Goal: Information Seeking & Learning: Learn about a topic

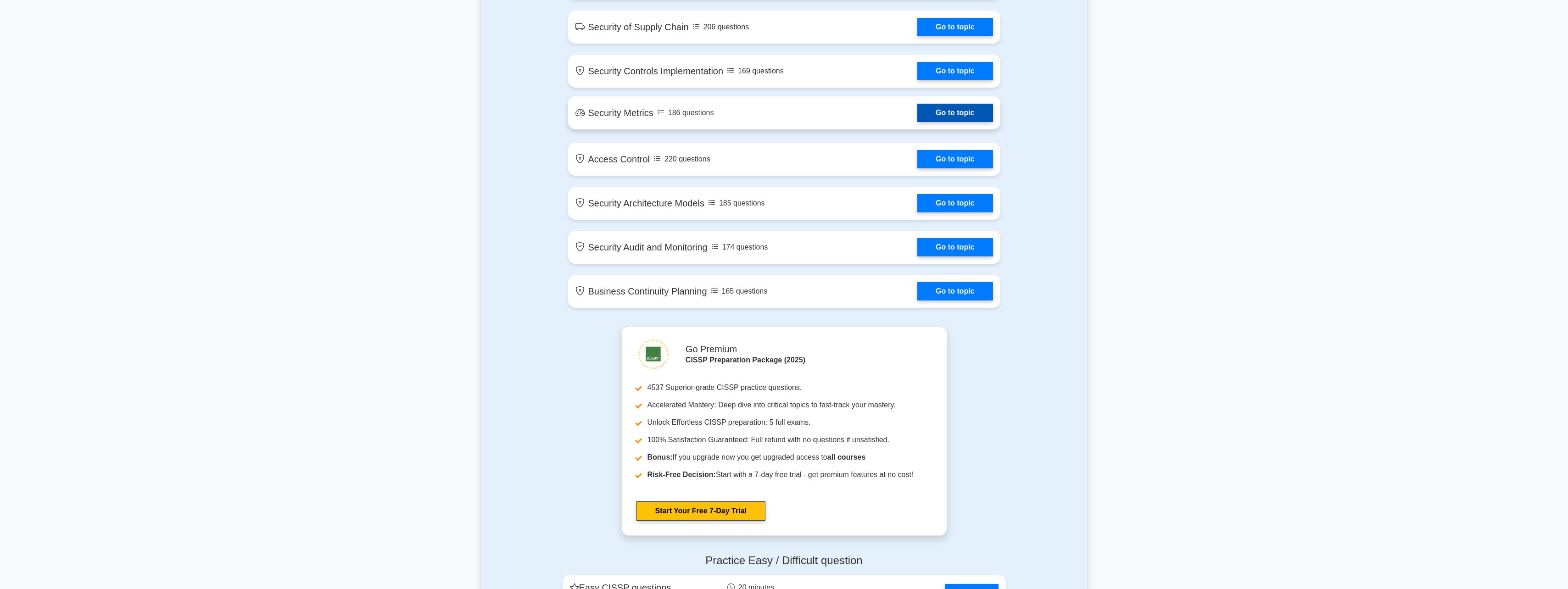
scroll to position [1416, 0]
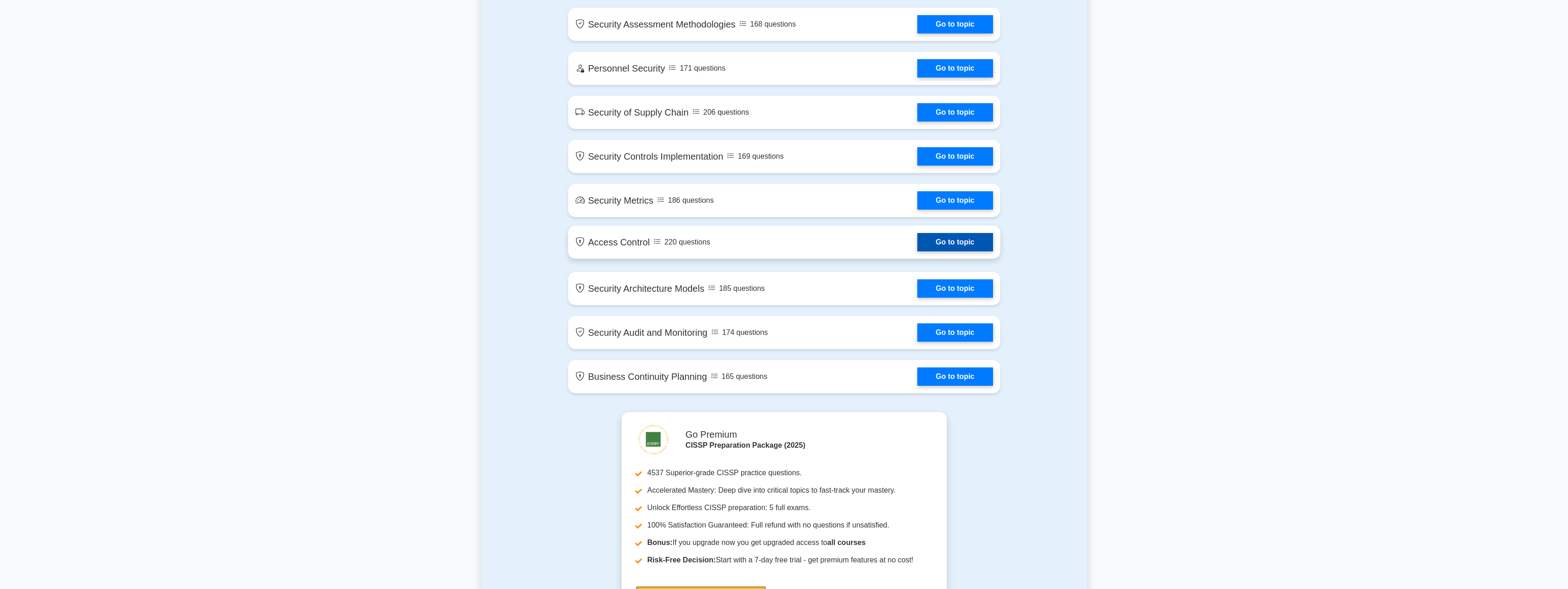
click at [937, 241] on link "Go to topic" at bounding box center [954, 242] width 75 height 18
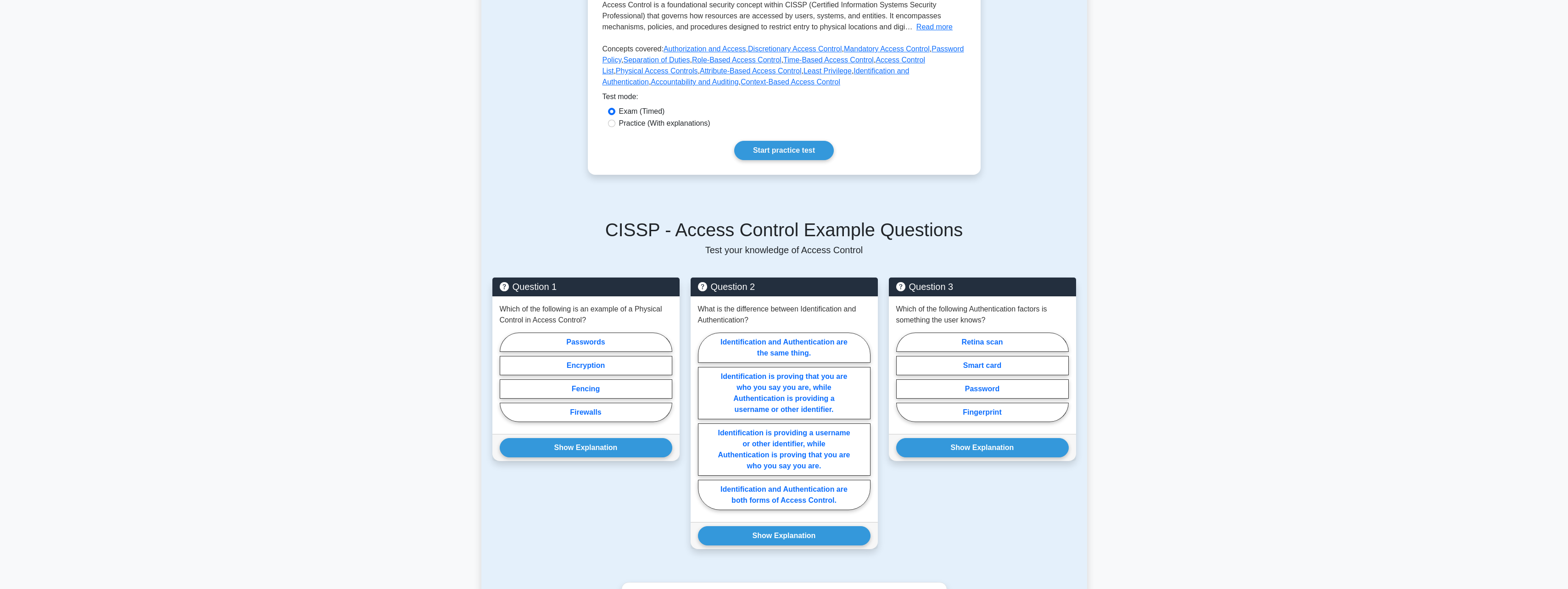
scroll to position [321, 0]
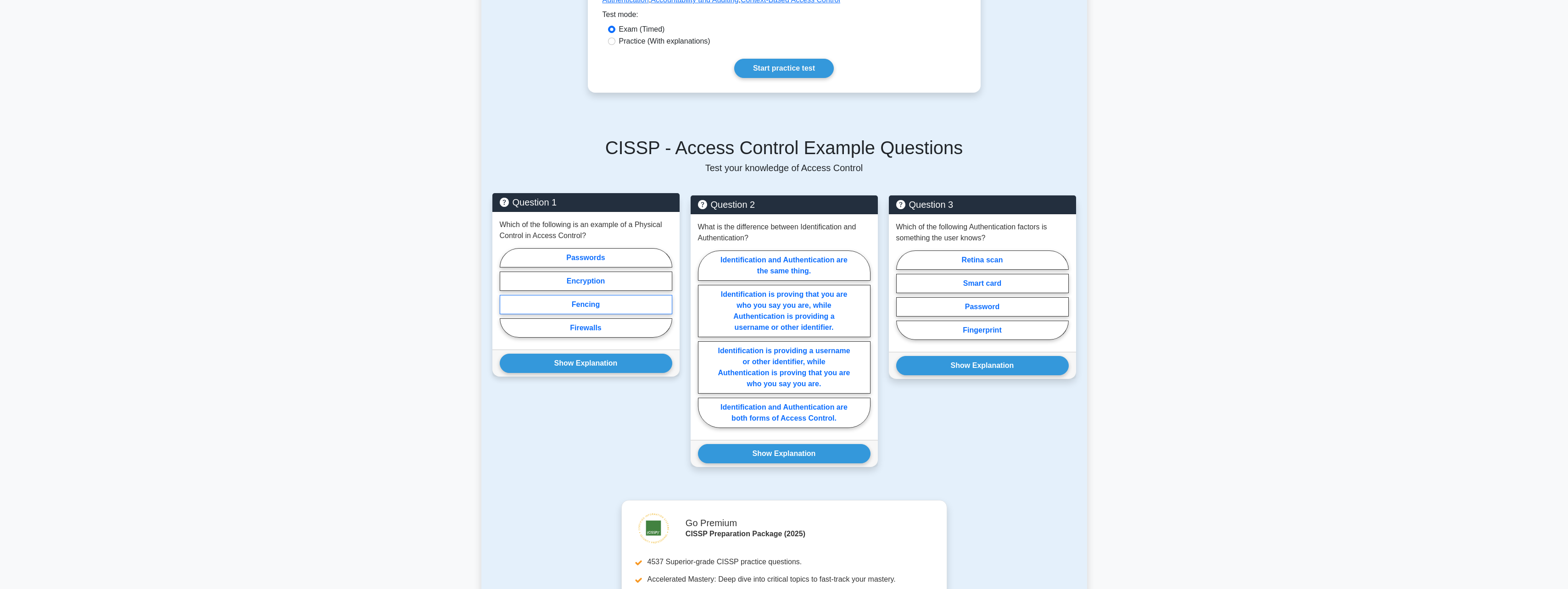
click at [593, 306] on label "Fencing" at bounding box center [586, 305] width 172 height 20
click at [506, 299] on input "Fencing" at bounding box center [502, 296] width 6 height 6
radio input "true"
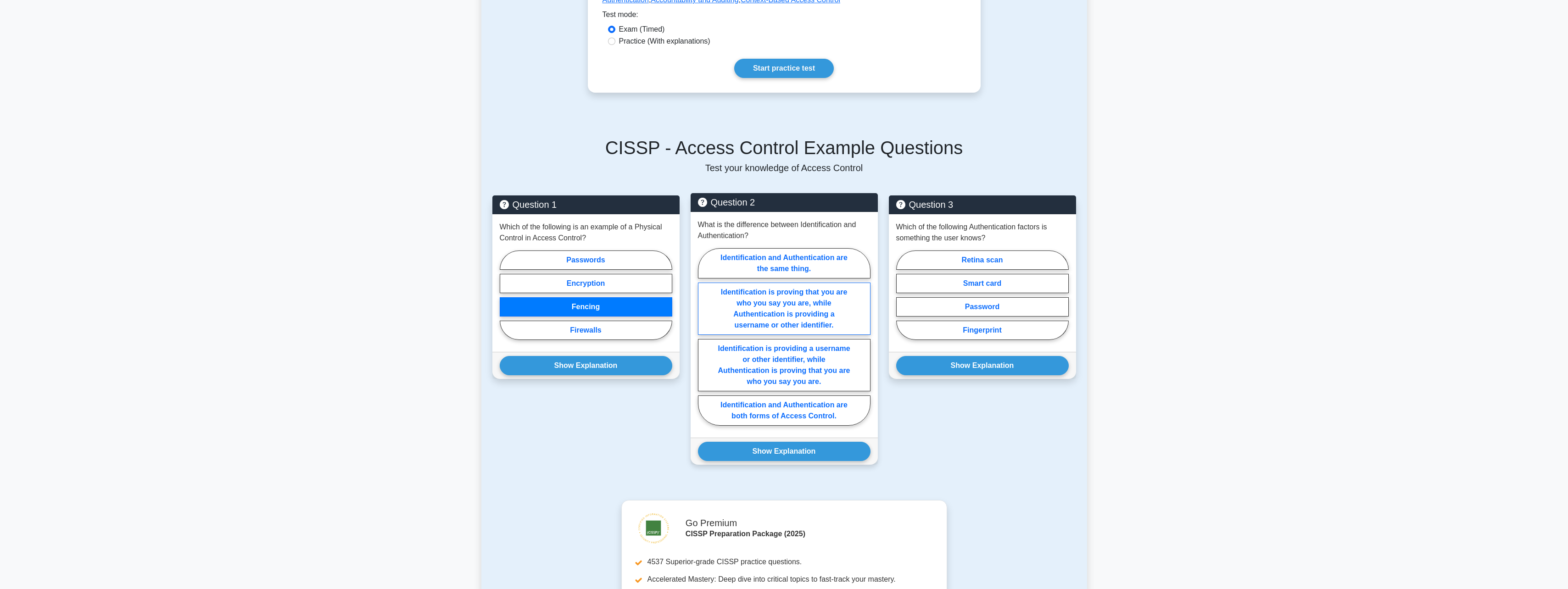
click at [762, 308] on label "Identification is proving that you are who you say you are, while Authenticatio…" at bounding box center [784, 309] width 172 height 53
click at [704, 337] on input "Identification is proving that you are who you say you are, while Authenticatio…" at bounding box center [701, 340] width 6 height 6
radio input "true"
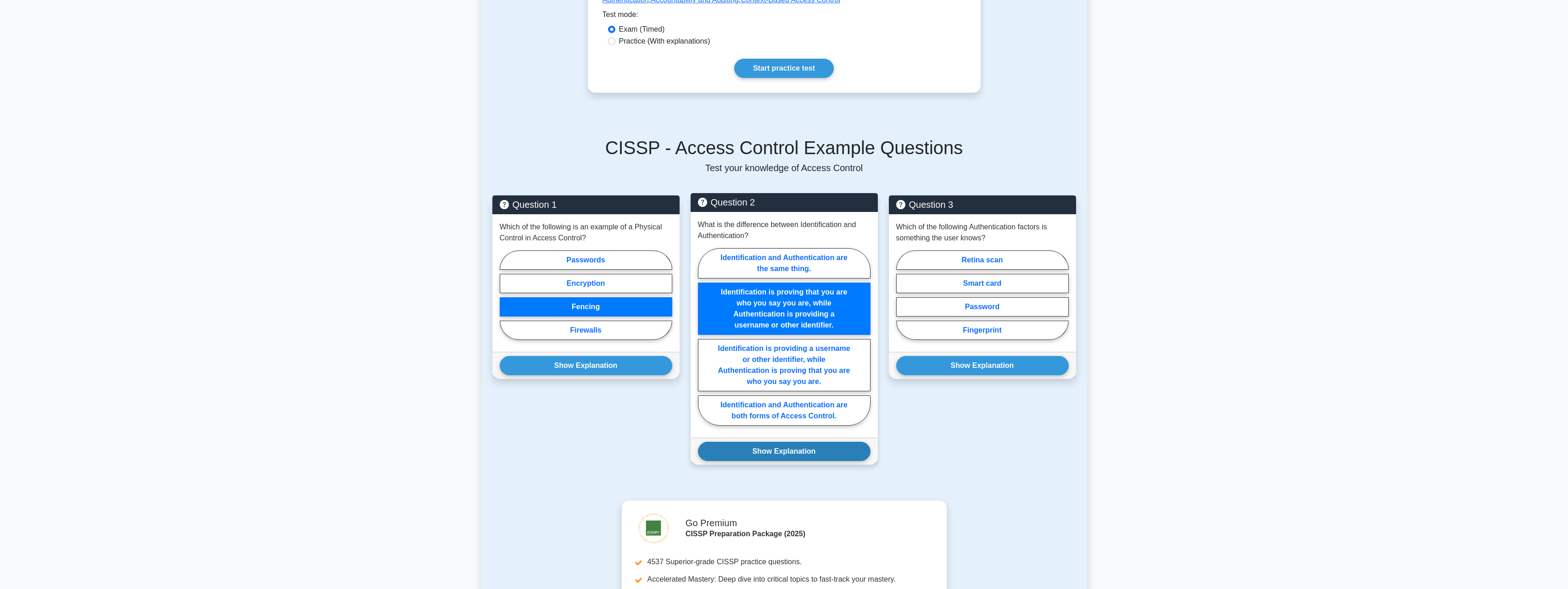
click at [781, 448] on button "Show Explanation" at bounding box center [784, 452] width 172 height 20
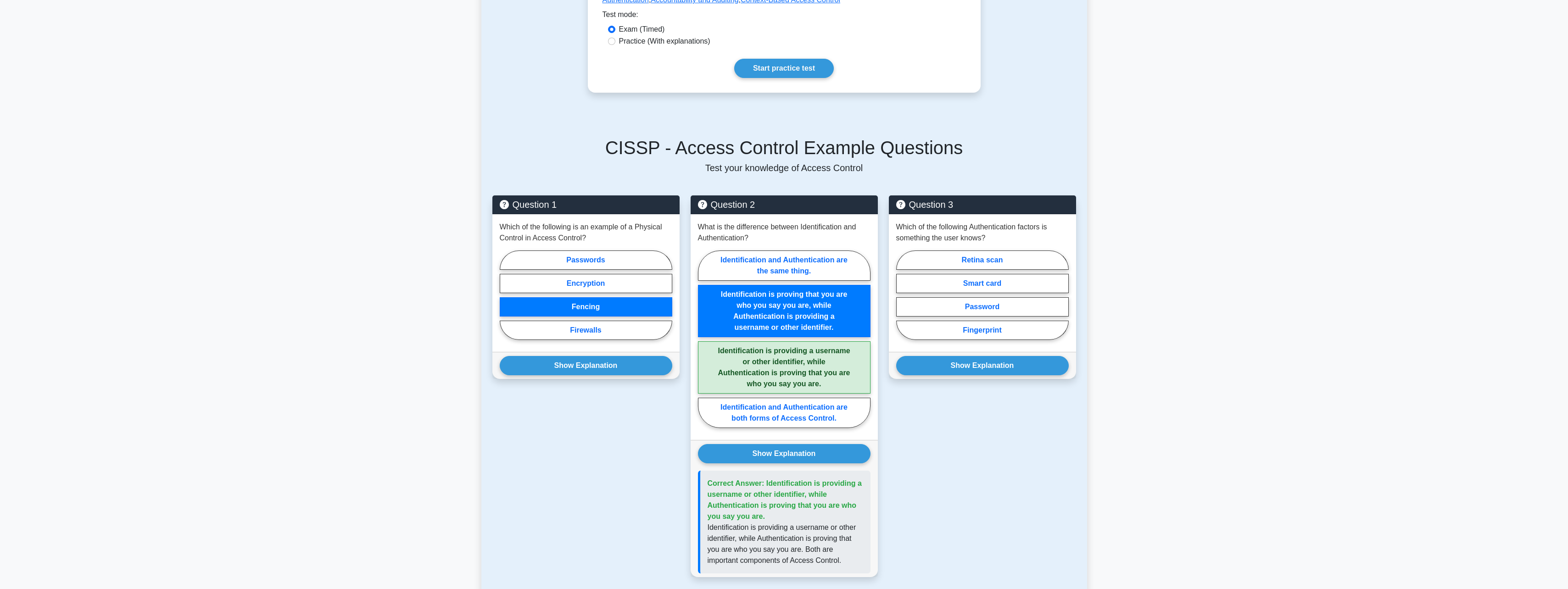
scroll to position [367, 0]
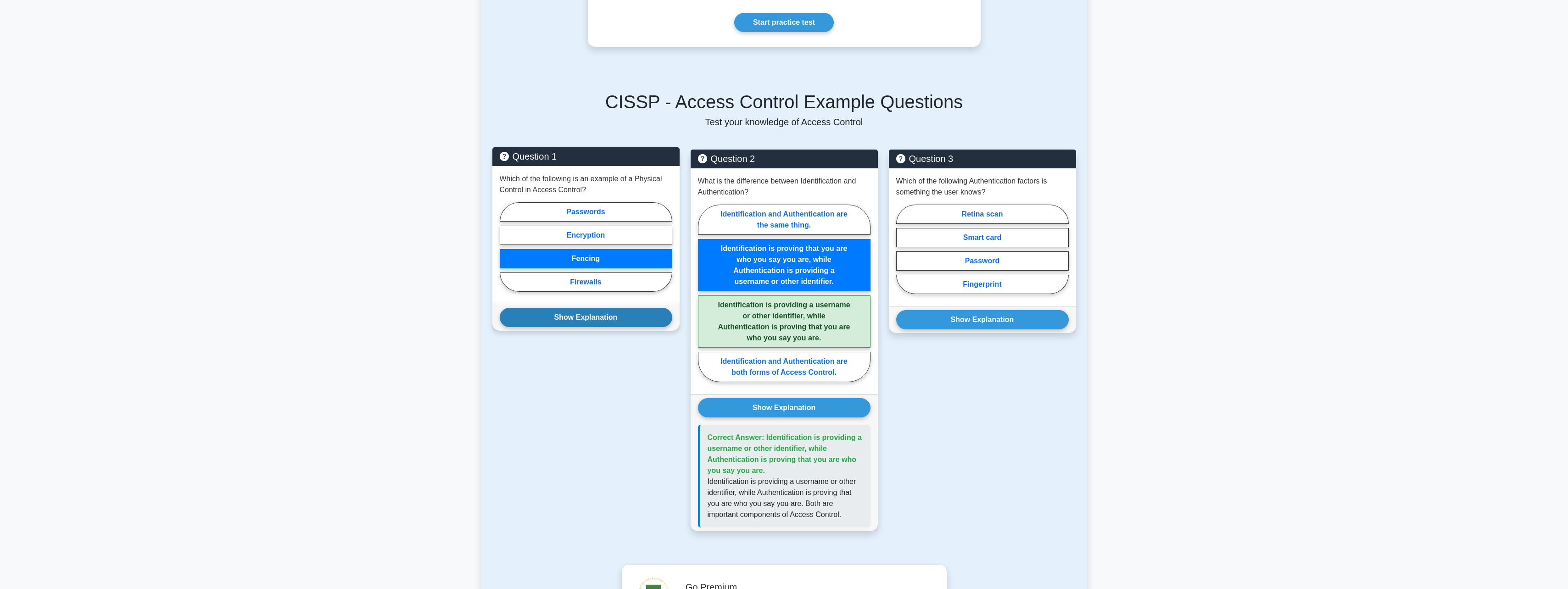
click at [550, 315] on button "Show Explanation" at bounding box center [586, 318] width 172 height 20
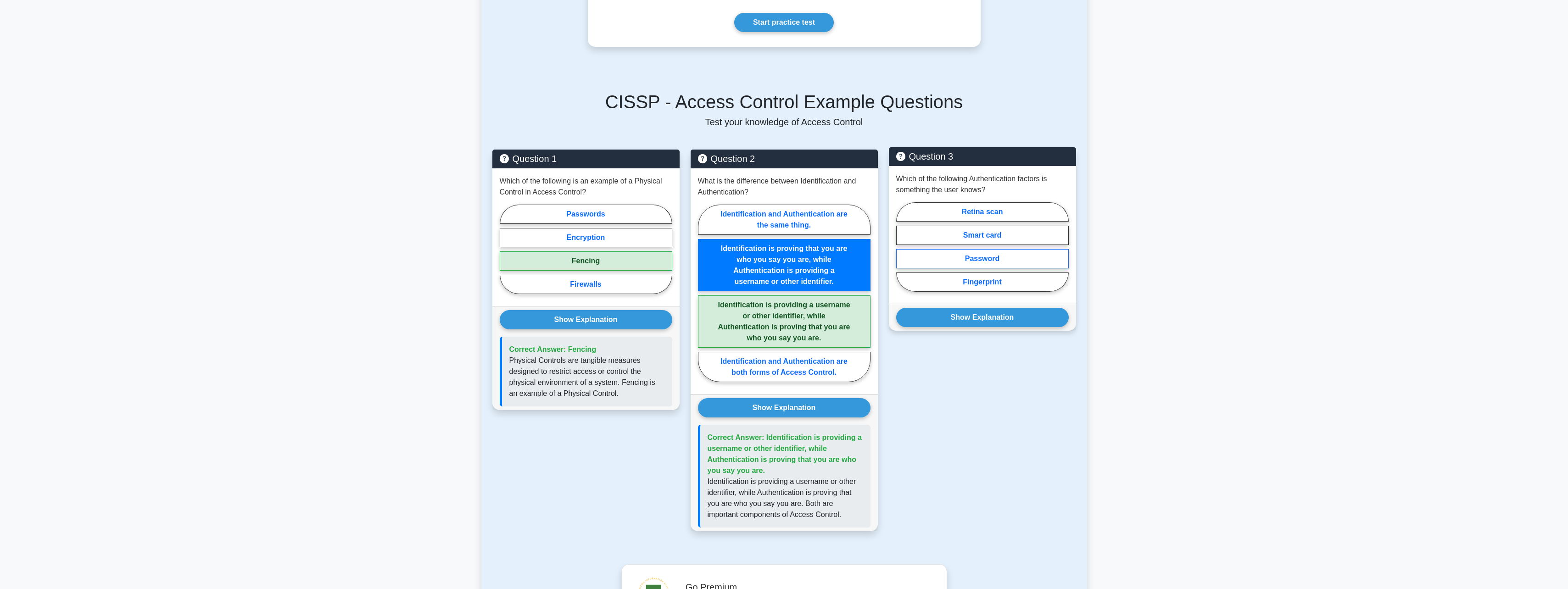
click at [987, 255] on label "Password" at bounding box center [982, 259] width 172 height 20
click at [902, 253] on input "Password" at bounding box center [899, 250] width 6 height 6
radio input "true"
click at [985, 315] on button "Show Explanation" at bounding box center [982, 318] width 172 height 20
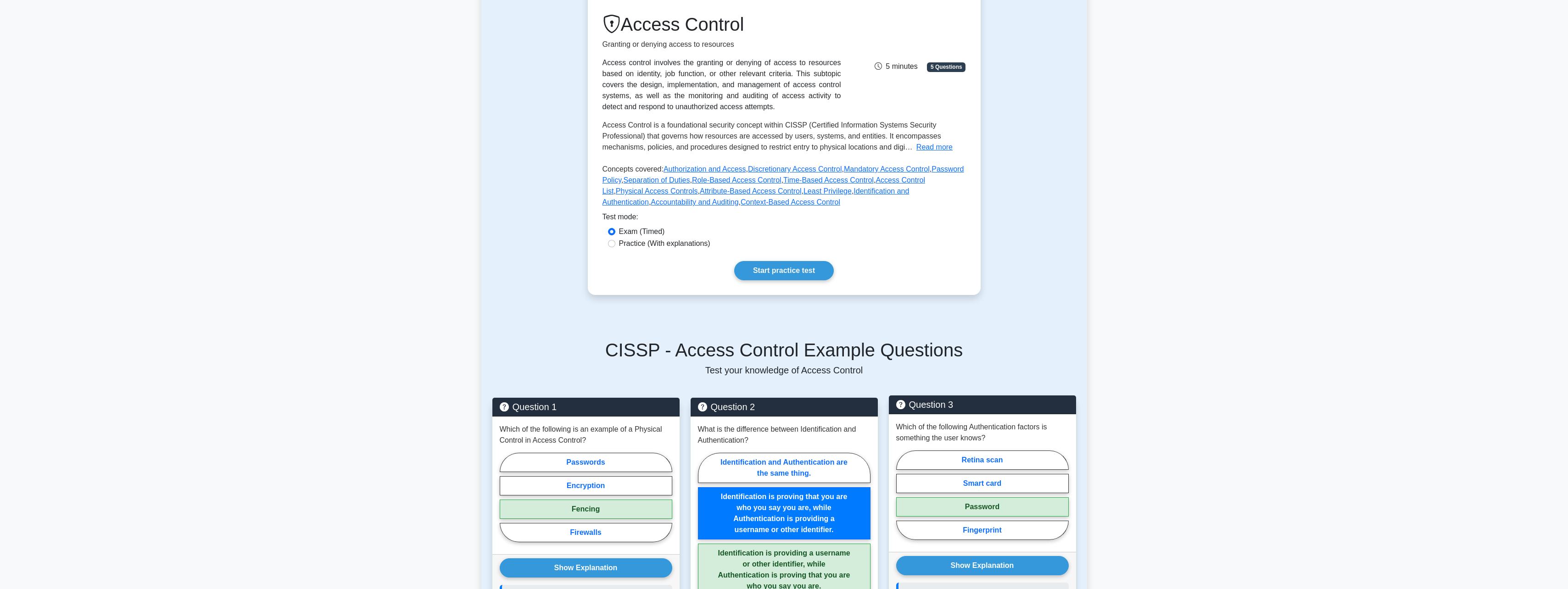
scroll to position [56, 0]
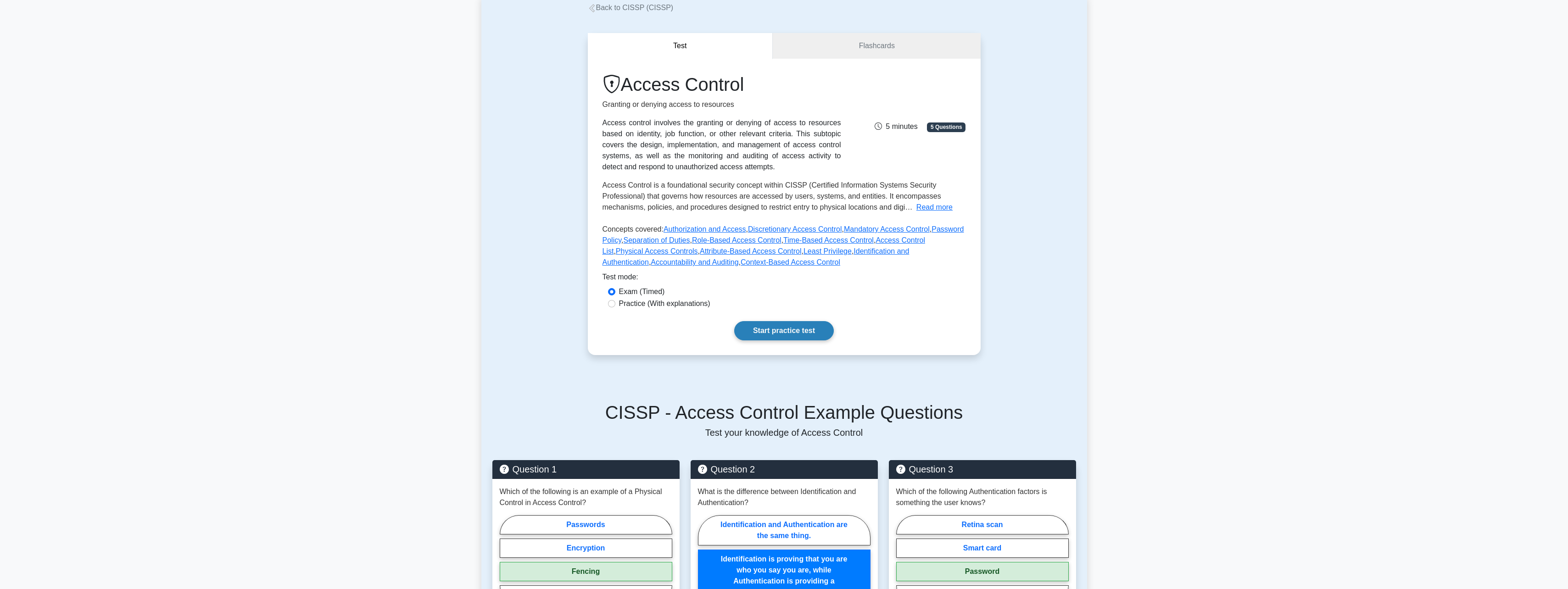
click at [790, 332] on link "Start practice test" at bounding box center [784, 331] width 100 height 20
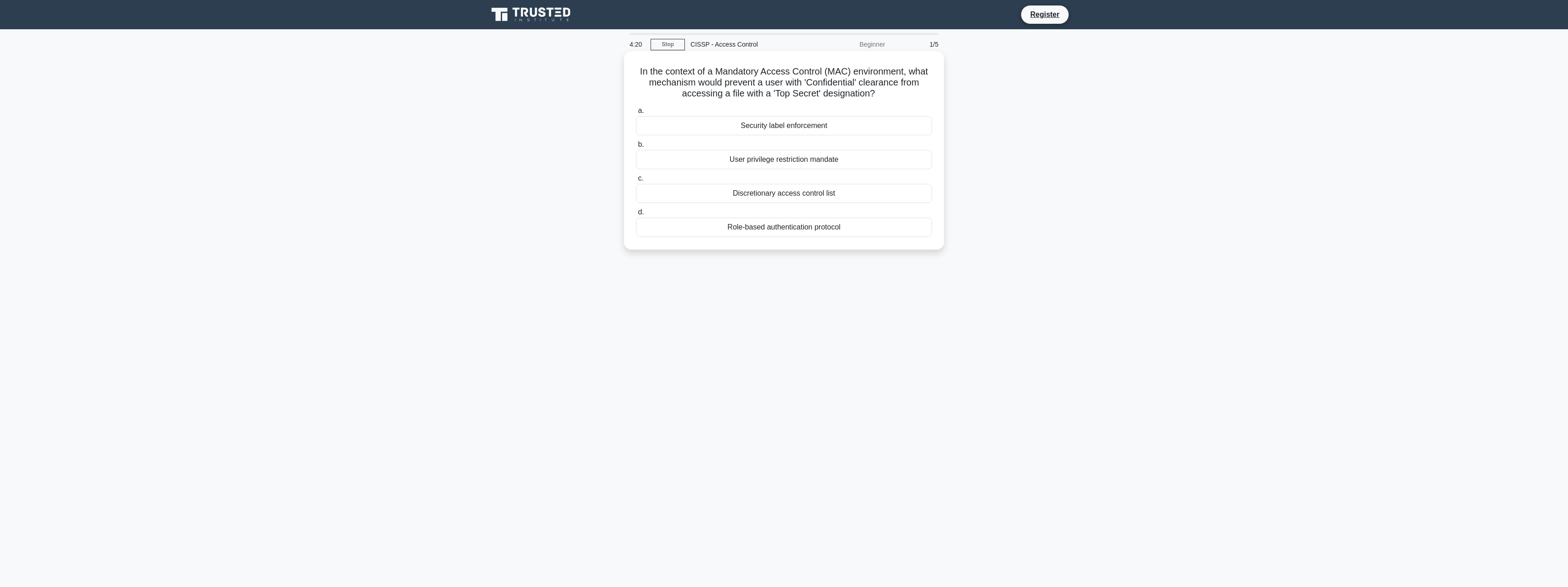
click at [772, 125] on div "Security label enforcement" at bounding box center [784, 126] width 296 height 19
click at [636, 114] on input "a. Security label enforcement" at bounding box center [636, 111] width 0 height 6
drag, startPoint x: 679, startPoint y: 63, endPoint x: 777, endPoint y: 105, distance: 106.6
click at [777, 105] on div "A system using Mandatory Access Control has labels 'Public', 'Confidential', an…" at bounding box center [783, 150] width 312 height 191
click at [867, 323] on div "4:08 Stop CISSP - Access Control Beginner 2/5 A system using Mandatory Access C…" at bounding box center [784, 261] width 603 height 457
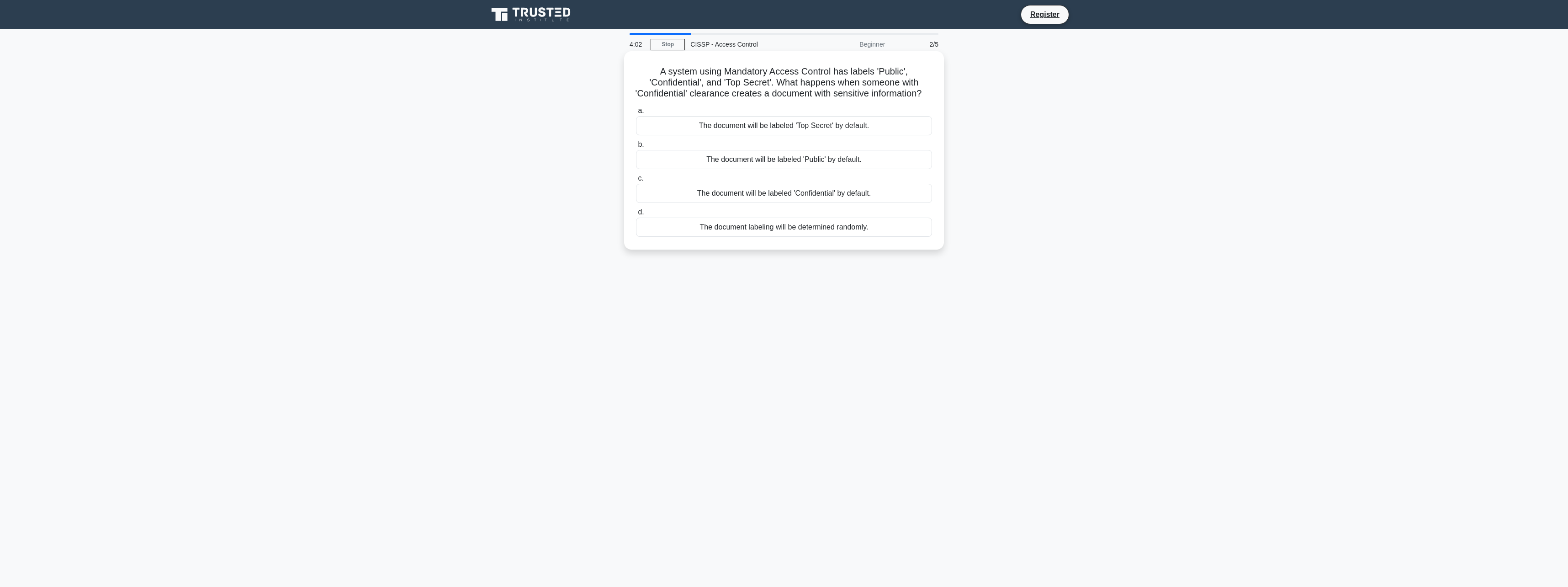
click at [793, 203] on div "The document will be labeled 'Confidential' by default." at bounding box center [784, 194] width 296 height 19
click at [636, 181] on input "c. The document will be labeled 'Confidential' by default." at bounding box center [636, 178] width 0 height 6
drag, startPoint x: 833, startPoint y: 79, endPoint x: 837, endPoint y: 104, distance: 25.3
click at [837, 100] on h5 "In order to maintain integrity of financial records, an organization requires t…" at bounding box center [783, 83] width 298 height 34
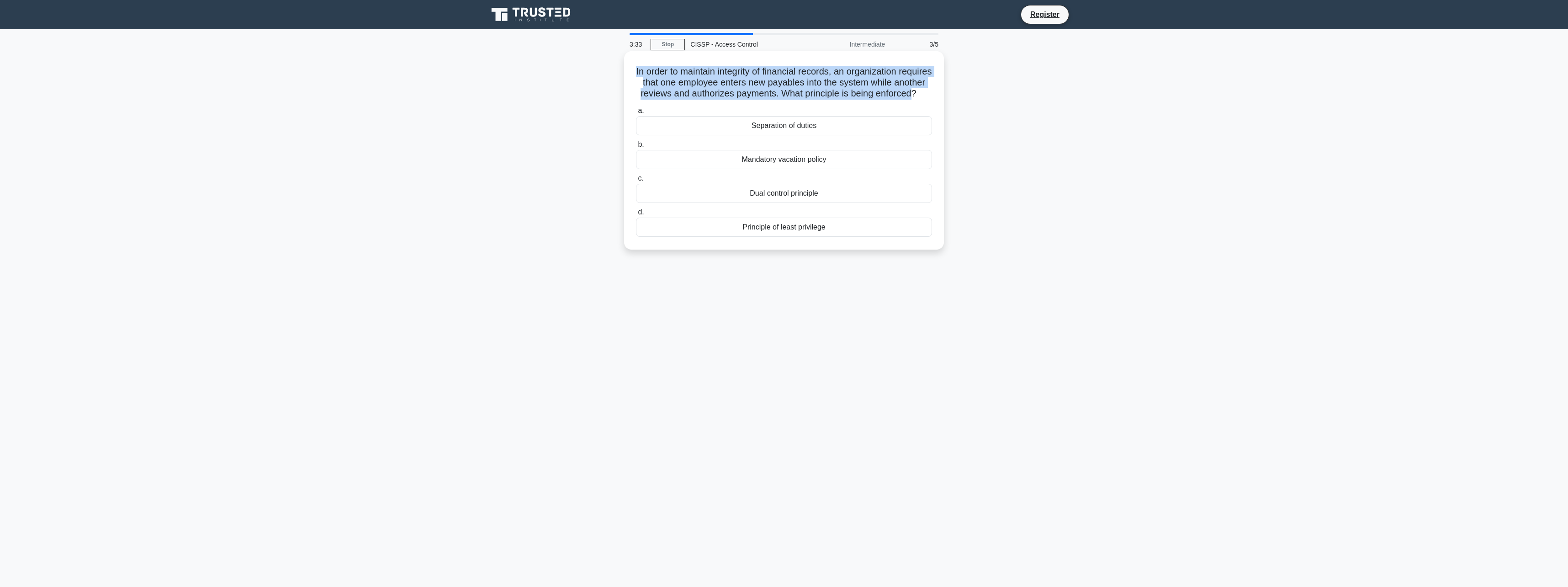
drag, startPoint x: 791, startPoint y: 107, endPoint x: 641, endPoint y: 68, distance: 155.0
click at [641, 68] on h5 "In order to maintain integrity of financial records, an organization requires t…" at bounding box center [783, 83] width 298 height 34
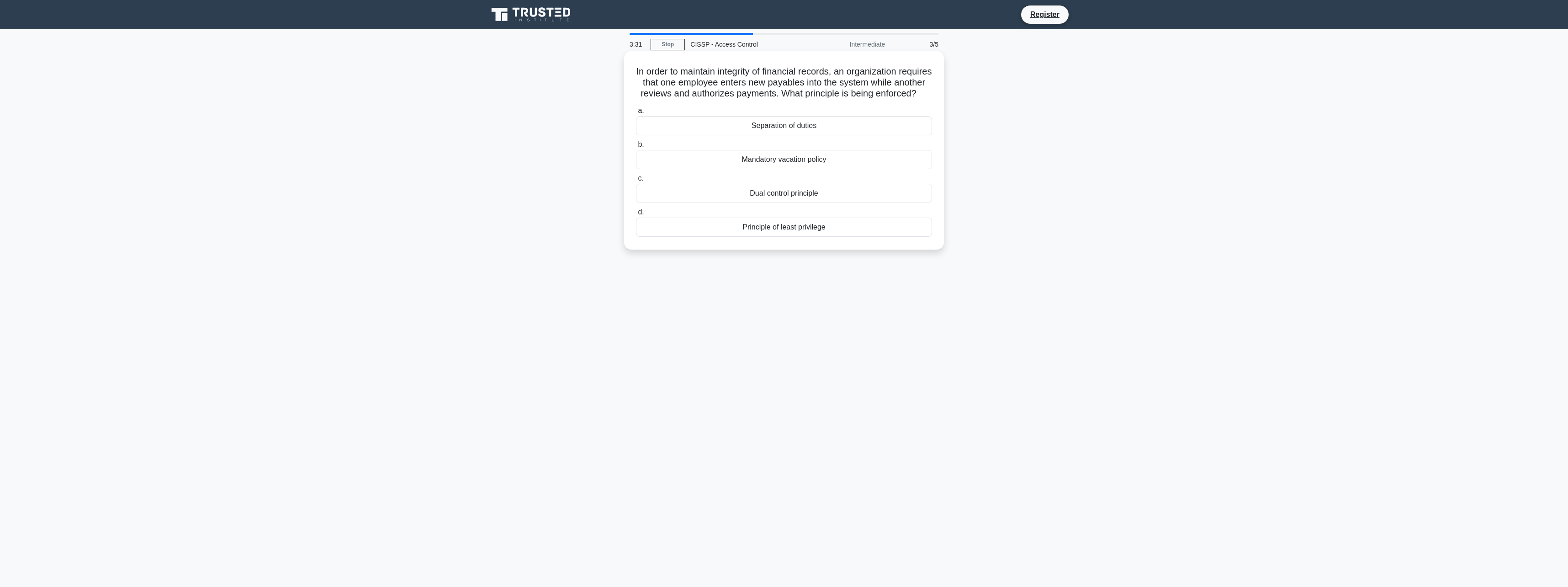
click at [765, 135] on div "Separation of duties" at bounding box center [784, 126] width 296 height 19
click at [636, 114] on input "a. Separation of duties" at bounding box center [636, 111] width 0 height 6
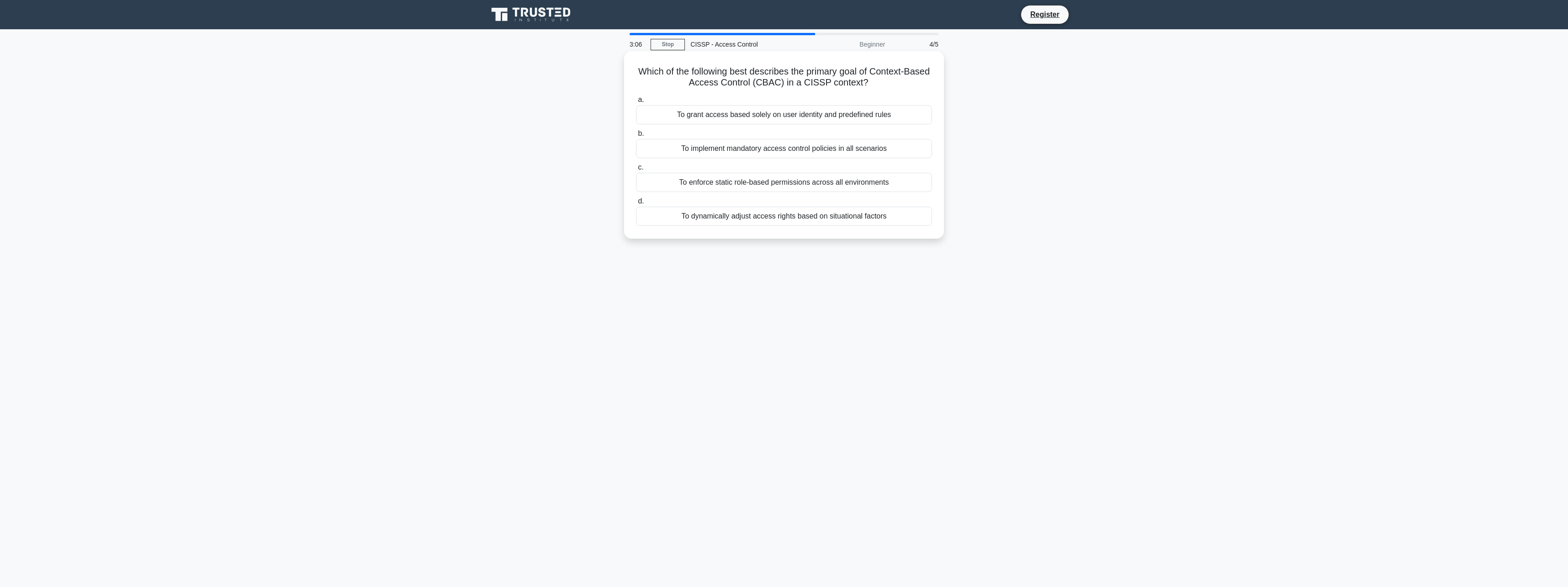
click at [770, 222] on div "To dynamically adjust access rights based on situational factors" at bounding box center [784, 216] width 296 height 19
click at [636, 205] on input "d. To dynamically adjust access rights based on situational factors" at bounding box center [636, 202] width 0 height 6
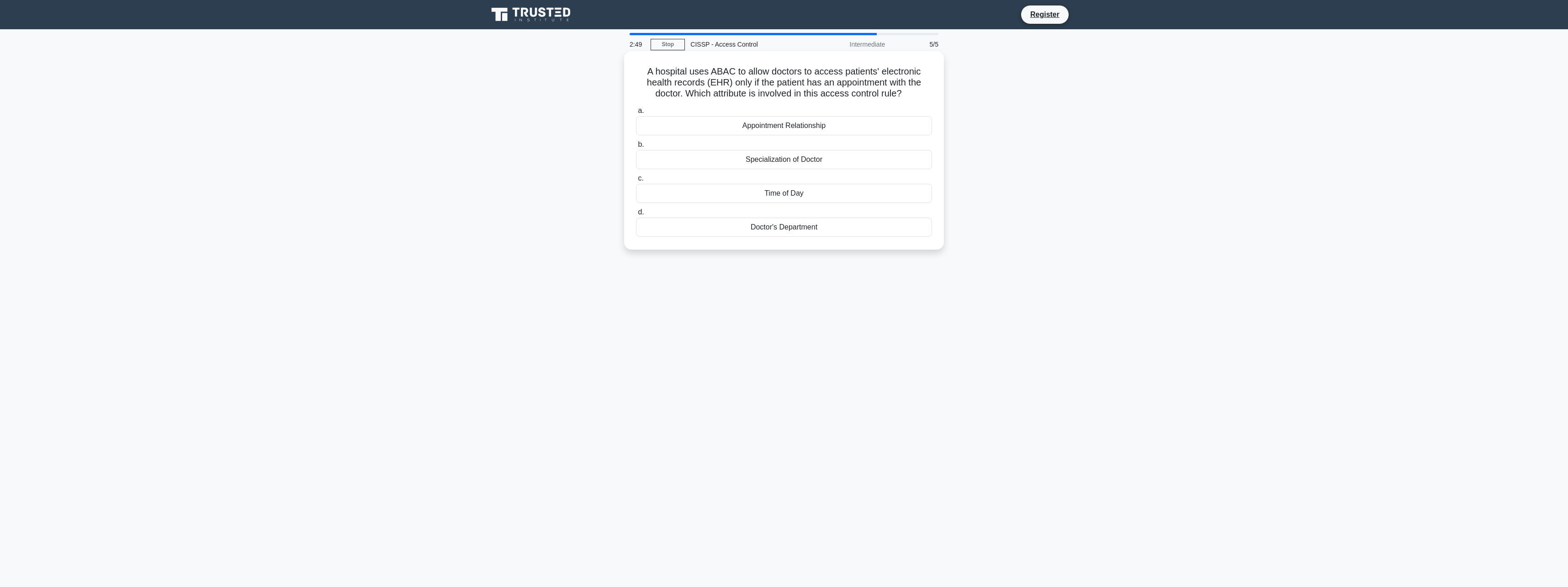
drag, startPoint x: 643, startPoint y: 76, endPoint x: 909, endPoint y: 96, distance: 266.8
click at [909, 96] on h5 "A hospital uses ABAC to allow doctors to access patients' electronic health rec…" at bounding box center [783, 83] width 298 height 34
click at [909, 96] on icon ".spinner_0XTQ{transform-origin:center;animation:spinner_y6GP .75s linear infini…" at bounding box center [908, 94] width 11 height 11
click at [802, 126] on div "Appointment Relationship" at bounding box center [784, 126] width 296 height 19
click at [636, 114] on input "a. Appointment Relationship" at bounding box center [636, 111] width 0 height 6
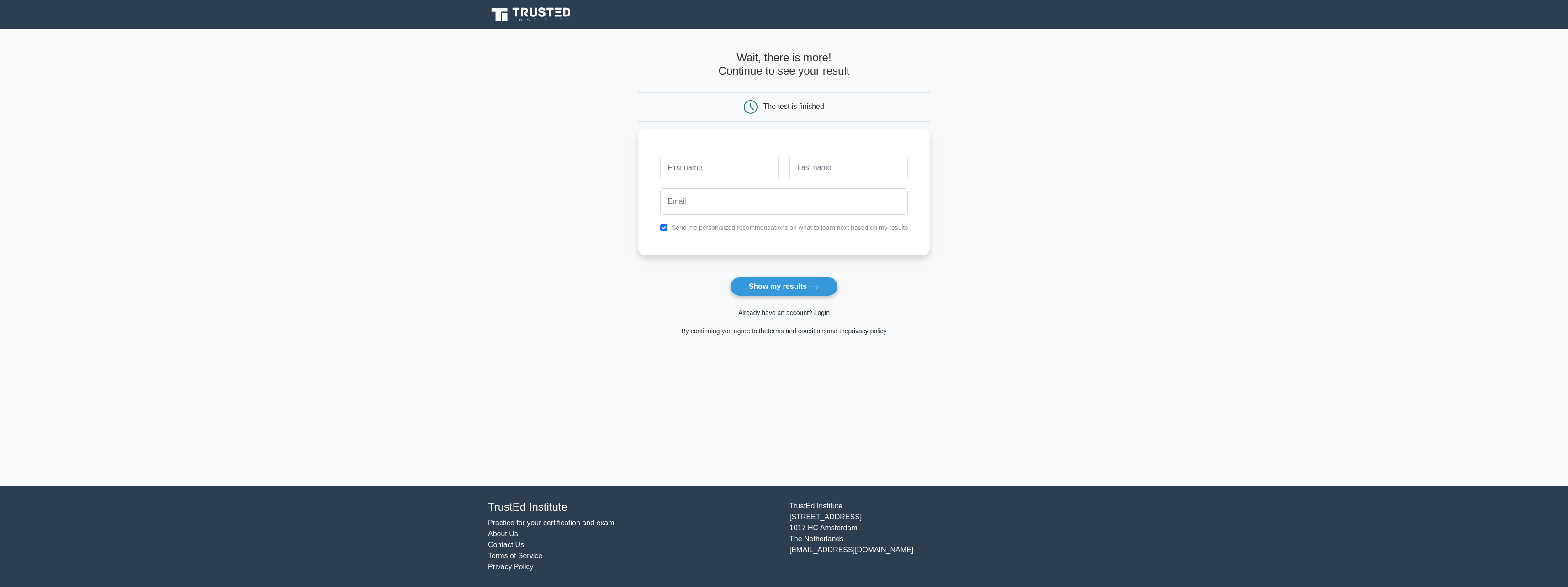
click at [768, 311] on link "Already have an account? Login" at bounding box center [784, 312] width 91 height 7
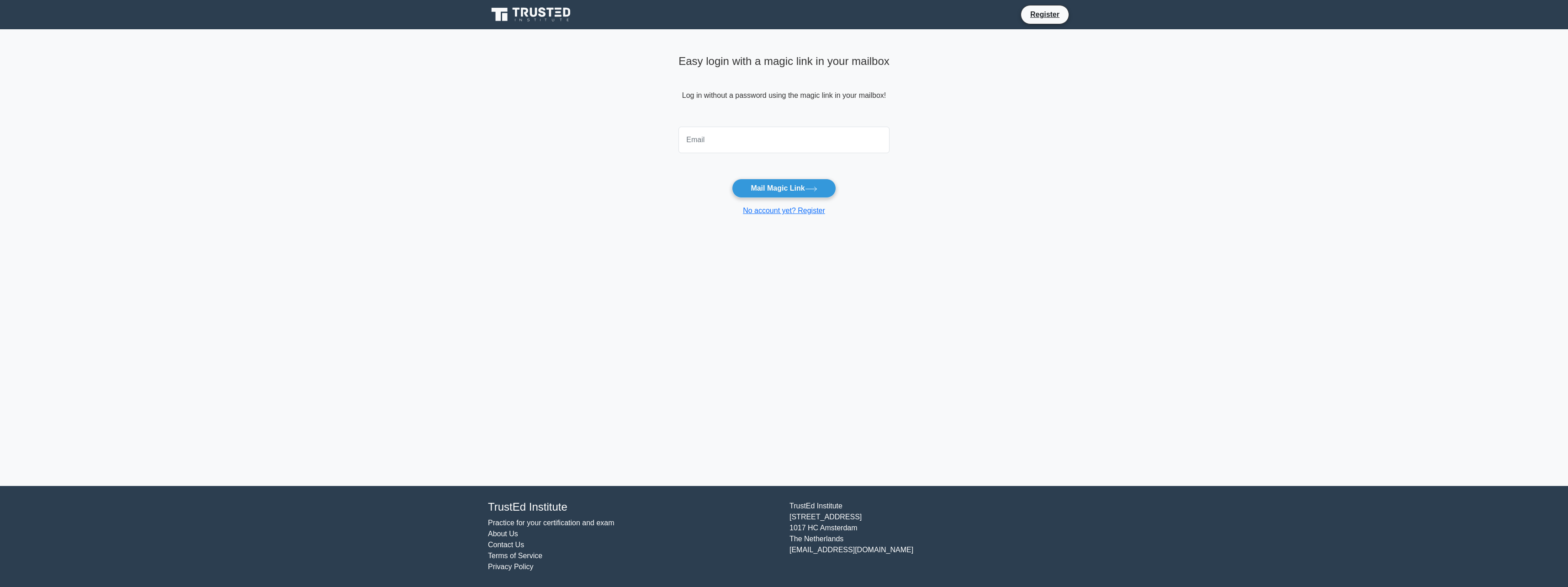
click at [760, 132] on input "email" at bounding box center [784, 140] width 211 height 27
type input "[PERSON_NAME][EMAIL_ADDRESS][PERSON_NAME][DOMAIN_NAME]"
click at [757, 181] on button "Mail Magic Link" at bounding box center [783, 188] width 103 height 19
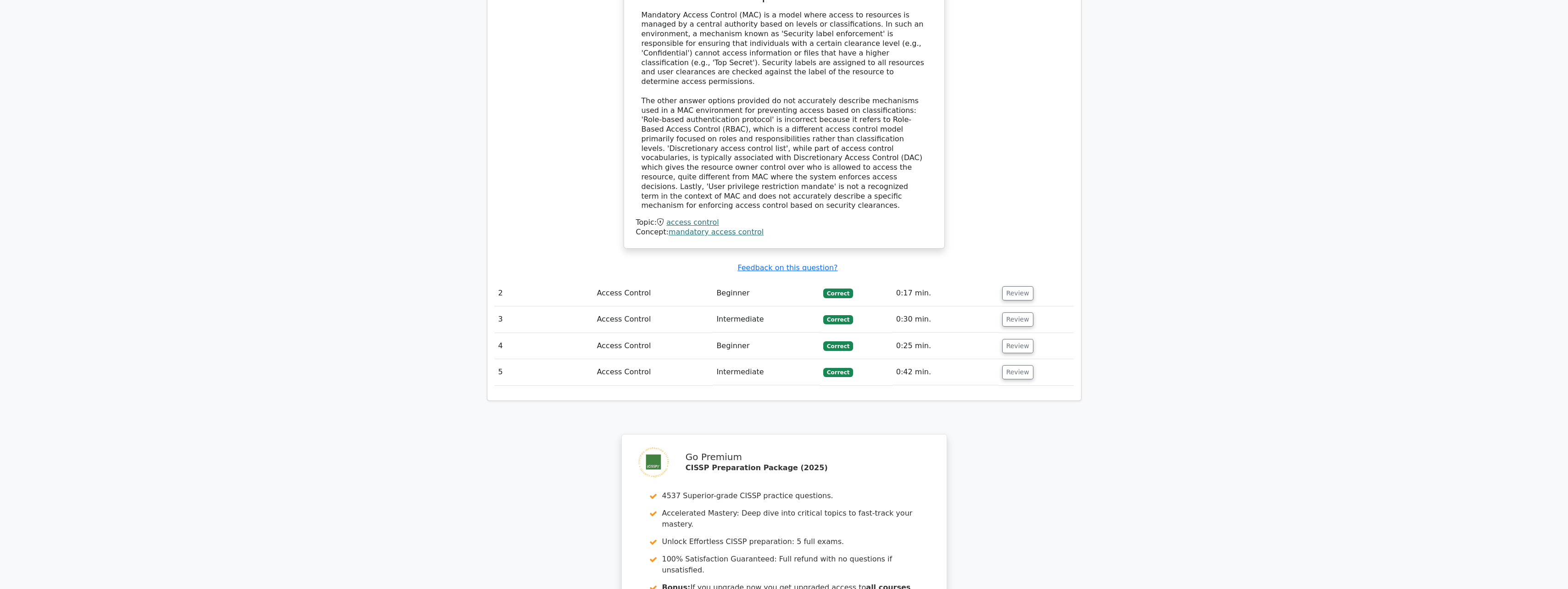
scroll to position [1100, 0]
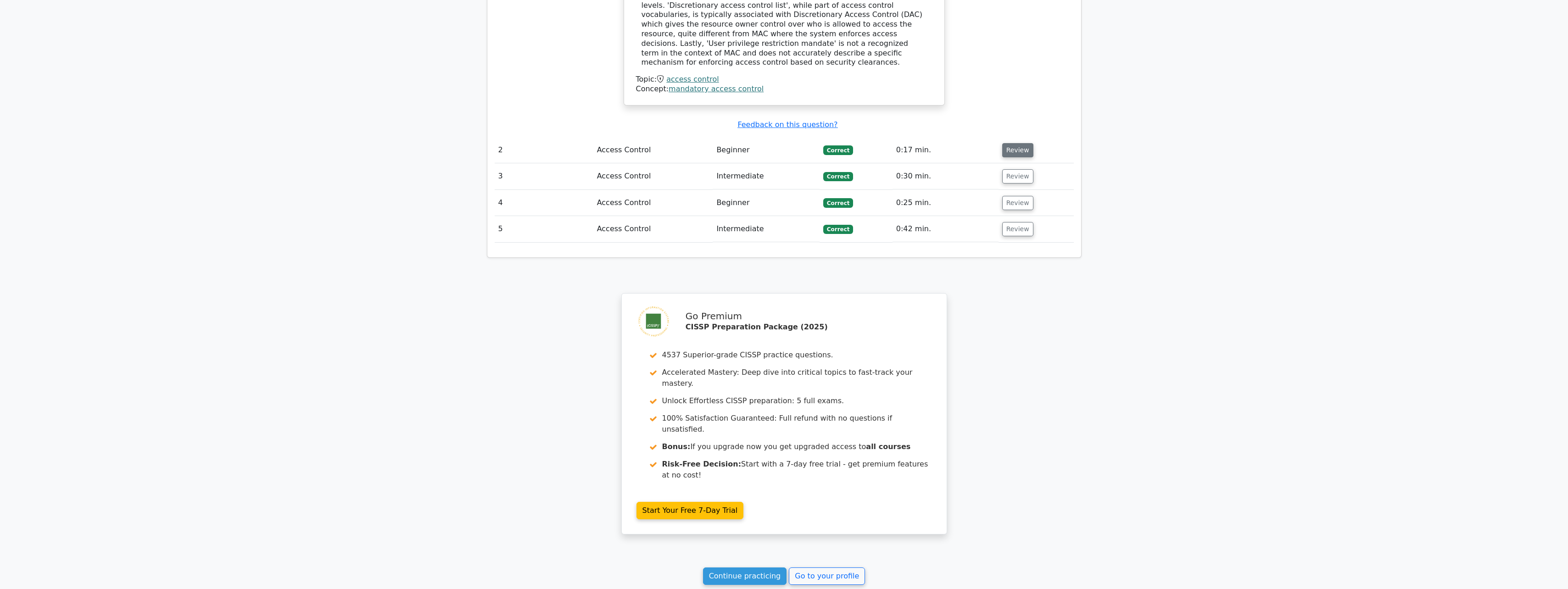
click at [1007, 143] on button "Review" at bounding box center [1017, 150] width 31 height 14
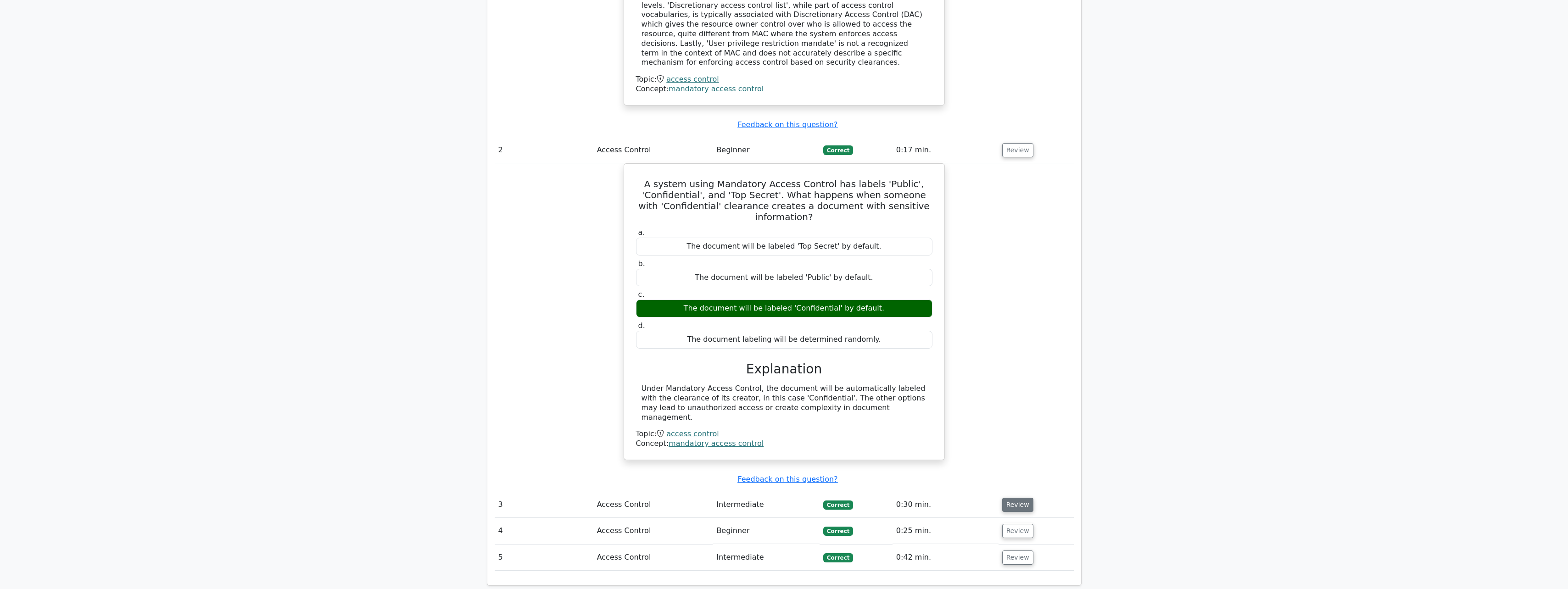
click at [1002, 497] on button "Review" at bounding box center [1017, 504] width 31 height 14
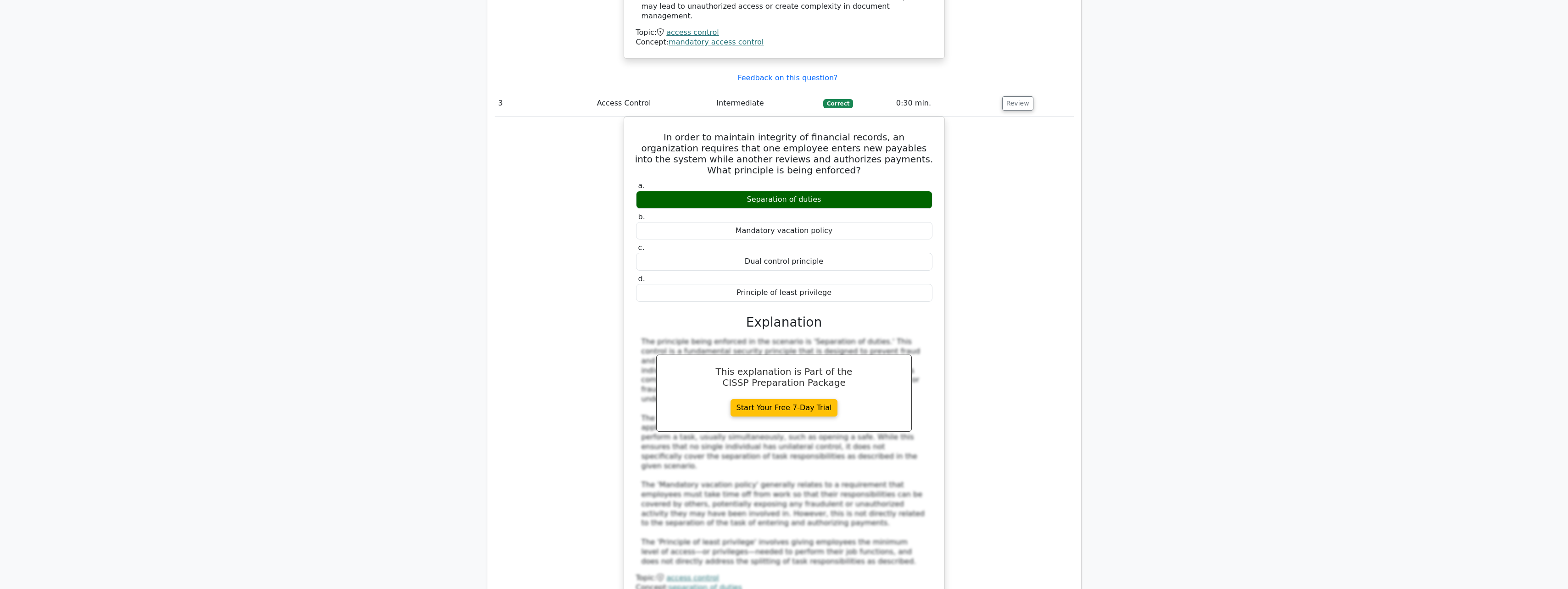
scroll to position [1697, 0]
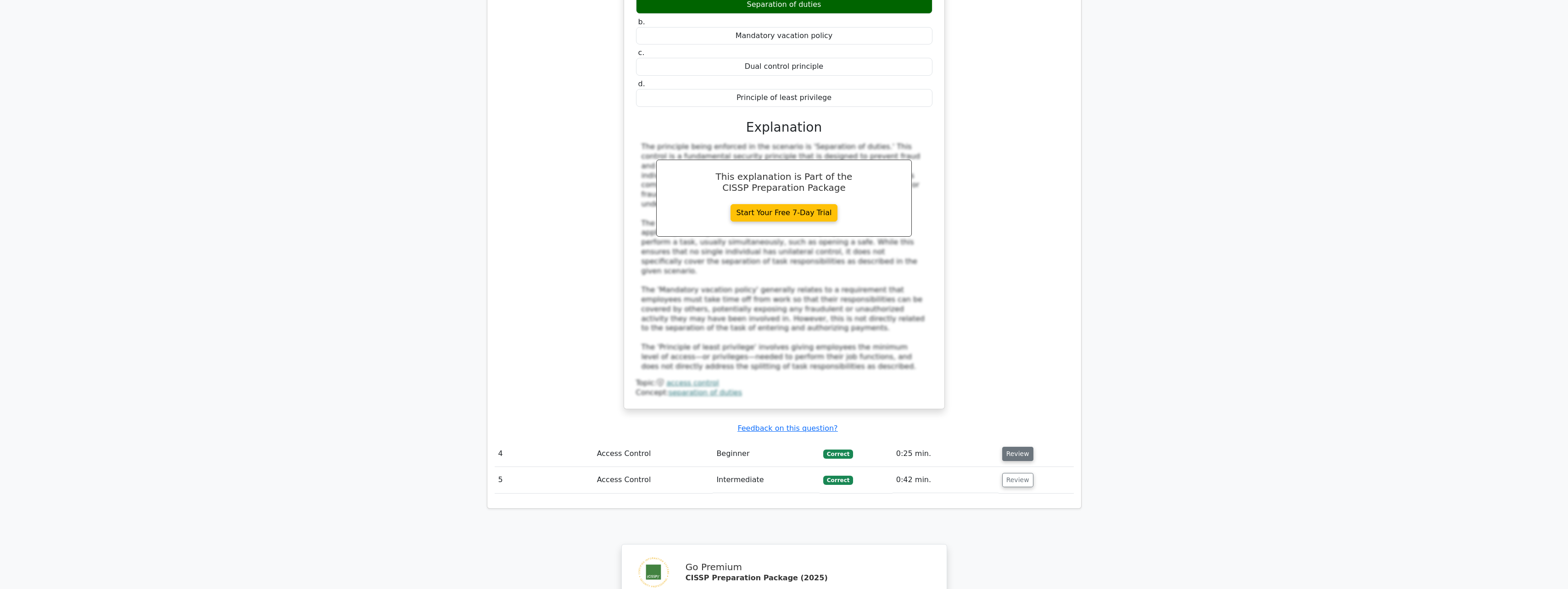
click at [1010, 447] on button "Review" at bounding box center [1017, 453] width 31 height 14
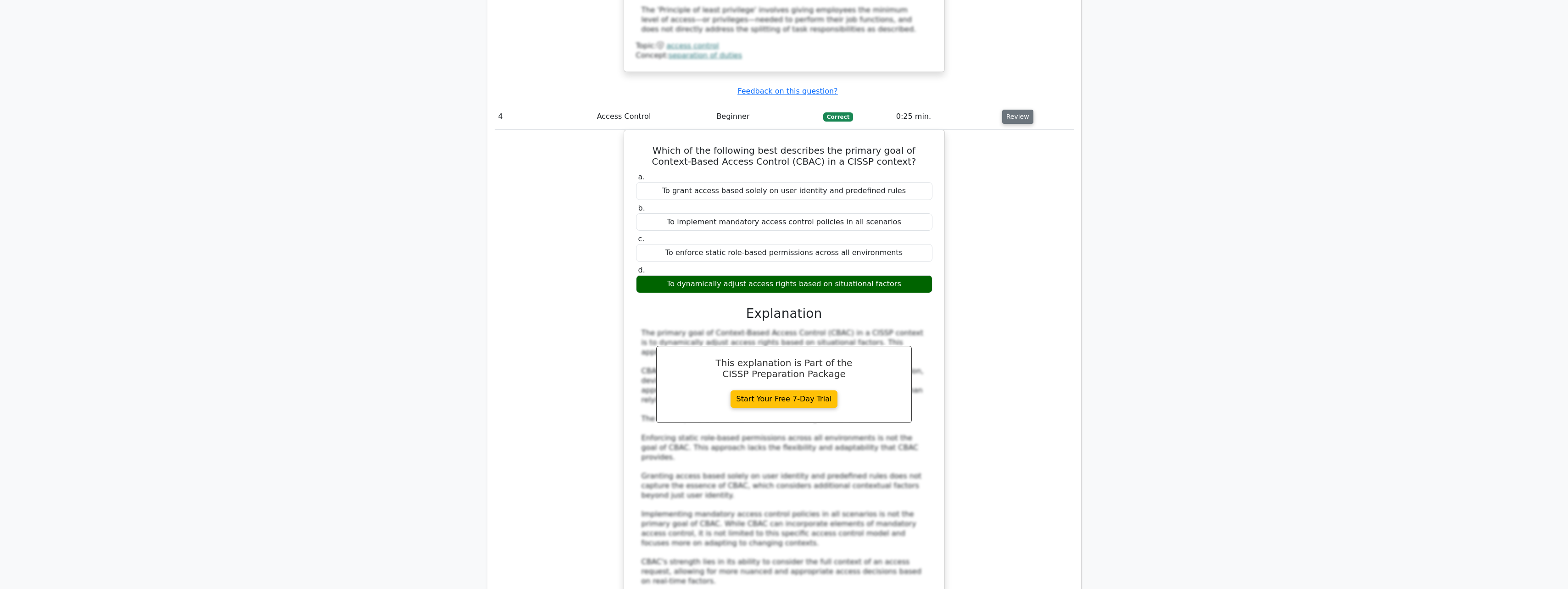
scroll to position [2110, 0]
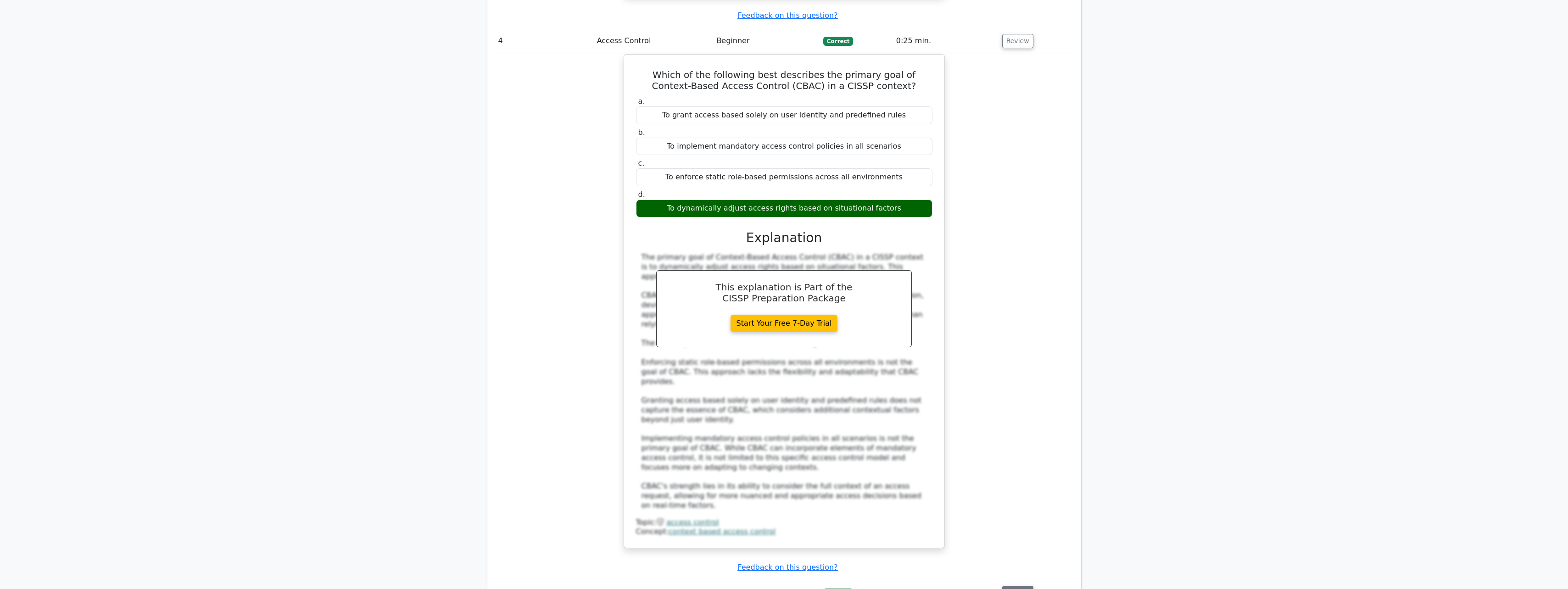
click at [1002, 585] on button "Review" at bounding box center [1017, 592] width 31 height 14
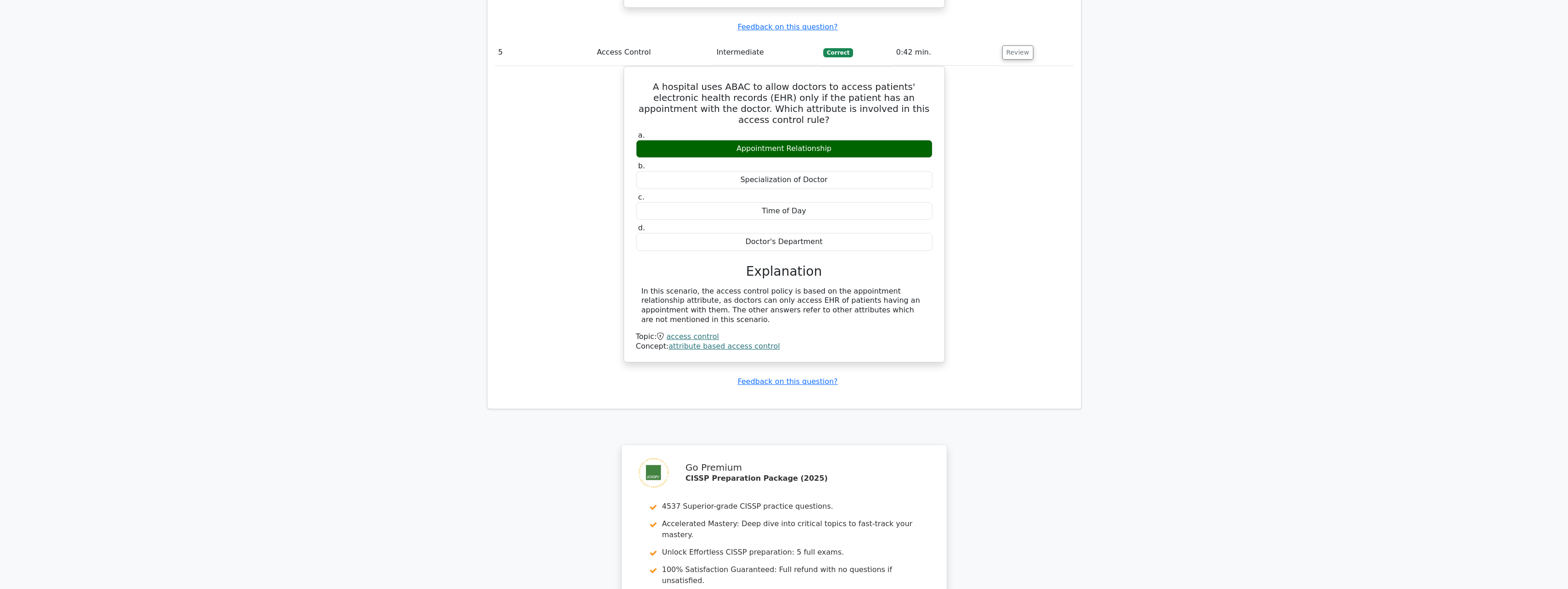
scroll to position [2749, 0]
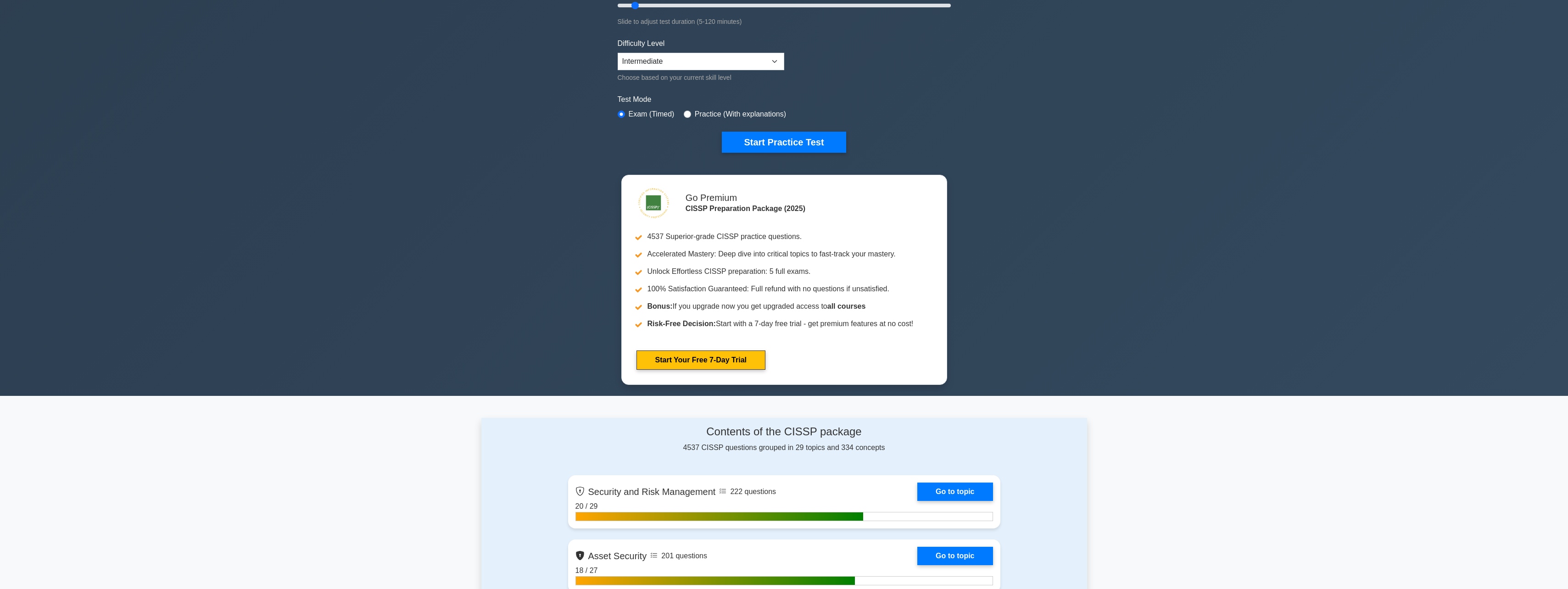
scroll to position [367, 0]
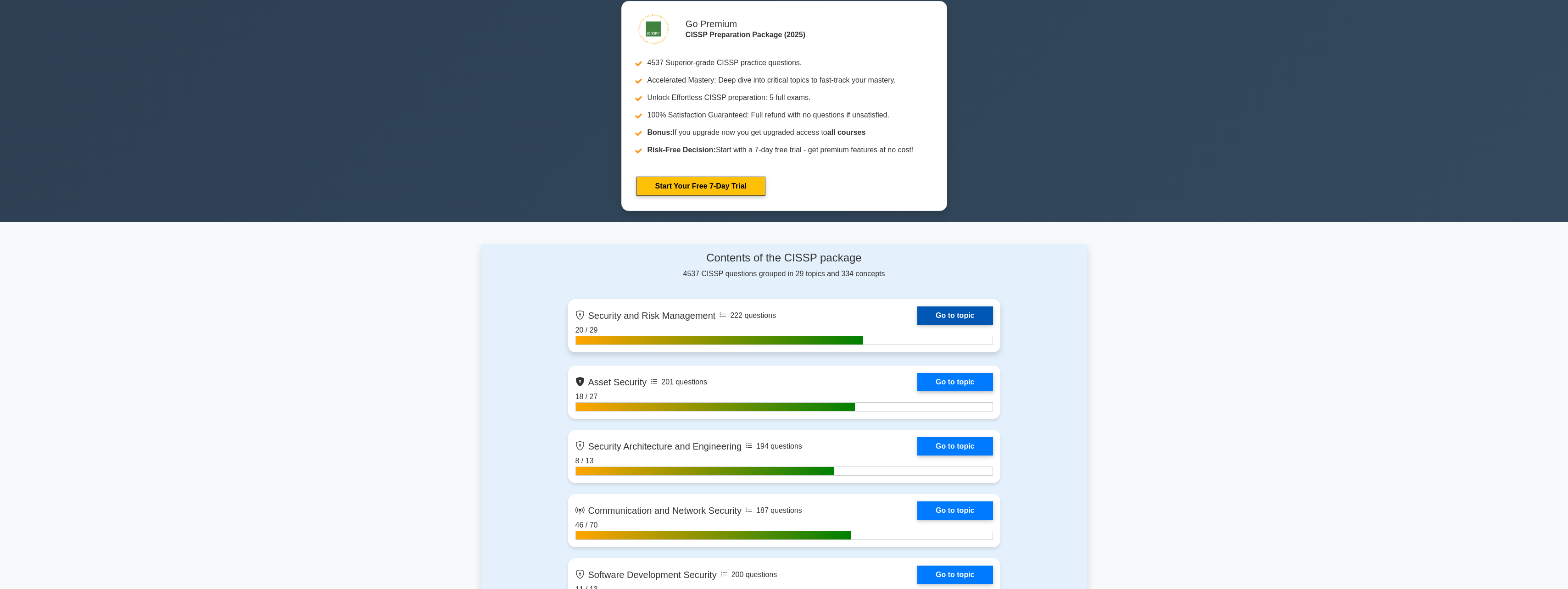
click at [917, 324] on link "Go to topic" at bounding box center [954, 315] width 75 height 18
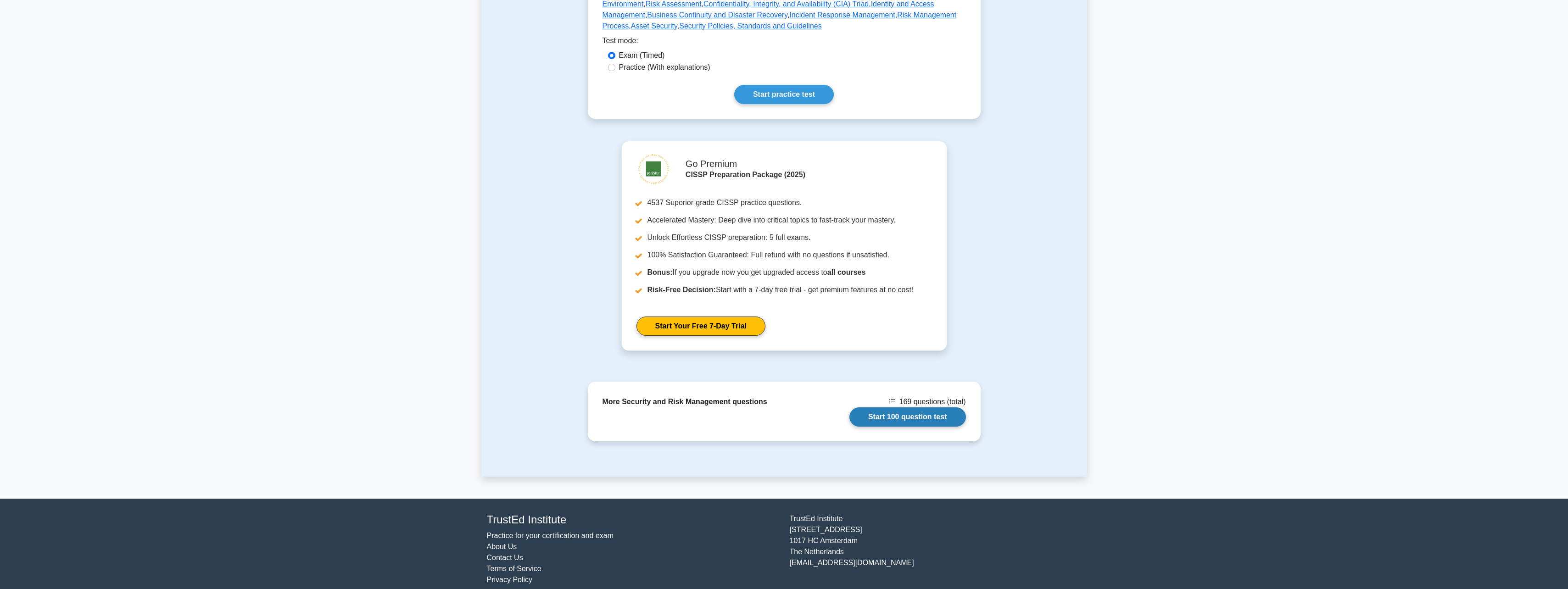
scroll to position [271, 0]
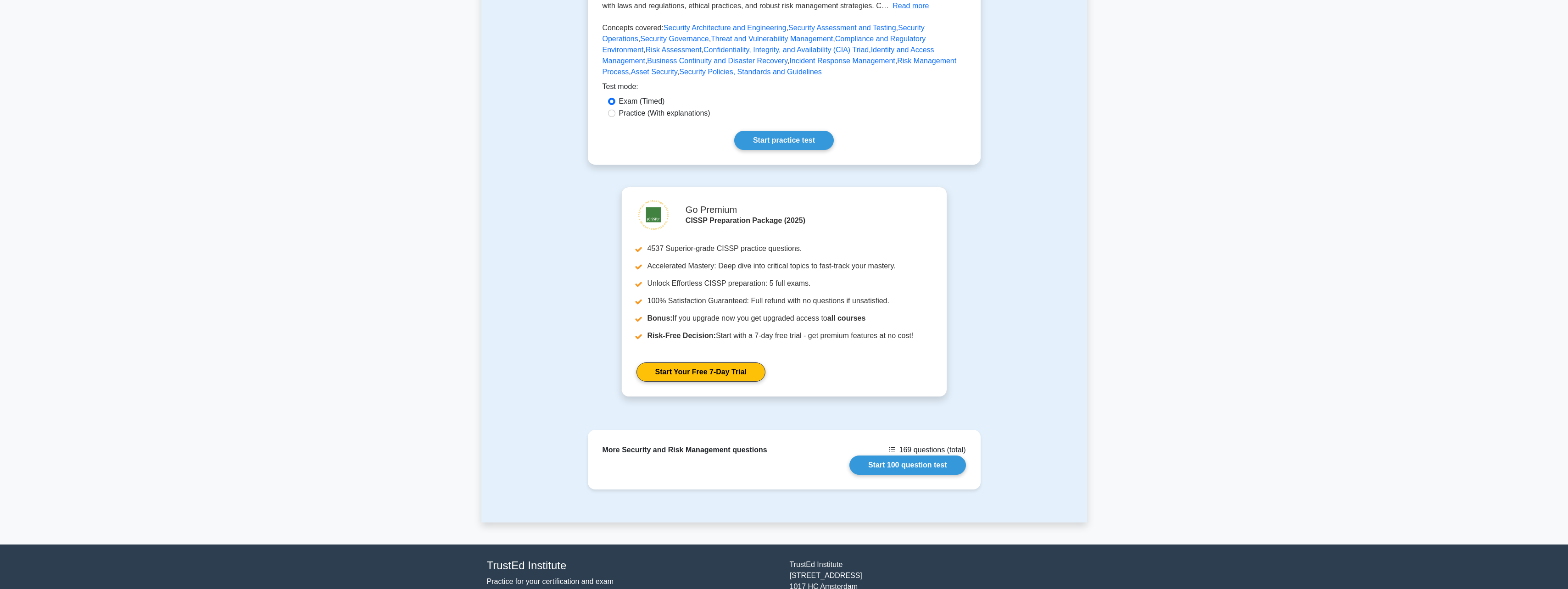
click at [907, 394] on div "Go Premium CISSP Preparation Package (2025) 4537 Superior-grade CISSP practice …" at bounding box center [784, 297] width 333 height 221
click at [926, 453] on link "Start 100 question test" at bounding box center [907, 463] width 117 height 20
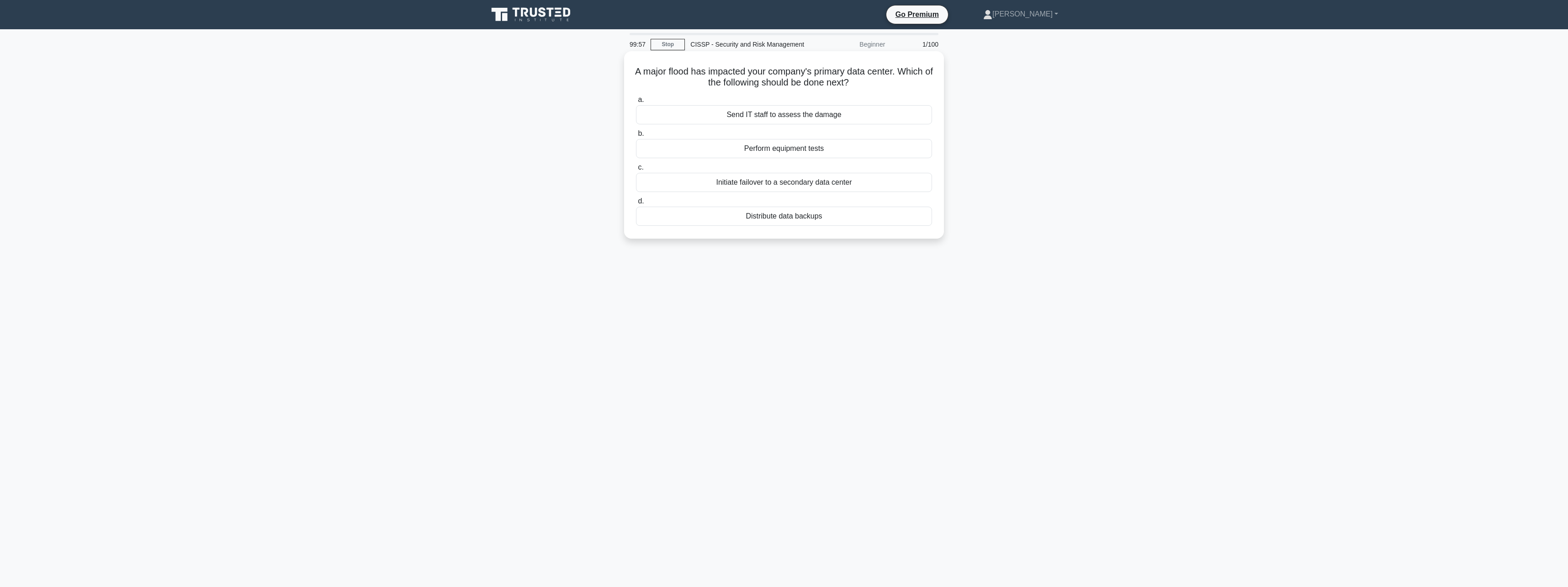
drag, startPoint x: 675, startPoint y: 71, endPoint x: 940, endPoint y: 81, distance: 265.2
click at [940, 81] on div "A major flood has impacted your company's primary data center. Which of the fol…" at bounding box center [783, 145] width 320 height 188
drag, startPoint x: 940, startPoint y: 81, endPoint x: 877, endPoint y: 98, distance: 65.3
click at [877, 98] on div "A major flood has impacted your company's primary data center. Which of the fol…" at bounding box center [783, 145] width 312 height 180
click at [756, 122] on div "Send IT staff to assess the damage" at bounding box center [784, 115] width 296 height 19
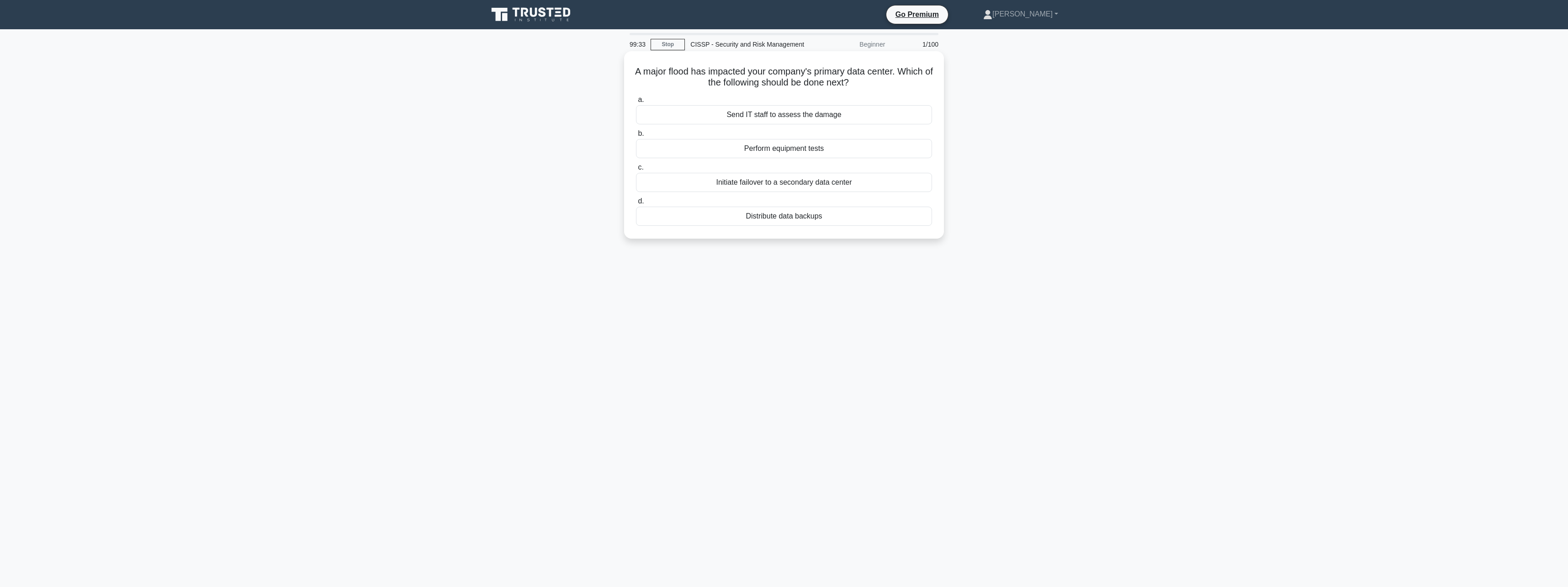
click at [636, 103] on input "a. Send IT staff to assess the damage" at bounding box center [636, 100] width 0 height 6
click at [794, 163] on div "Terminate all employees involved in the breach" at bounding box center [784, 160] width 296 height 19
click at [636, 147] on input "b. Terminate all employees involved in the breach" at bounding box center [636, 145] width 0 height 6
click at [792, 186] on div "Qualitative risk assessment" at bounding box center [784, 183] width 296 height 19
click at [636, 170] on input "c. Qualitative risk assessment" at bounding box center [636, 167] width 0 height 6
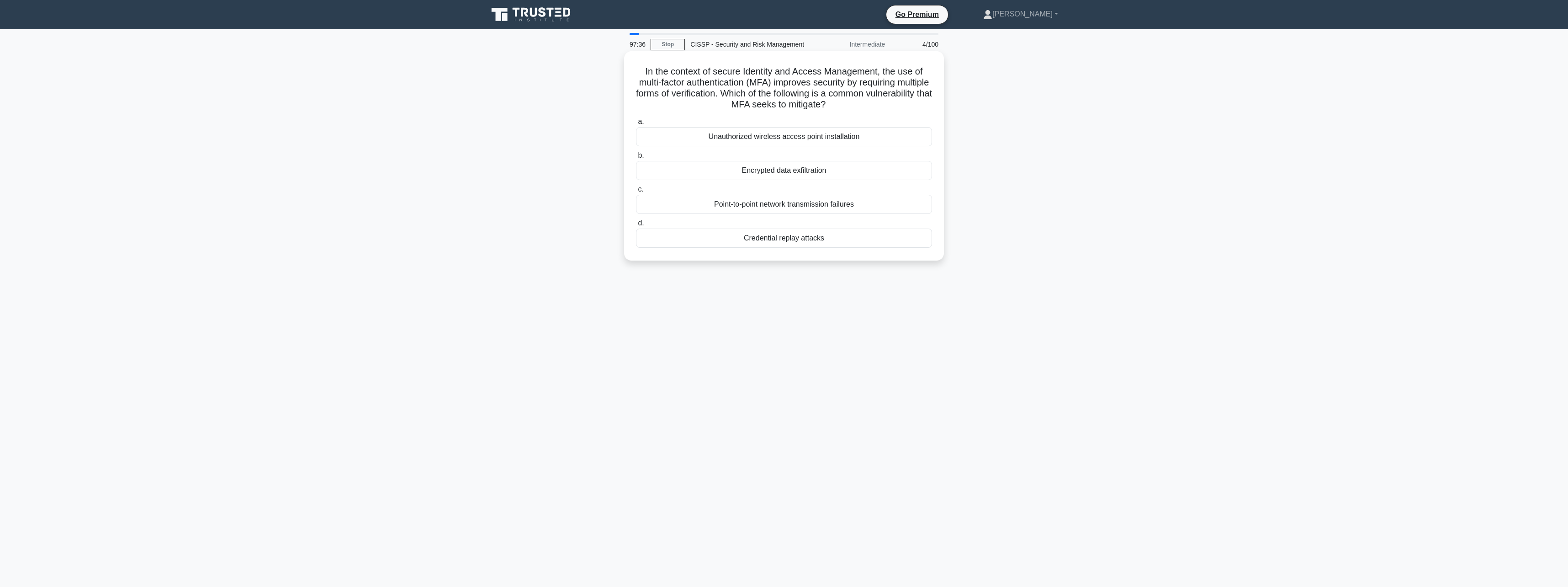
click at [847, 239] on div "Credential replay attacks" at bounding box center [784, 238] width 296 height 19
click at [636, 227] on input "d. Credential replay attacks" at bounding box center [636, 223] width 0 height 6
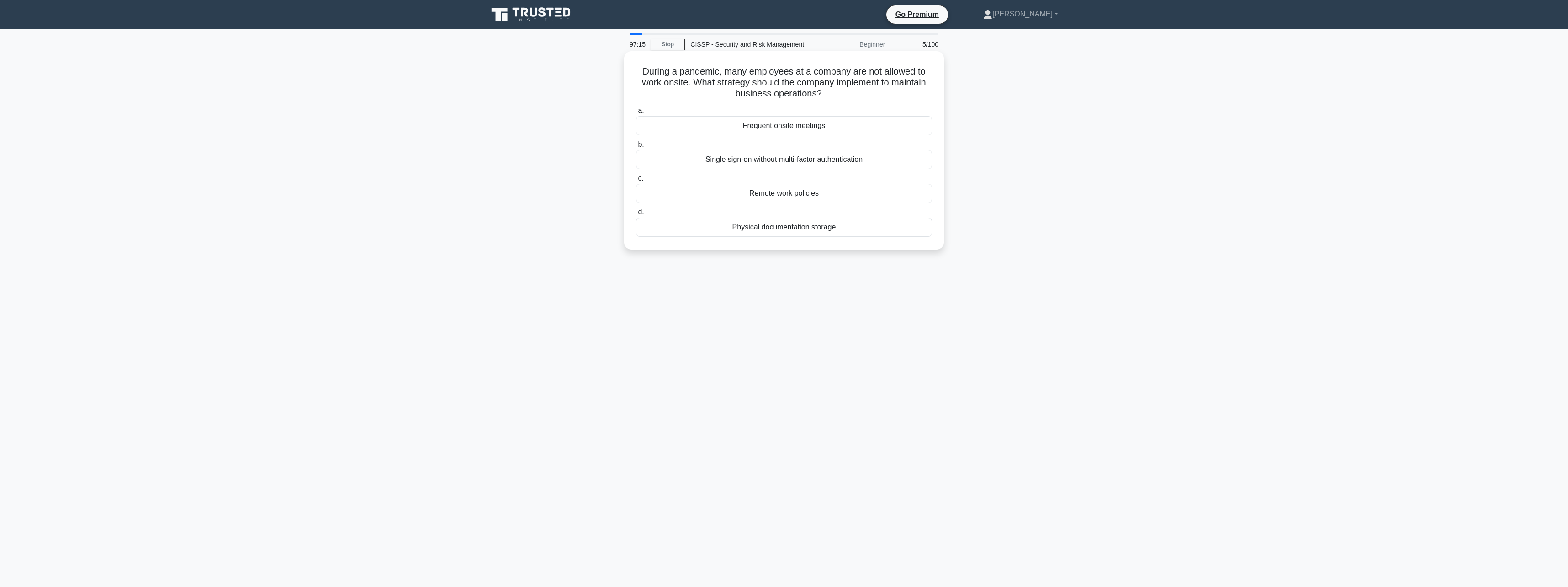
click at [816, 195] on div "Remote work policies" at bounding box center [784, 194] width 296 height 19
click at [636, 181] on input "c. Remote work policies" at bounding box center [636, 178] width 0 height 6
click at [831, 117] on div "Initiate network monitoring to trace data flow" at bounding box center [784, 115] width 296 height 19
click at [636, 103] on input "a. Initiate network monitoring to trace data flow" at bounding box center [636, 100] width 0 height 6
drag, startPoint x: 876, startPoint y: 69, endPoint x: 881, endPoint y: 96, distance: 27.5
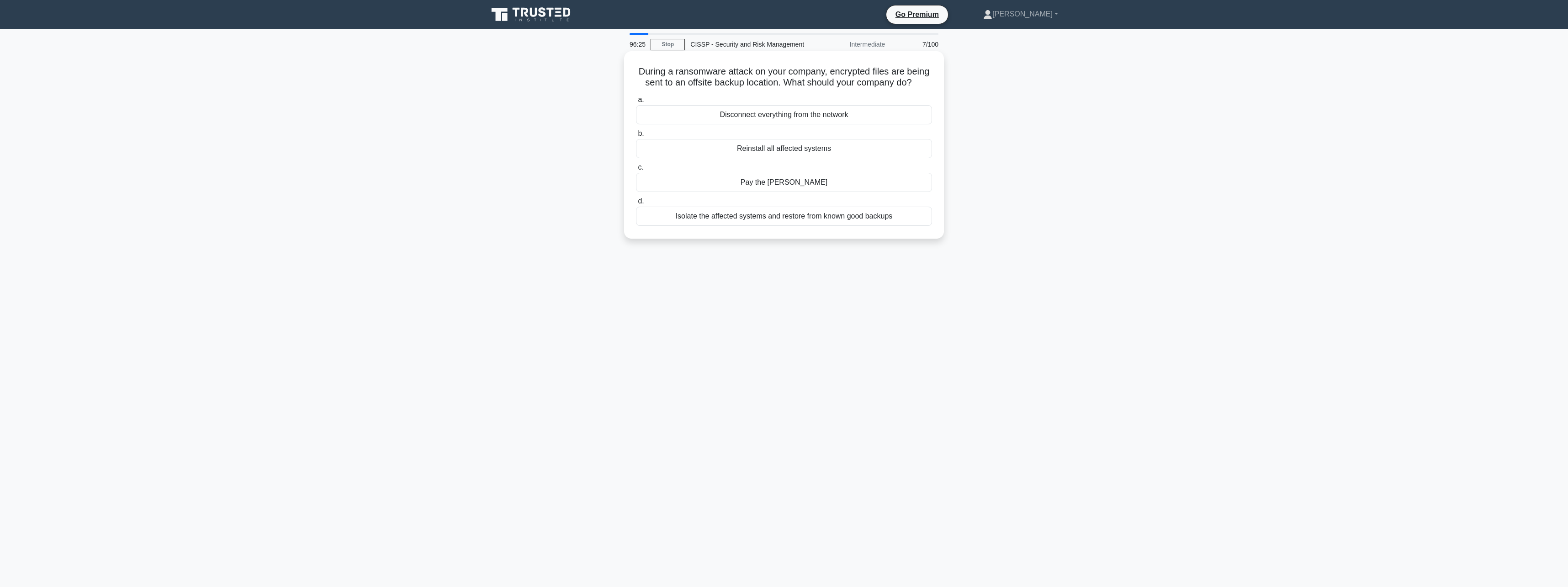
click at [881, 89] on h5 "During a ransomware attack on your company, encrypted files are being sent to a…" at bounding box center [783, 77] width 298 height 23
click at [881, 89] on h5 "During a ransomware attack on your company, encrypted files are being sent to a…" at bounding box center [783, 77] width 298 height 23
drag, startPoint x: 666, startPoint y: 72, endPoint x: 818, endPoint y: 93, distance: 153.4
click at [818, 89] on h5 "During a ransomware attack on your company, encrypted files are being sent to a…" at bounding box center [783, 77] width 298 height 23
click at [740, 83] on h5 "During a ransomware attack on your company, encrypted files are being sent to a…" at bounding box center [783, 77] width 298 height 23
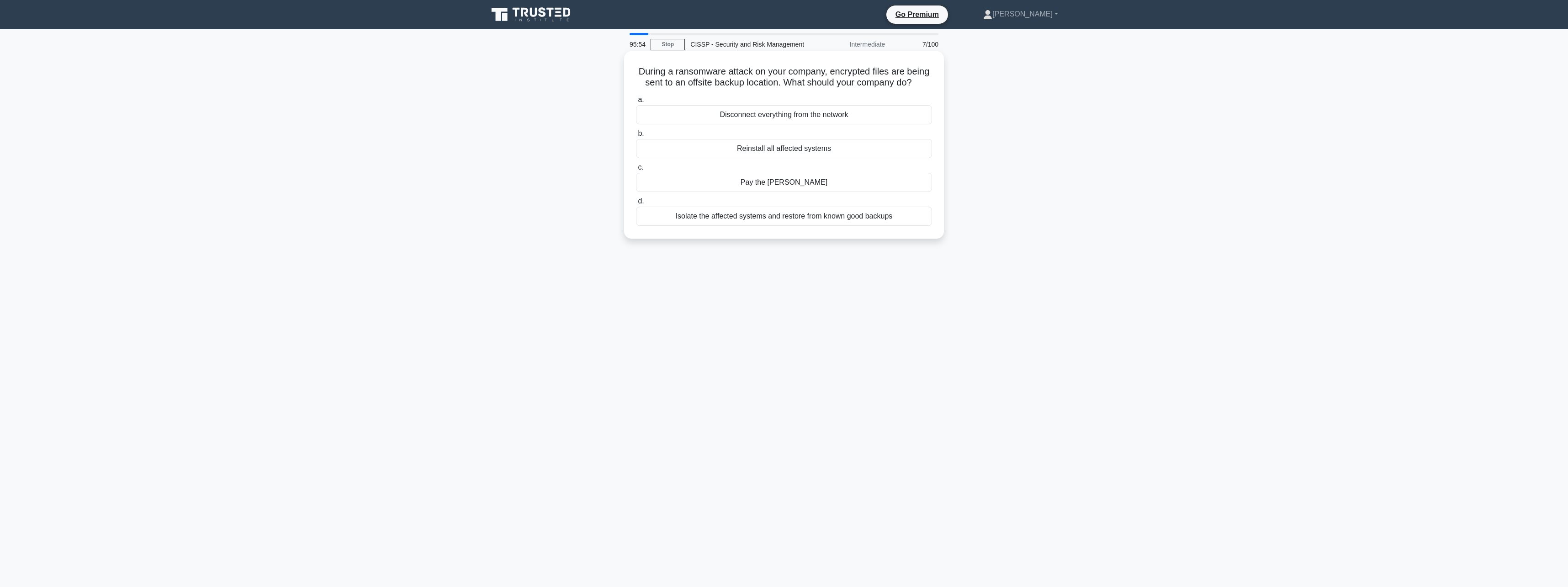
drag, startPoint x: 789, startPoint y: 95, endPoint x: 643, endPoint y: 74, distance: 147.5
click at [643, 74] on h5 "During a ransomware attack on your company, encrypted files are being sent to a…" at bounding box center [783, 77] width 298 height 23
click at [898, 226] on div "Isolate the affected systems and restore from known good backups" at bounding box center [784, 216] width 296 height 19
click at [636, 205] on input "d. Isolate the affected systems and restore from known good backups" at bounding box center [636, 202] width 0 height 6
drag, startPoint x: 689, startPoint y: 76, endPoint x: 821, endPoint y: 106, distance: 135.4
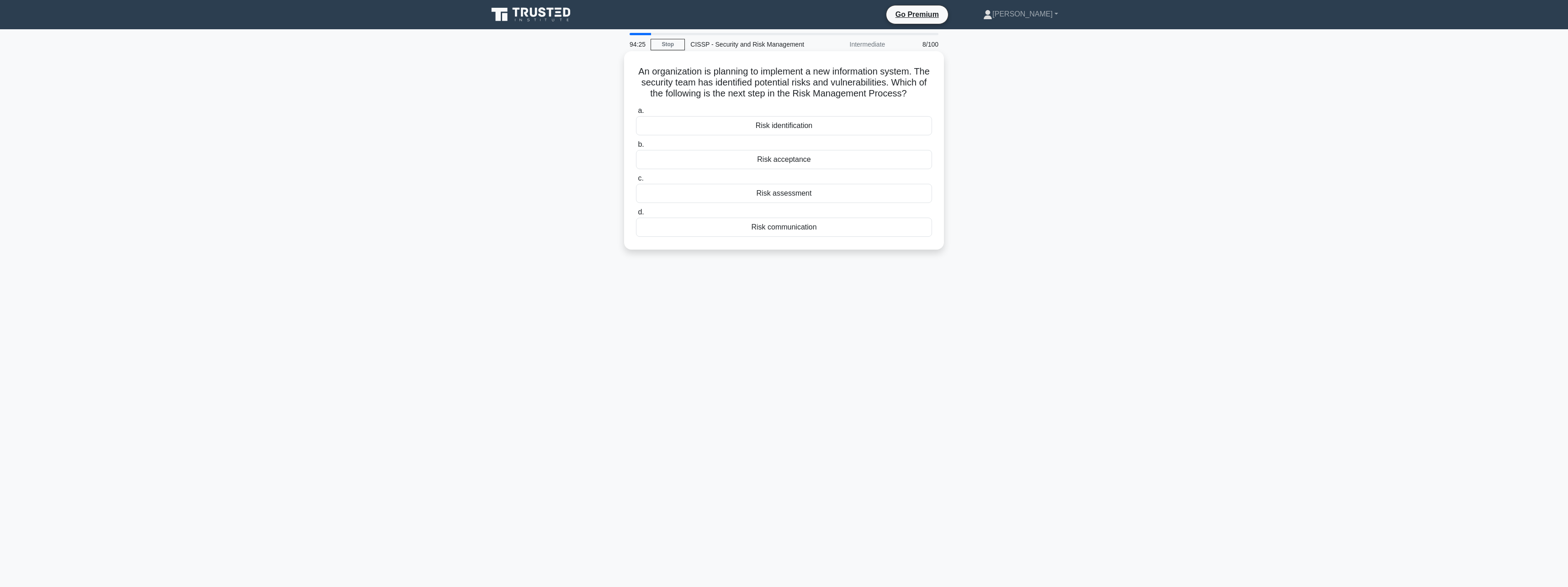
click at [821, 100] on h5 "An organization is planning to implement a new information system. The security…" at bounding box center [783, 83] width 298 height 34
click at [793, 203] on div "Risk assessment" at bounding box center [784, 194] width 296 height 19
click at [636, 181] on input "c. Risk assessment" at bounding box center [636, 178] width 0 height 6
drag, startPoint x: 755, startPoint y: 71, endPoint x: 875, endPoint y: 82, distance: 120.5
click at [875, 82] on h5 "Which security control is most effective for preventing unauthorized physical a…" at bounding box center [783, 77] width 298 height 23
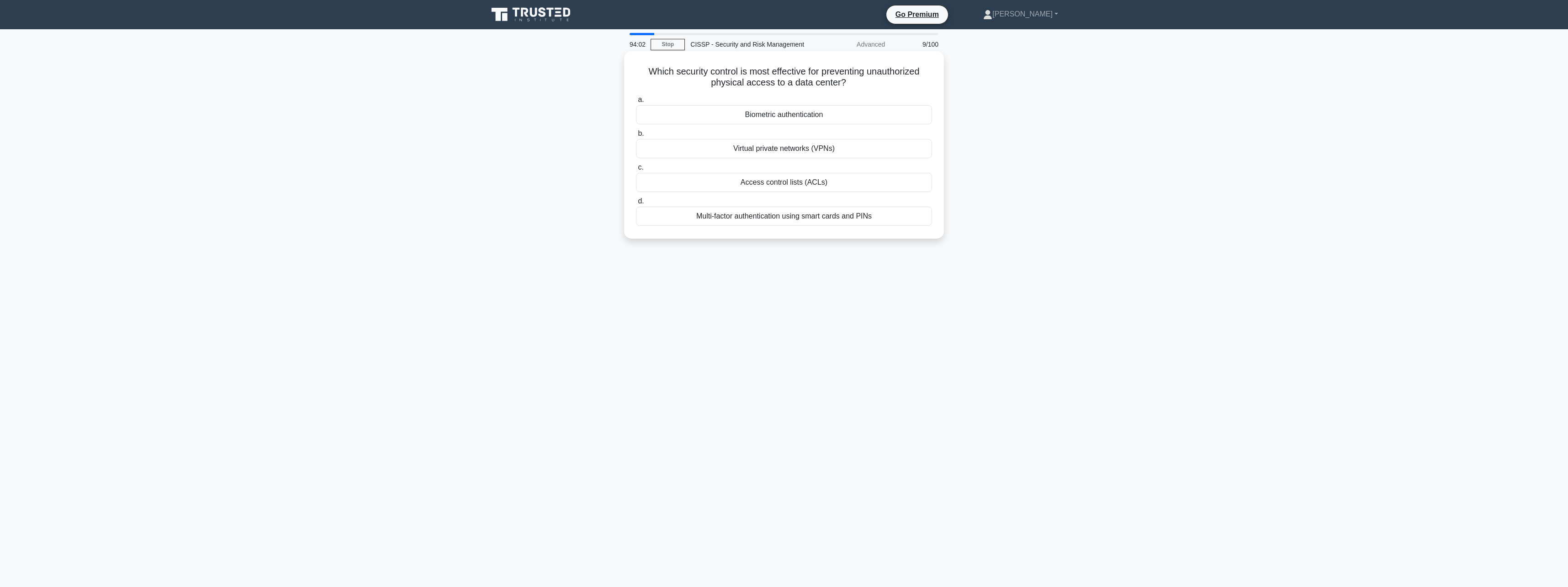
drag, startPoint x: 875, startPoint y: 82, endPoint x: 867, endPoint y: 86, distance: 8.9
click at [867, 86] on h5 "Which security control is most effective for preventing unauthorized physical a…" at bounding box center [783, 77] width 298 height 23
drag, startPoint x: 669, startPoint y: 75, endPoint x: 859, endPoint y: 84, distance: 190.2
click at [859, 84] on h5 "Which security control is most effective for preventing unauthorized physical a…" at bounding box center [783, 77] width 298 height 23
click at [858, 84] on h5 "Which security control is most effective for preventing unauthorized physical a…" at bounding box center [783, 77] width 298 height 23
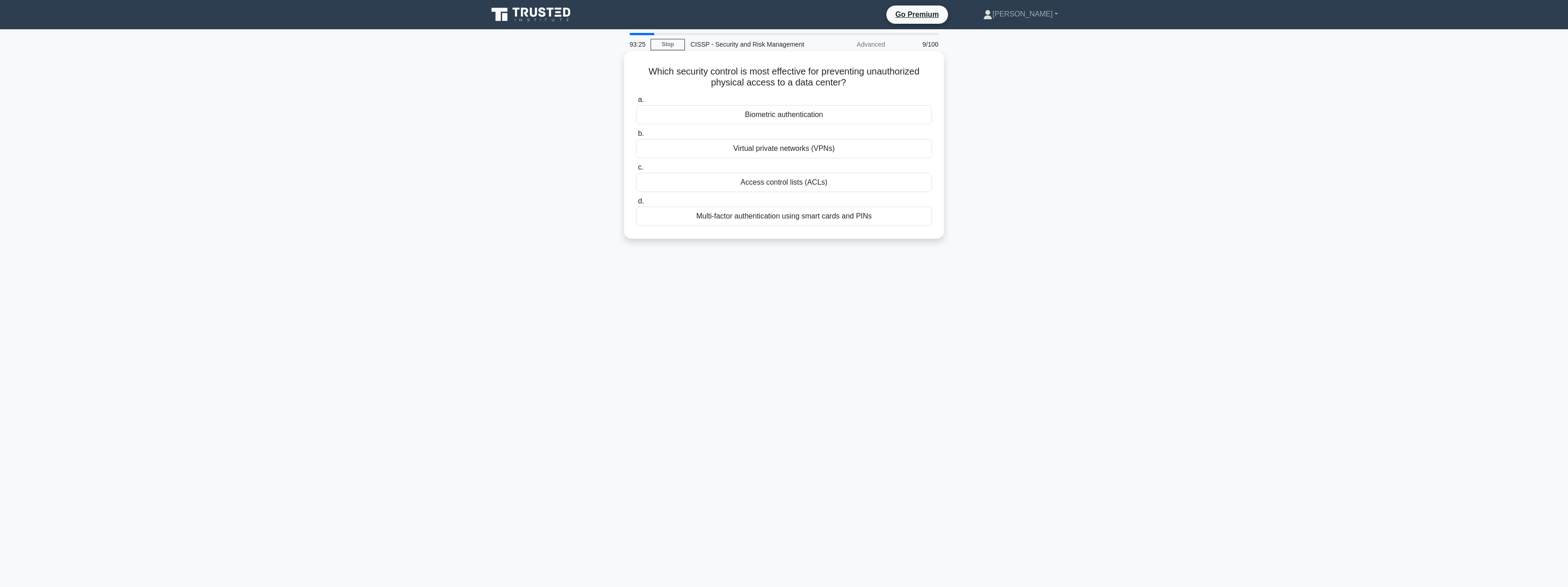
click at [775, 124] on div "Biometric authentication" at bounding box center [784, 115] width 296 height 19
click at [636, 103] on input "a. Biometric authentication" at bounding box center [636, 100] width 0 height 6
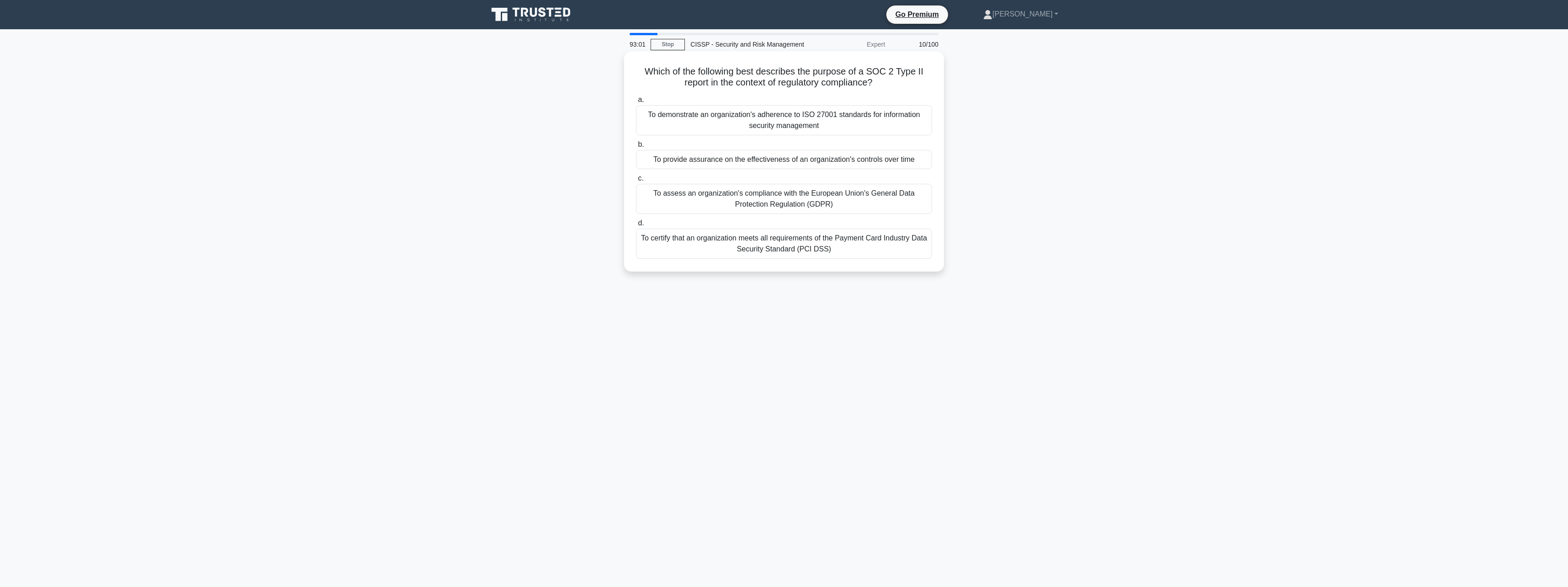
click at [702, 163] on div "To provide assurance on the effectiveness of an organization's controls over ti…" at bounding box center [784, 160] width 296 height 19
click at [636, 147] on input "b. To provide assurance on the effectiveness of an organization's controls over…" at bounding box center [636, 145] width 0 height 6
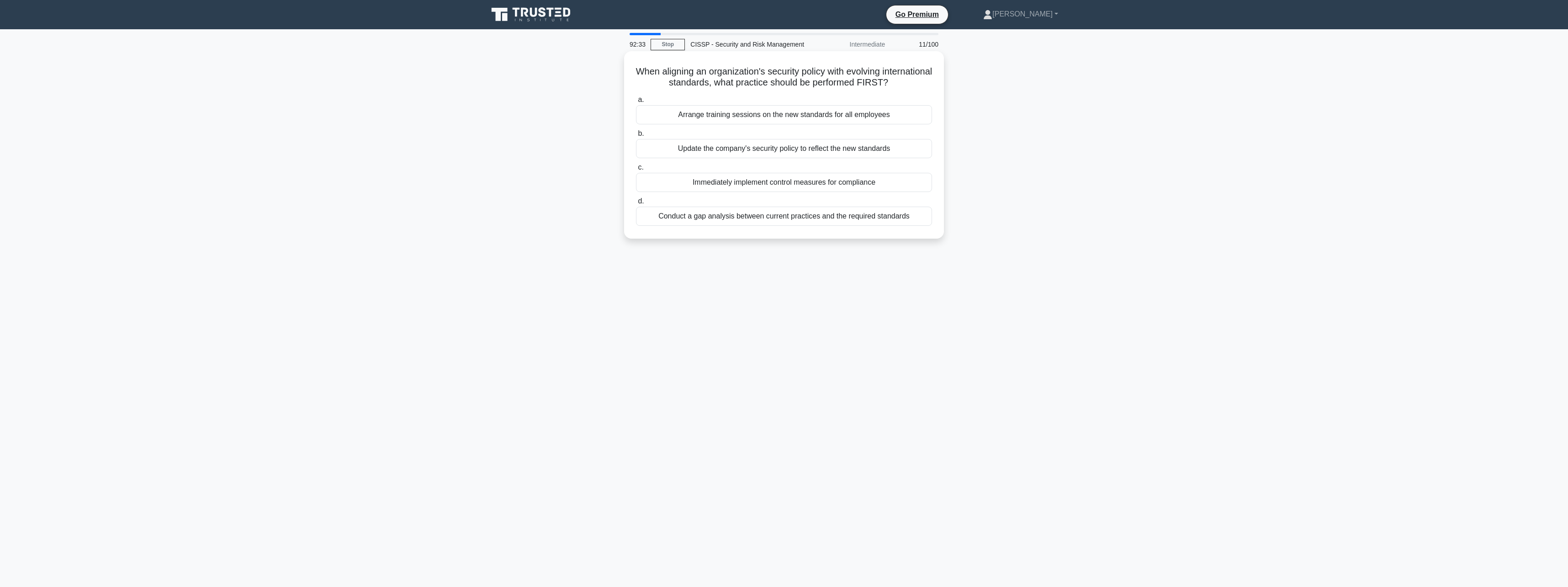
click at [779, 221] on div "Conduct a gap analysis between current practices and the required standards" at bounding box center [784, 216] width 296 height 19
click at [636, 205] on input "d. Conduct a gap analysis between current practices and the required standards" at bounding box center [636, 202] width 0 height 6
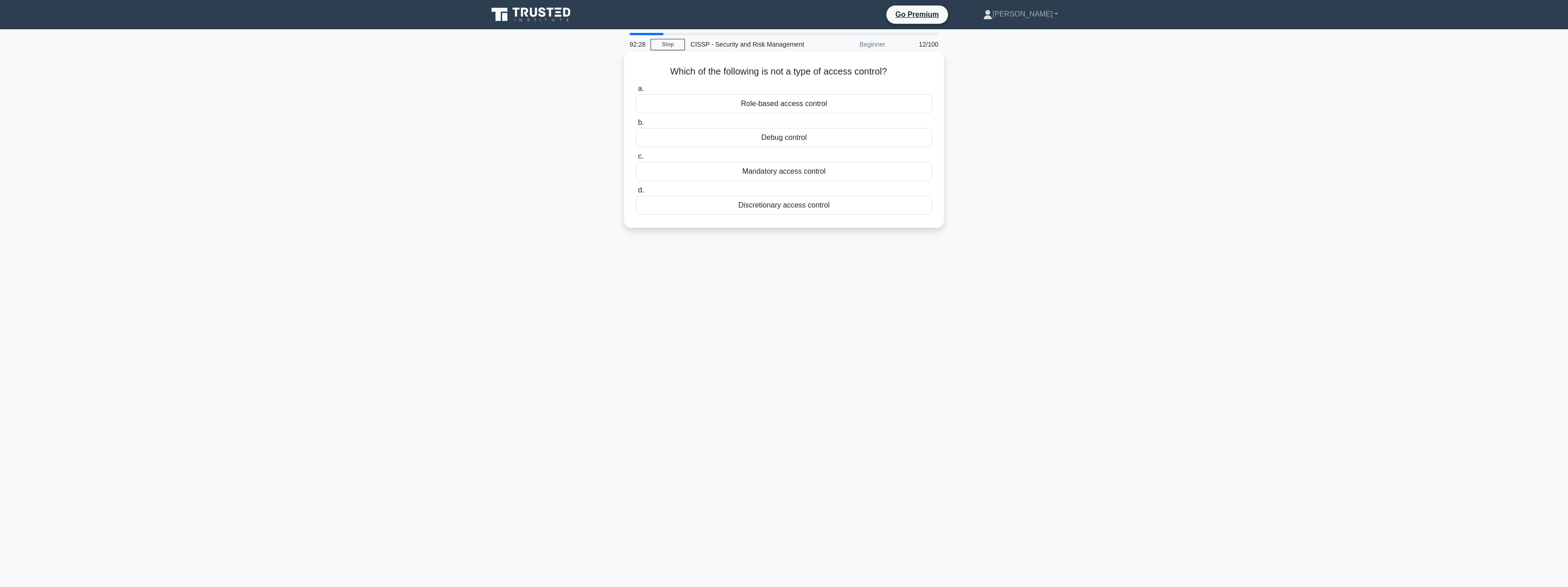
drag, startPoint x: 712, startPoint y: 68, endPoint x: 909, endPoint y: 78, distance: 197.3
click at [909, 78] on h5 "Which of the following is not a type of access control? .spinner_0XTQ{transform…" at bounding box center [783, 72] width 298 height 12
click at [793, 138] on div "Debug control" at bounding box center [784, 138] width 296 height 19
click at [636, 125] on input "b. Debug control" at bounding box center [636, 123] width 0 height 6
click at [810, 210] on div "To maintain essential business functions after a disruption" at bounding box center [784, 205] width 296 height 19
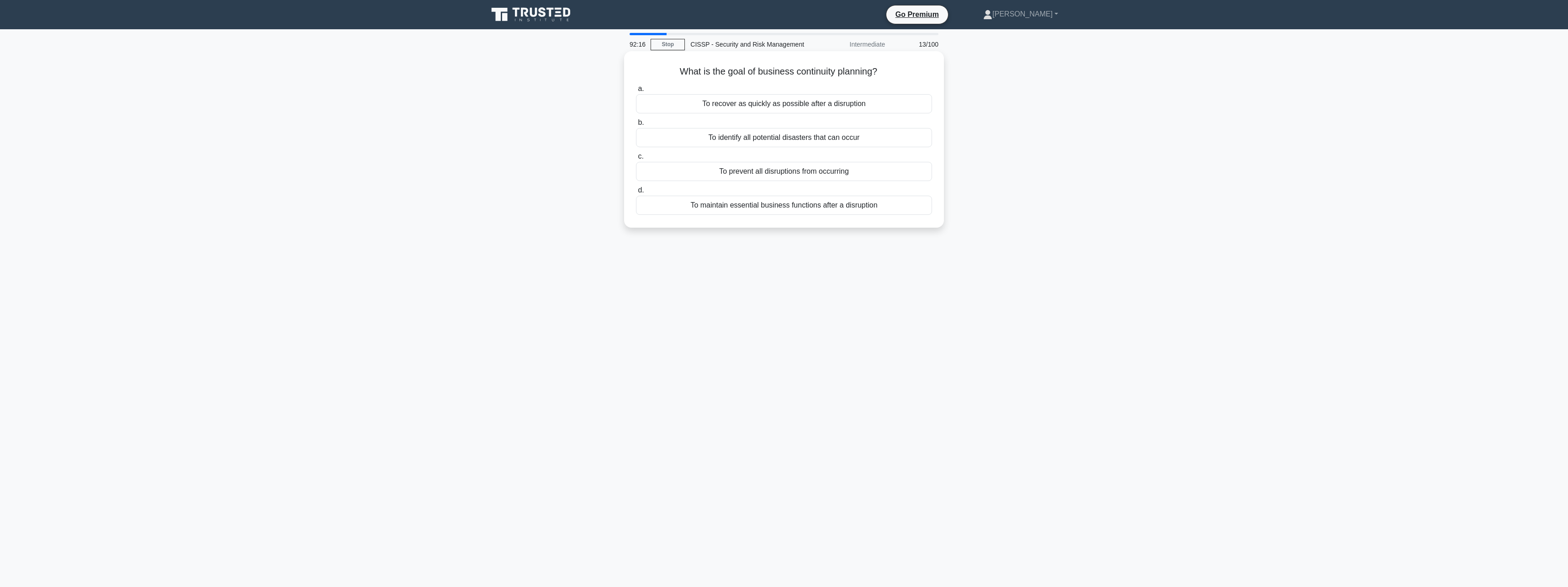
click at [636, 193] on input "d. To maintain essential business functions after a disruption" at bounding box center [636, 191] width 0 height 6
click at [810, 210] on div "Security Cameras" at bounding box center [784, 208] width 296 height 19
click at [636, 195] on input "d. Security Cameras" at bounding box center [636, 192] width 0 height 6
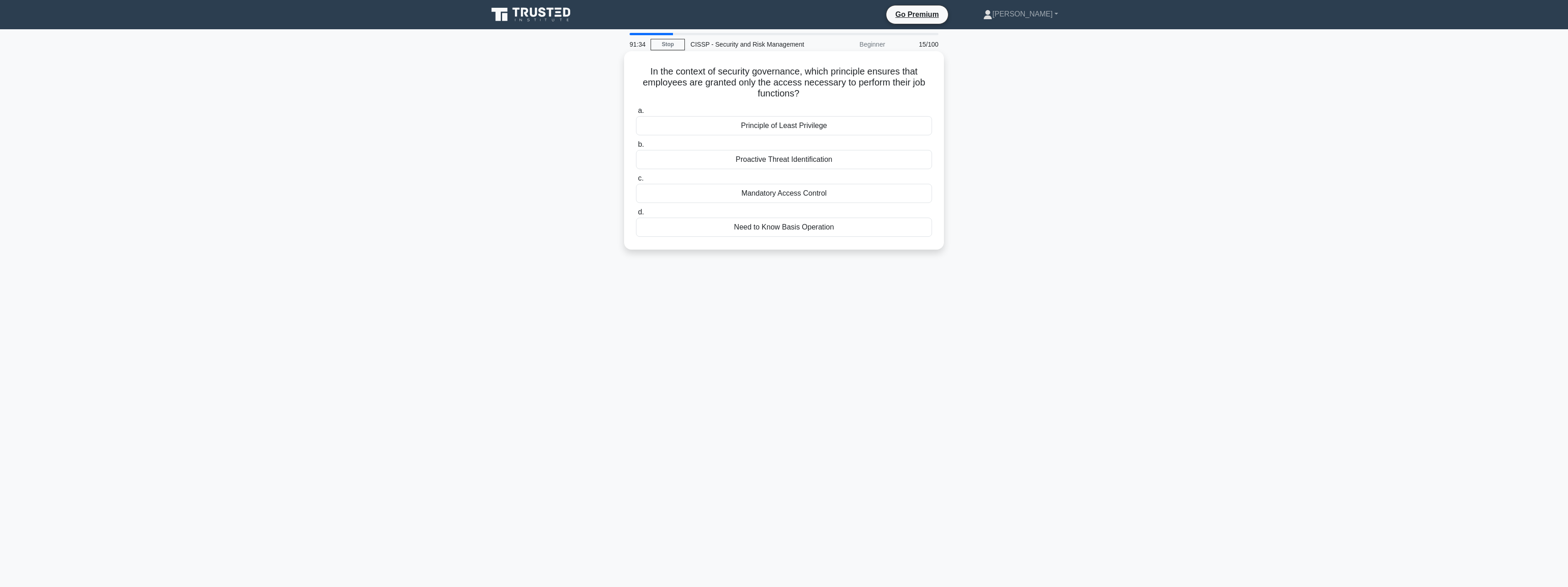
click at [749, 227] on div "Need to Know Basis Operation" at bounding box center [784, 227] width 296 height 19
click at [636, 216] on input "d. Need to Know Basis Operation" at bounding box center [636, 213] width 0 height 6
click at [766, 192] on div "Protocol non-repudiation assurance" at bounding box center [784, 183] width 296 height 19
click at [636, 170] on input "c. Protocol non-repudiation assurance" at bounding box center [636, 167] width 0 height 6
click at [769, 116] on div "Shift all risks to the cloud service provider" at bounding box center [784, 115] width 296 height 19
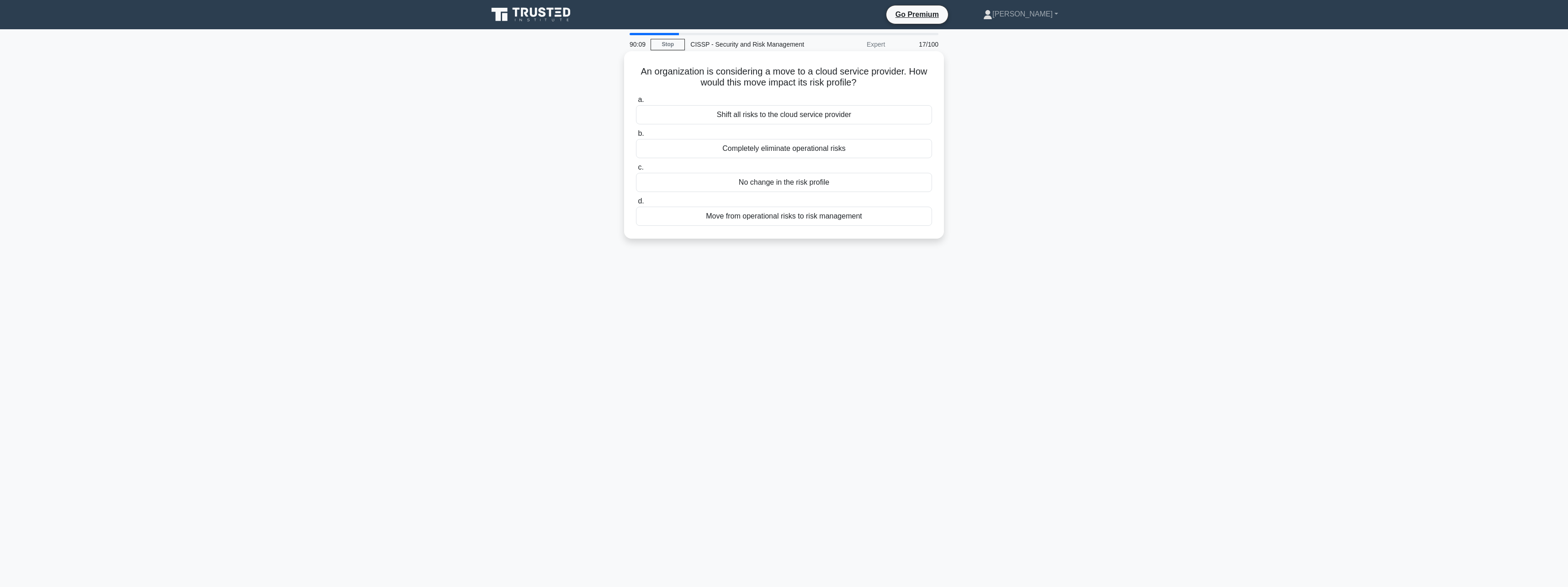
click at [636, 103] on input "a. Shift all risks to the cloud service provider" at bounding box center [636, 100] width 0 height 6
click at [845, 122] on div "Execute an interactive application security testing on the runtime environment" at bounding box center [784, 126] width 296 height 19
click at [636, 114] on input "a. Execute an interactive application security testing on the runtime environme…" at bounding box center [636, 111] width 0 height 6
click at [777, 183] on div "Determining the severity level" at bounding box center [784, 183] width 296 height 19
click at [636, 170] on input "c. Determining the severity level" at bounding box center [636, 167] width 0 height 6
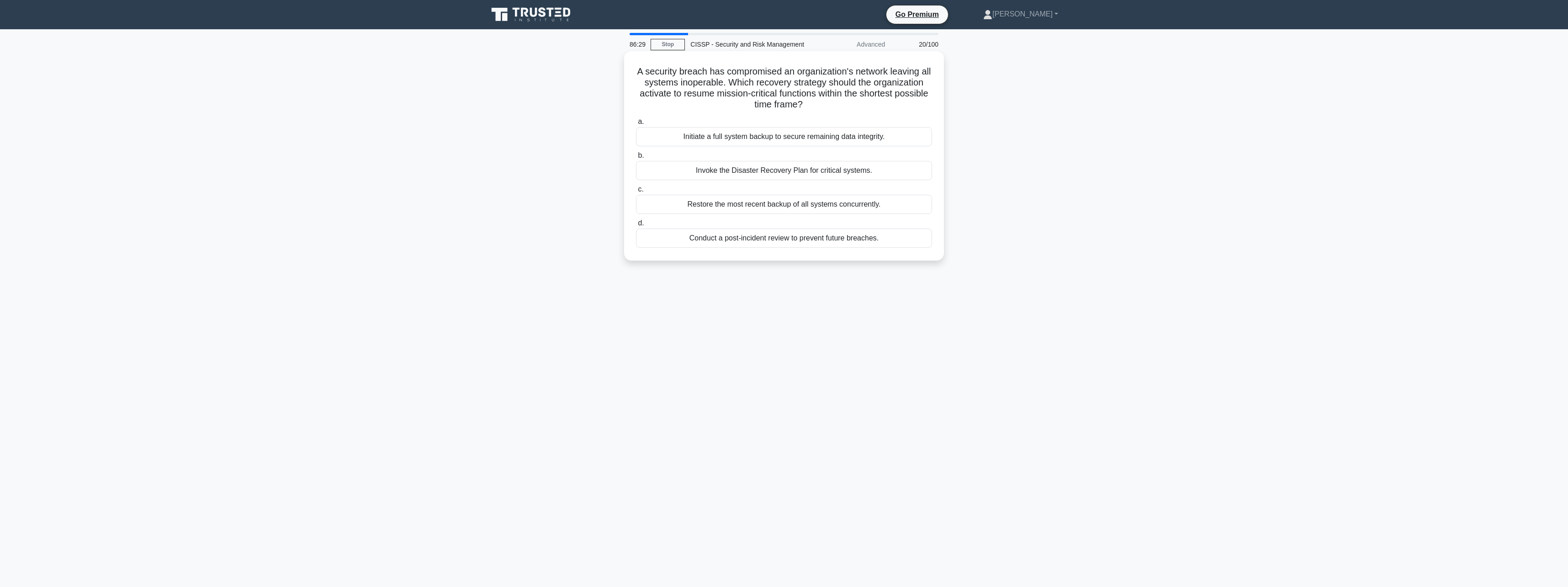
click at [741, 133] on div "Initiate a full system backup to secure remaining data integrity." at bounding box center [784, 137] width 296 height 19
click at [636, 125] on input "a. Initiate a full system backup to secure remaining data integrity." at bounding box center [636, 122] width 0 height 6
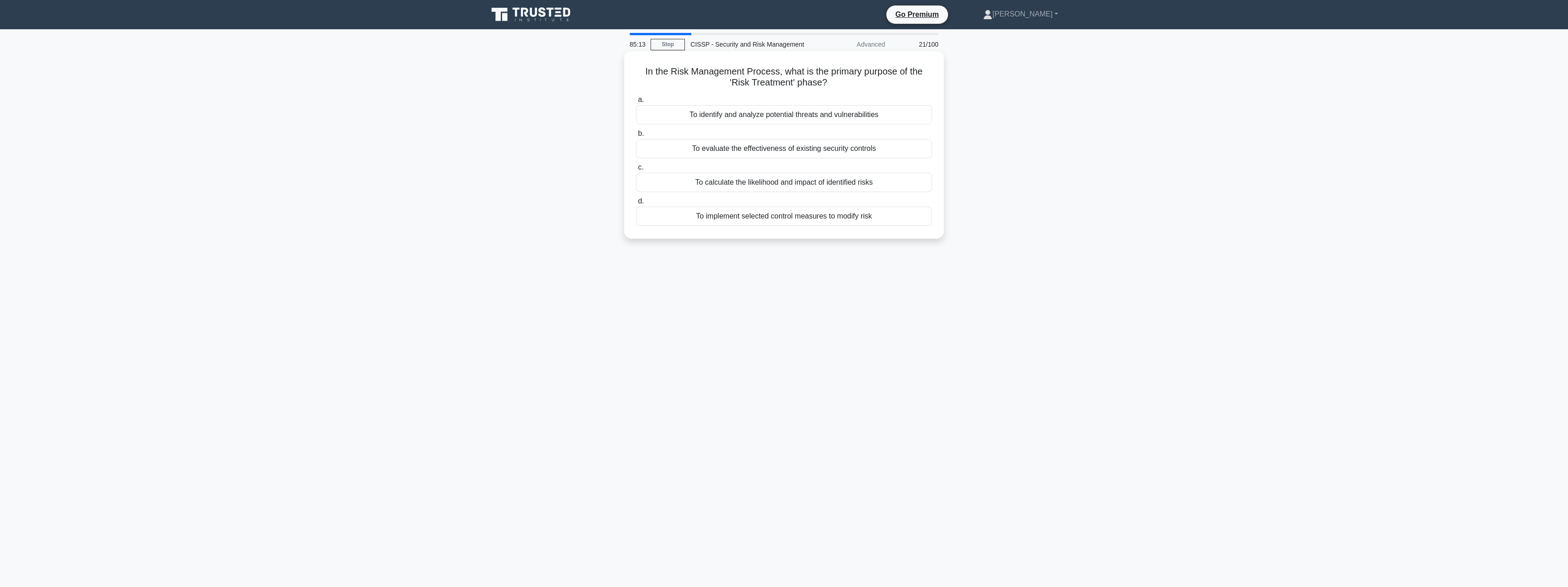
click at [680, 223] on div "To implement selected control measures to modify risk" at bounding box center [784, 216] width 296 height 19
click at [636, 205] on input "d. To implement selected control measures to modify risk" at bounding box center [636, 202] width 0 height 6
drag, startPoint x: 659, startPoint y: 69, endPoint x: 851, endPoint y: 100, distance: 194.5
click at [851, 100] on h5 "Your organization has detected a DDoS attack and you are tasked with leading th…" at bounding box center [783, 83] width 298 height 34
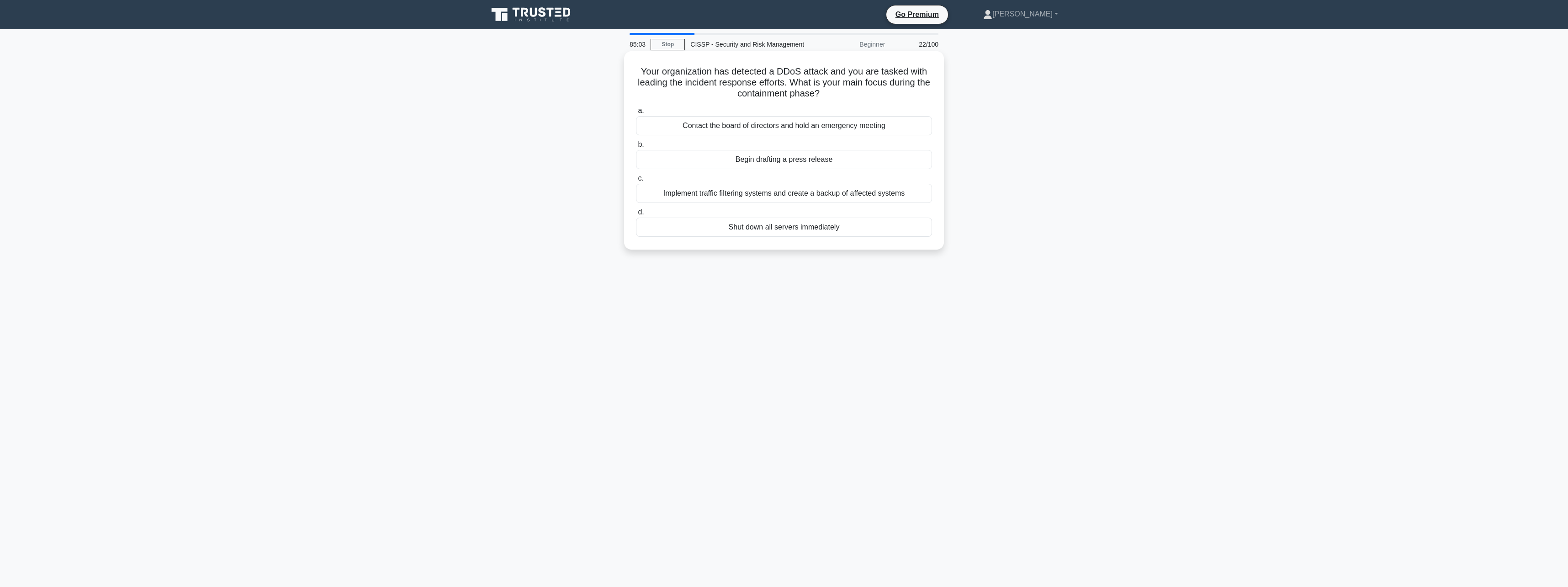
drag, startPoint x: 869, startPoint y: 69, endPoint x: 870, endPoint y: 99, distance: 30.0
click at [870, 99] on h5 "Your organization has detected a DDoS attack and you are tasked with leading th…" at bounding box center [783, 83] width 298 height 34
click at [827, 200] on div "Implement traffic filtering systems and create a backup of affected systems" at bounding box center [784, 194] width 296 height 19
click at [636, 181] on input "c. Implement traffic filtering systems and create a backup of affected systems" at bounding box center [636, 178] width 0 height 6
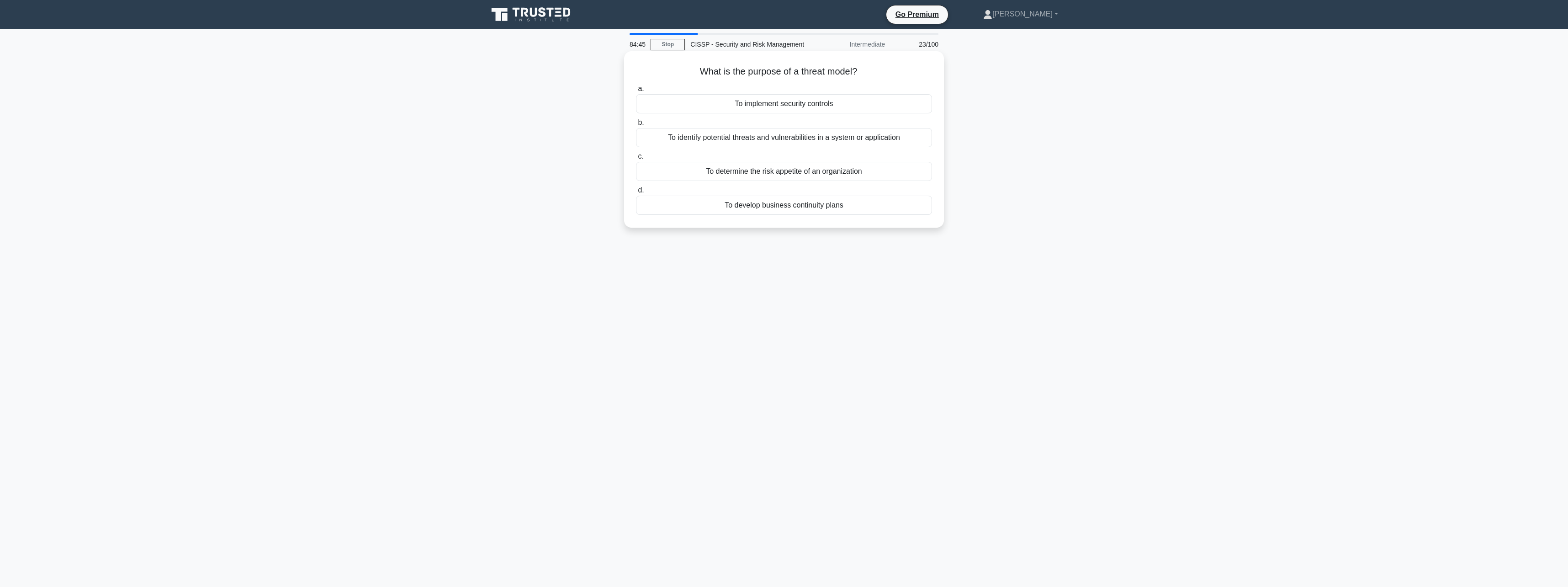
drag, startPoint x: 875, startPoint y: 70, endPoint x: 693, endPoint y: 77, distance: 182.1
click at [693, 77] on h5 "What is the purpose of a threat model? .spinner_0XTQ{transform-origin:center;an…" at bounding box center [783, 72] width 298 height 12
click at [730, 139] on div "To identify potential threats and vulnerabilities in a system or application" at bounding box center [784, 138] width 296 height 19
click at [636, 125] on input "b. To identify potential threats and vulnerabilities in a system or application" at bounding box center [636, 123] width 0 height 6
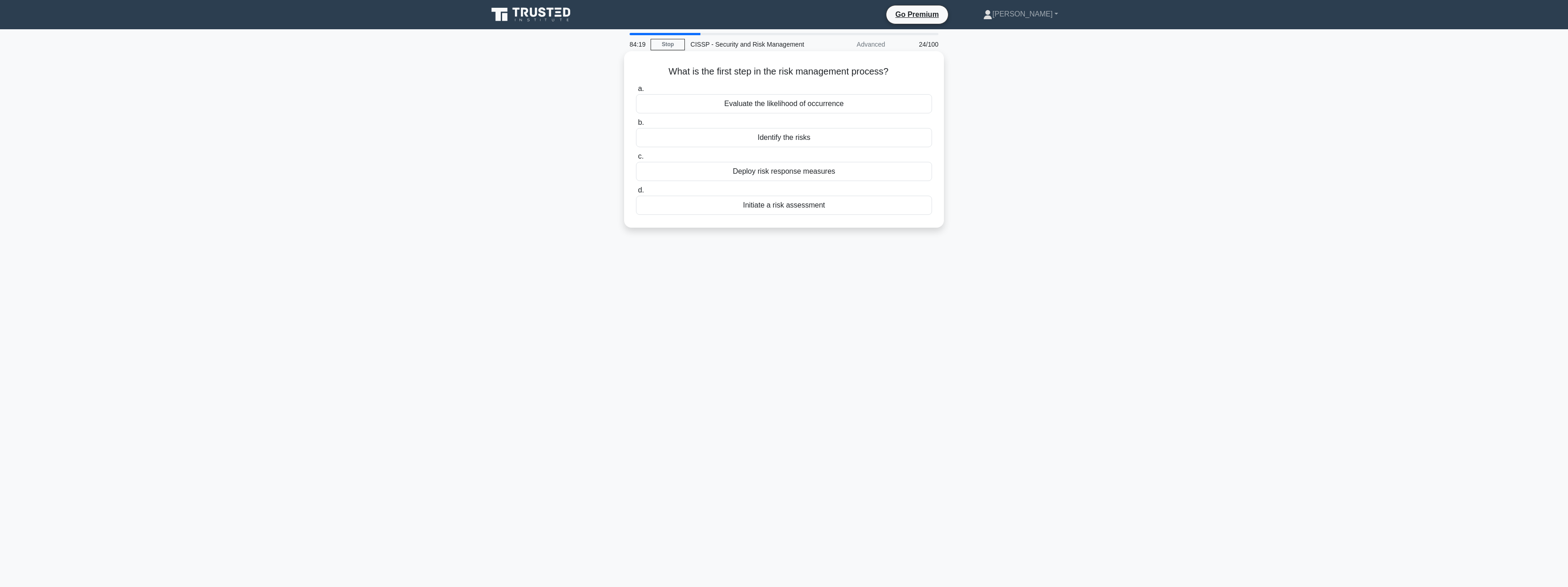
click at [775, 140] on div "Identify the risks" at bounding box center [784, 138] width 296 height 19
click at [636, 125] on input "b. Identify the risks" at bounding box center [636, 123] width 0 height 6
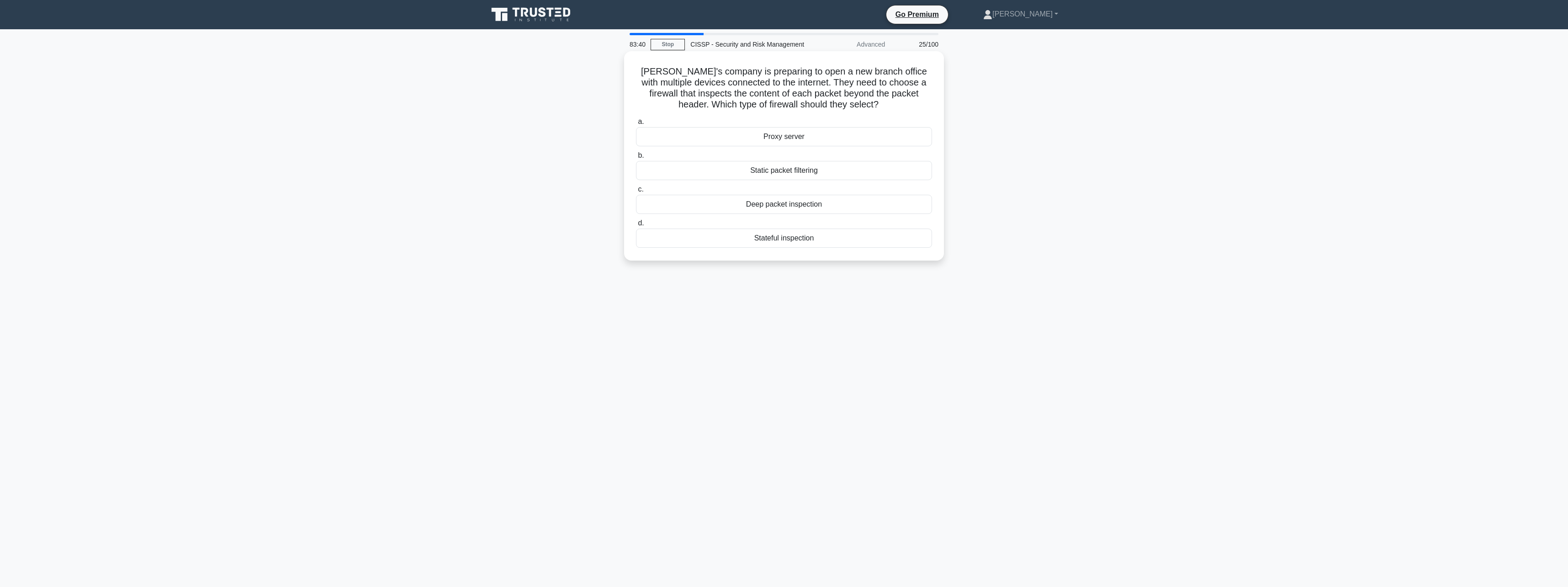
click at [779, 210] on div "Deep packet inspection" at bounding box center [784, 205] width 296 height 19
click at [636, 192] on input "c. Deep packet inspection" at bounding box center [636, 189] width 0 height 6
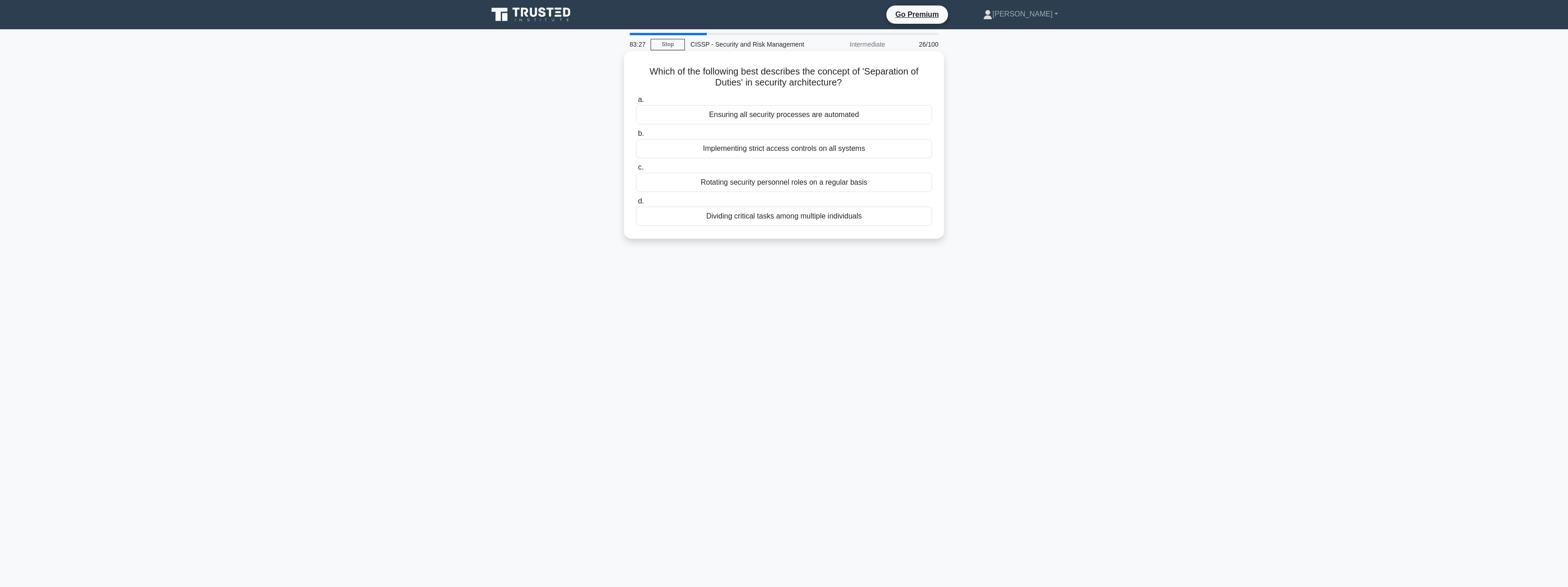
click at [823, 220] on div "Dividing critical tasks among multiple individuals" at bounding box center [784, 216] width 296 height 19
click at [636, 205] on input "d. Dividing critical tasks among multiple individuals" at bounding box center [636, 202] width 0 height 6
click at [675, 49] on link "Stop" at bounding box center [668, 44] width 34 height 12
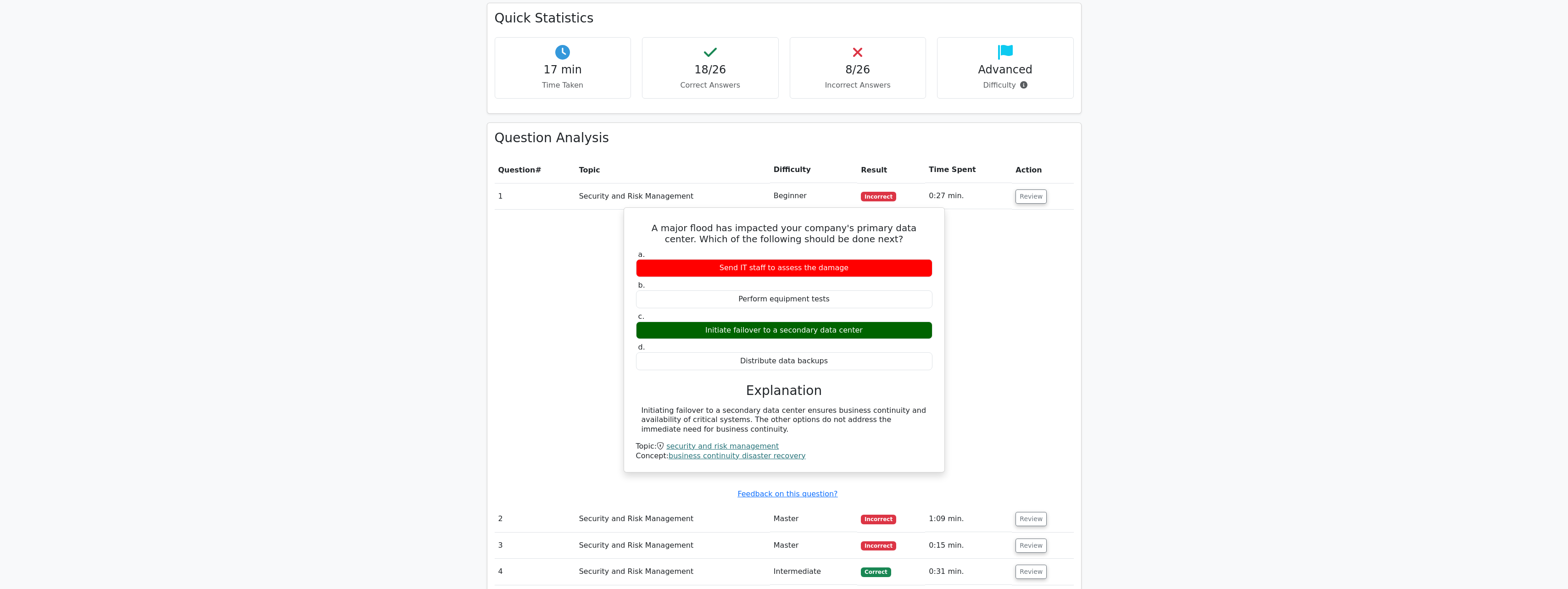
scroll to position [551, 0]
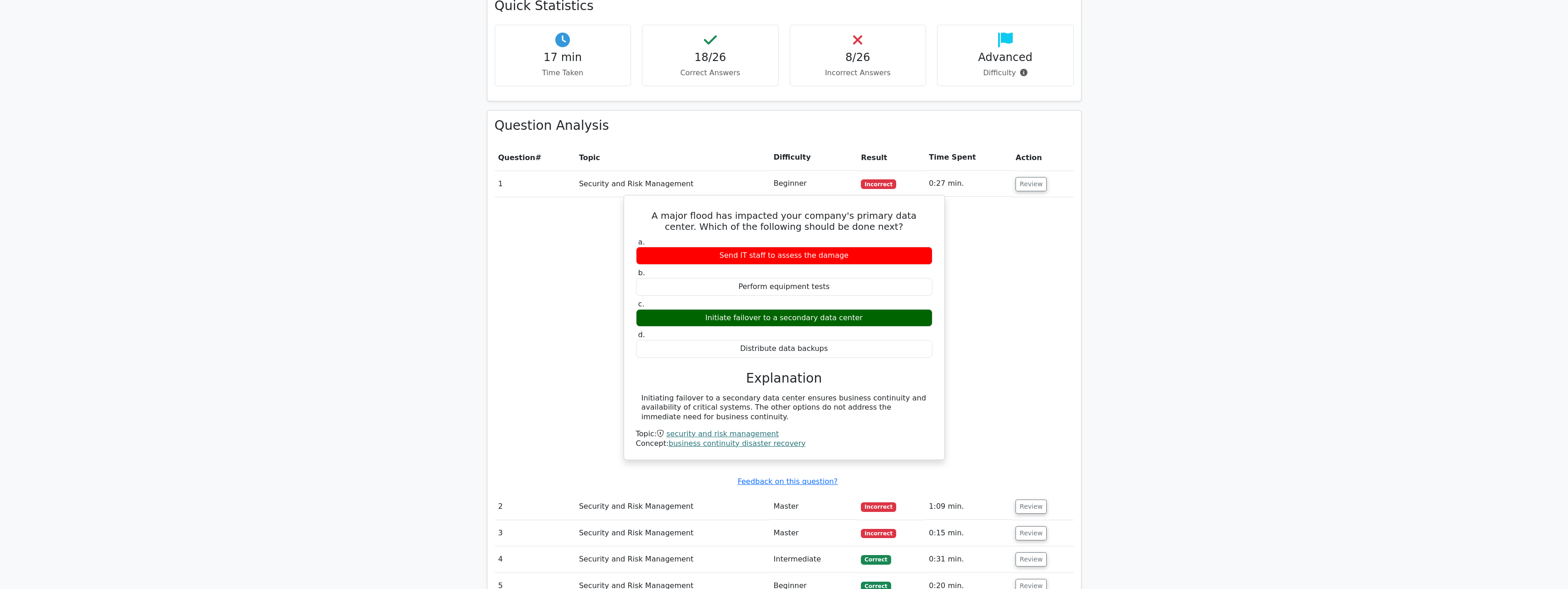
drag, startPoint x: 746, startPoint y: 363, endPoint x: 755, endPoint y: 381, distance: 20.1
click at [755, 393] on div "Initiating failover to a secondary data center ensures business continuity and …" at bounding box center [784, 408] width 285 height 29
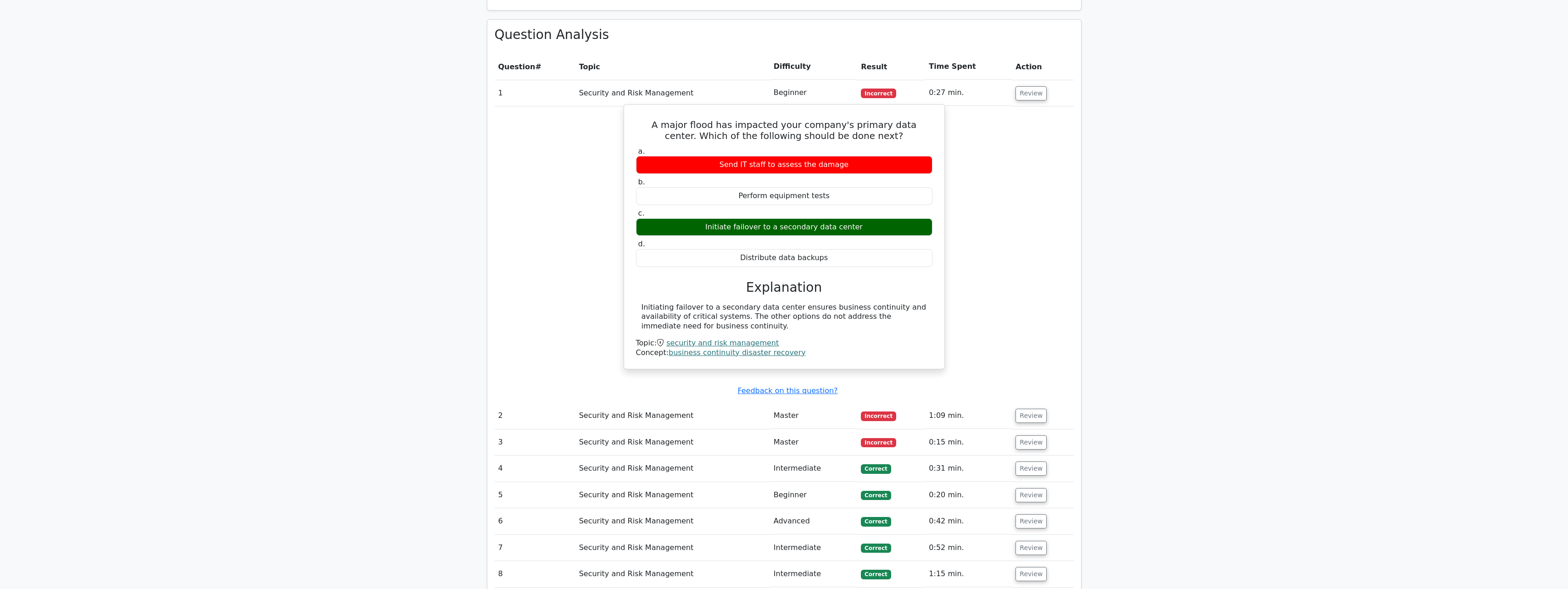
scroll to position [642, 0]
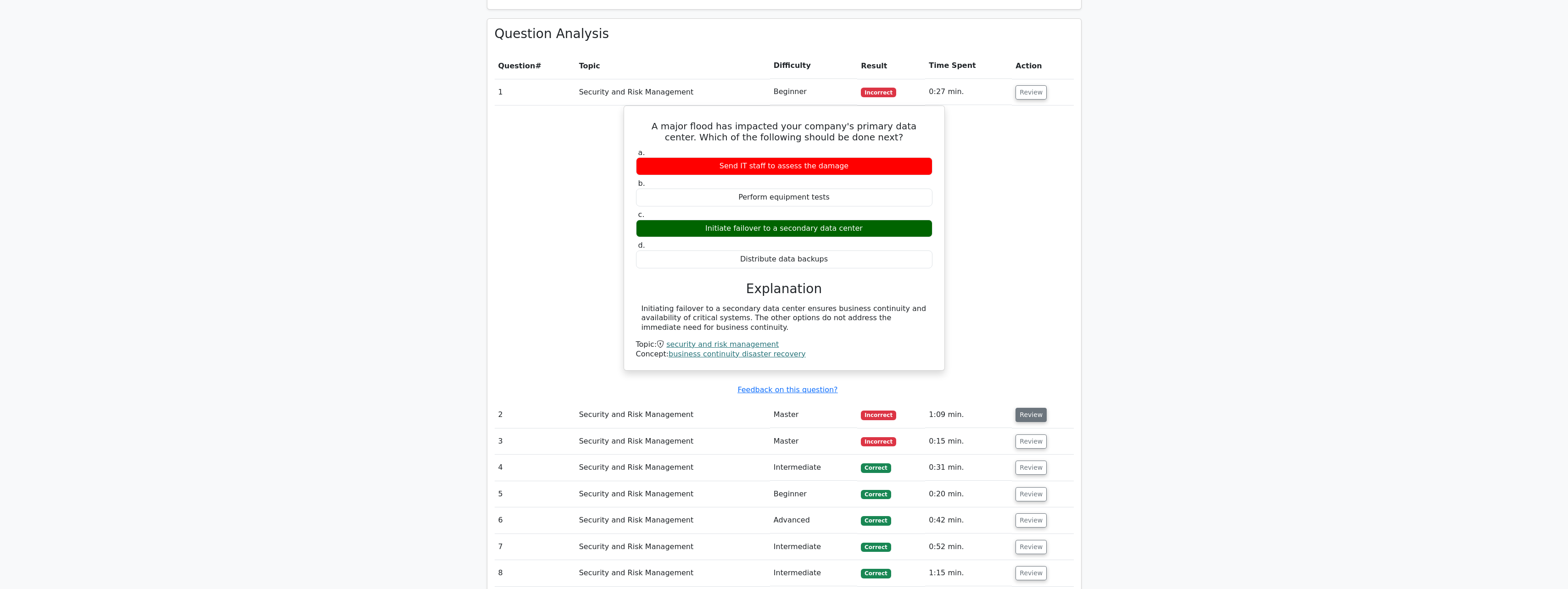
click at [1035, 408] on button "Review" at bounding box center [1031, 414] width 31 height 14
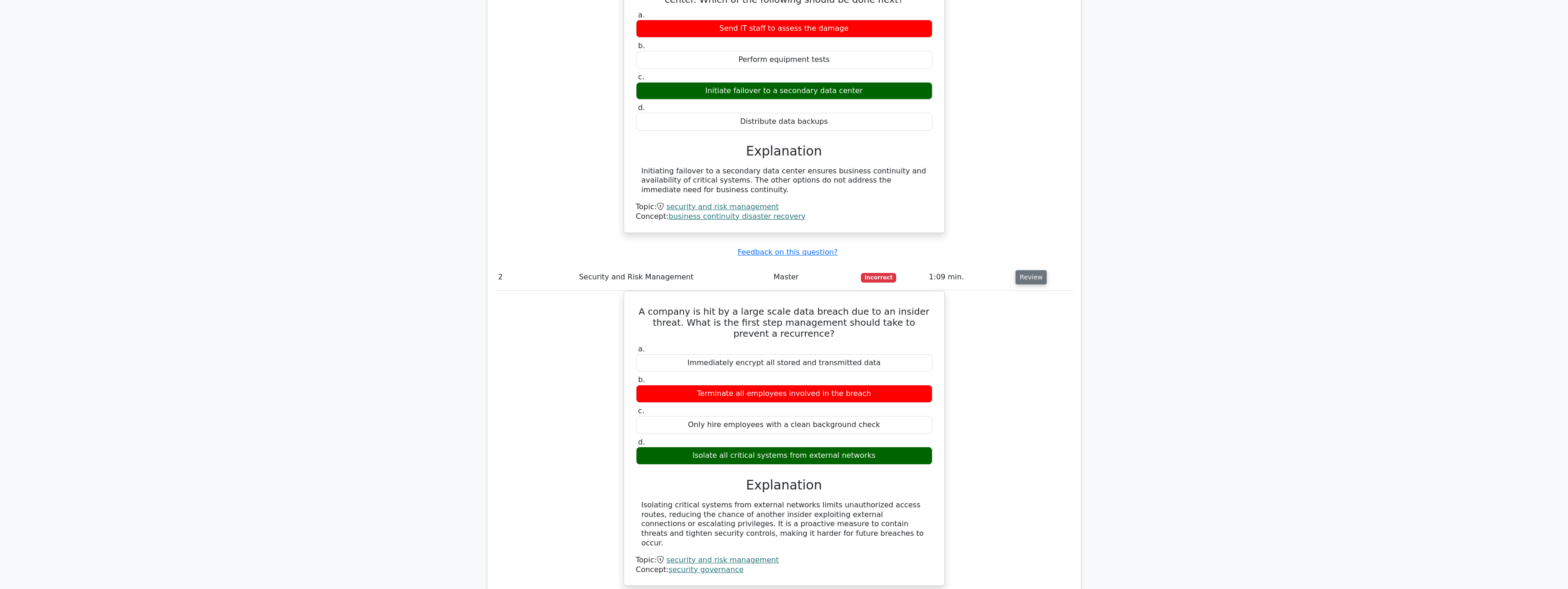
scroll to position [871, 0]
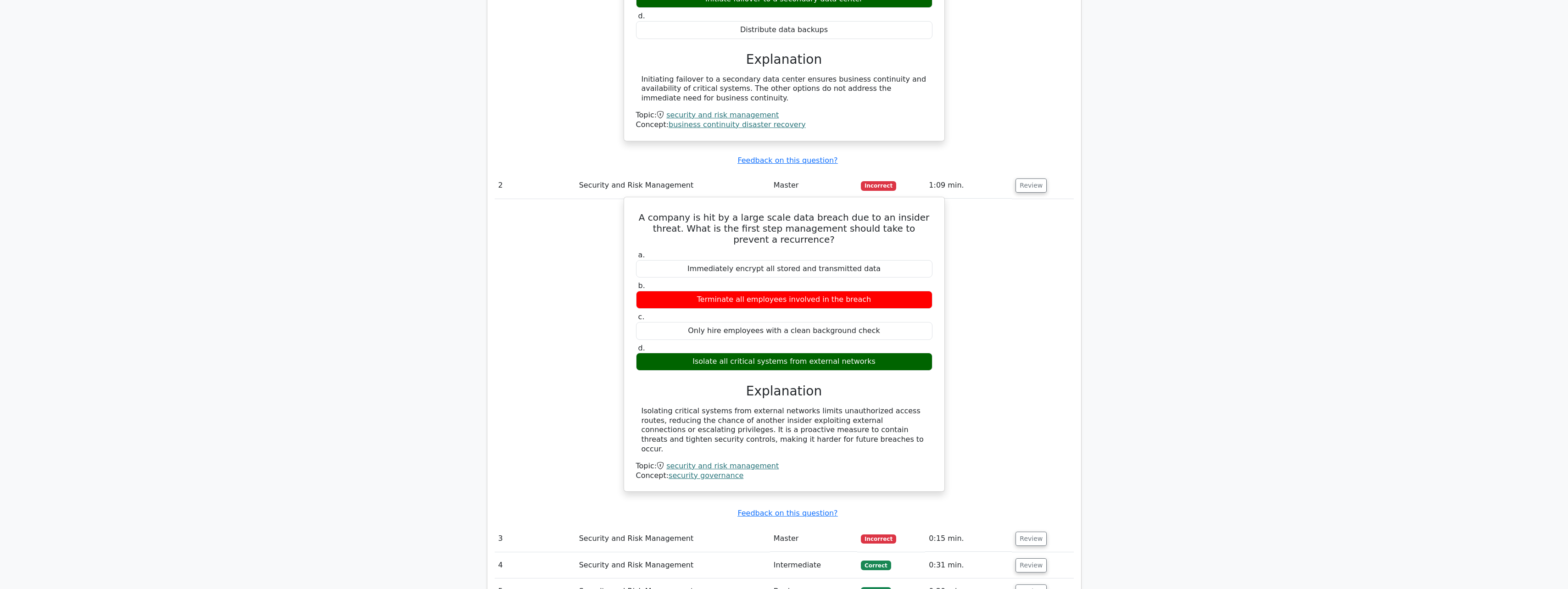
drag, startPoint x: 709, startPoint y: 364, endPoint x: 823, endPoint y: 394, distance: 117.9
click at [823, 406] on div "Isolating critical systems from external networks limits unauthorized access ro…" at bounding box center [784, 430] width 285 height 48
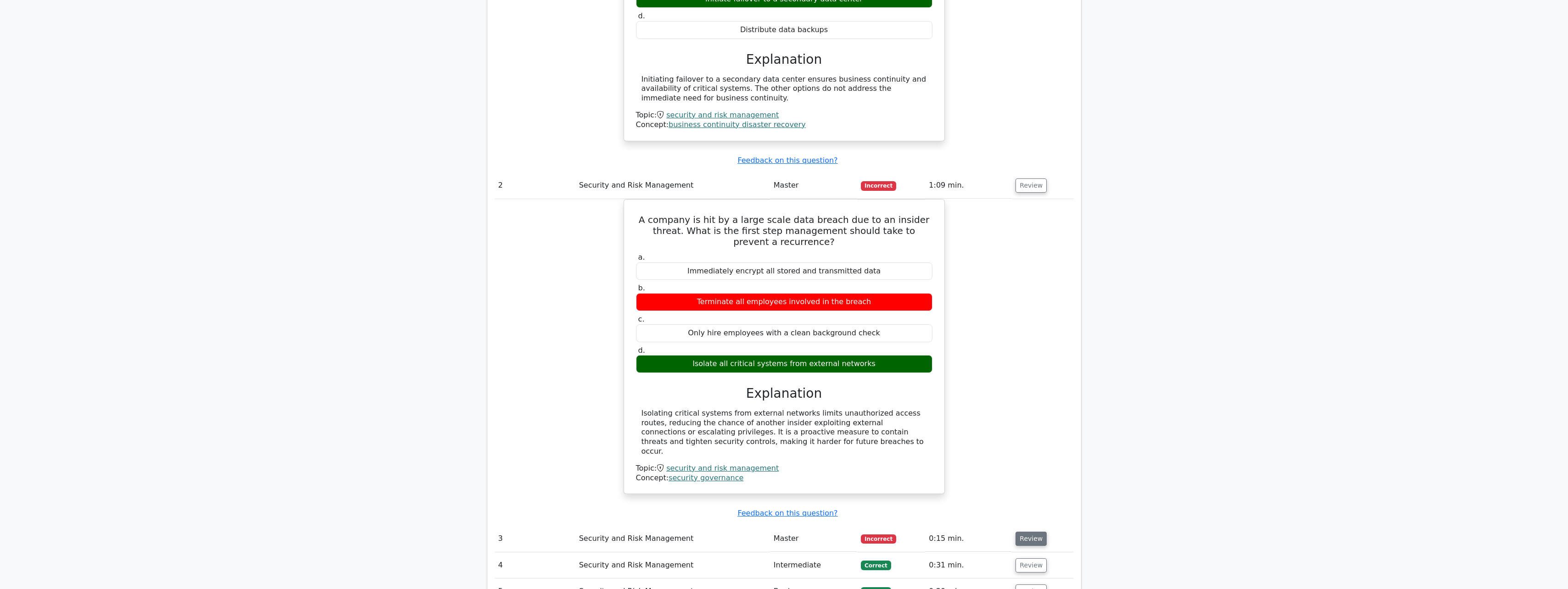
click at [1037, 532] on button "Review" at bounding box center [1031, 538] width 31 height 14
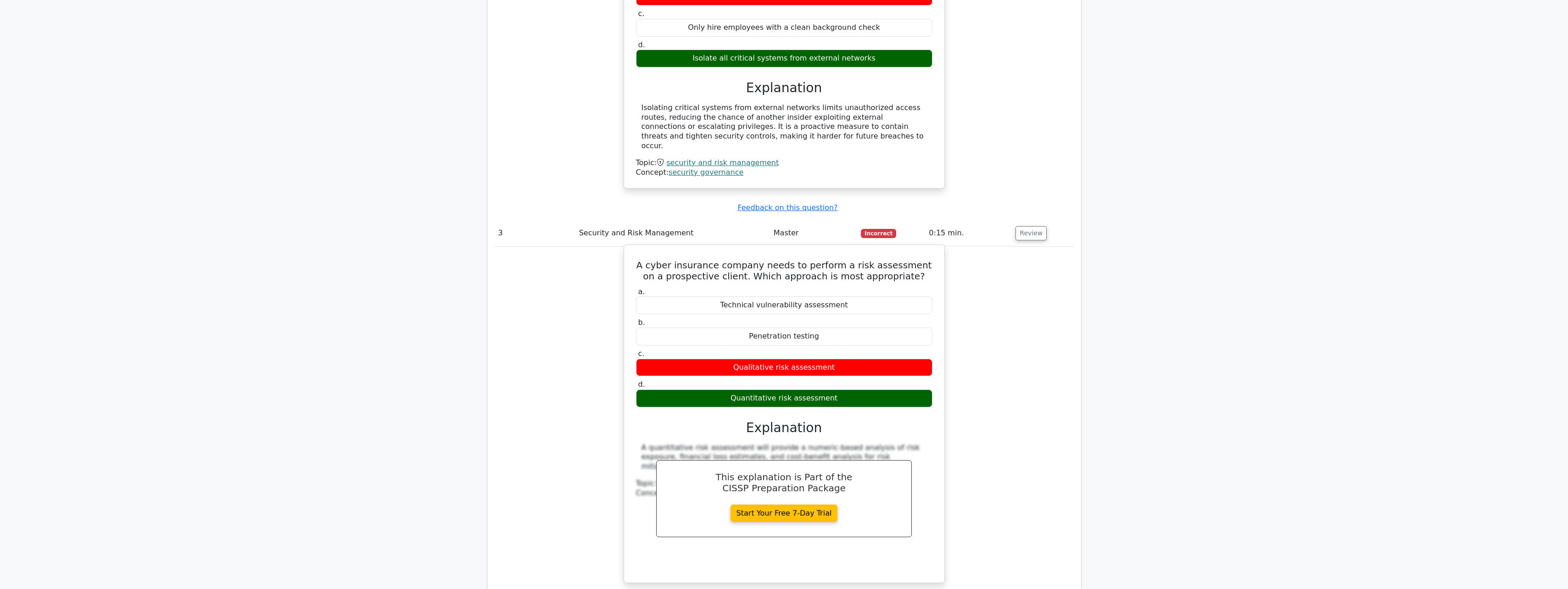
scroll to position [1193, 0]
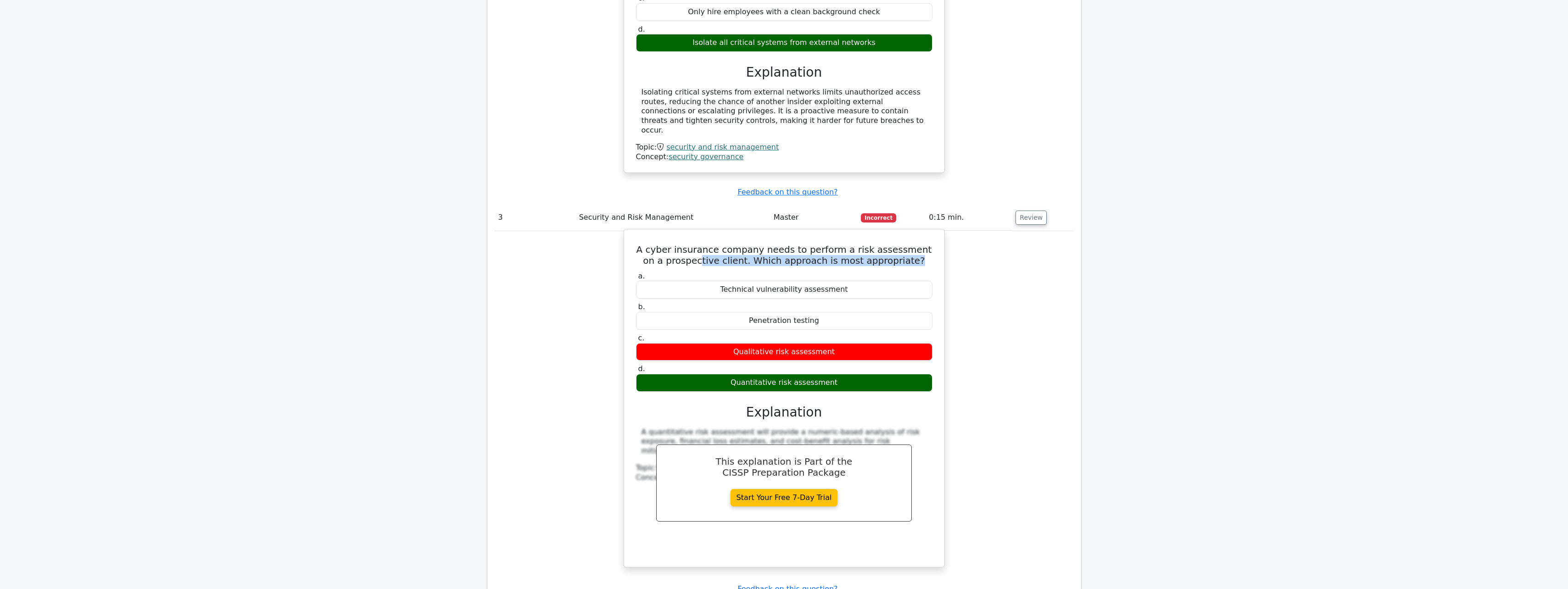
drag, startPoint x: 701, startPoint y: 202, endPoint x: 913, endPoint y: 213, distance: 212.3
click at [913, 233] on div "A cyber insurance company needs to perform a risk assessment on a prospective c…" at bounding box center [784, 398] width 313 height 330
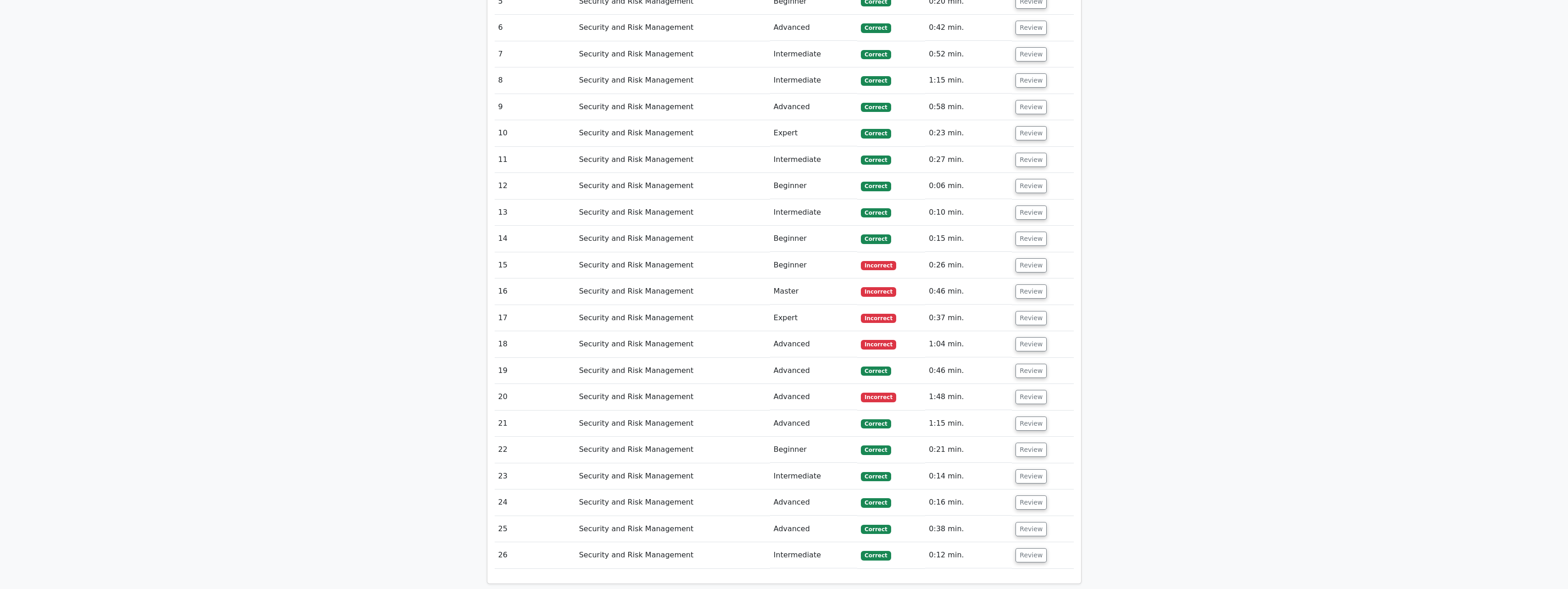
scroll to position [1834, 0]
click at [1031, 255] on button "Review" at bounding box center [1031, 262] width 31 height 14
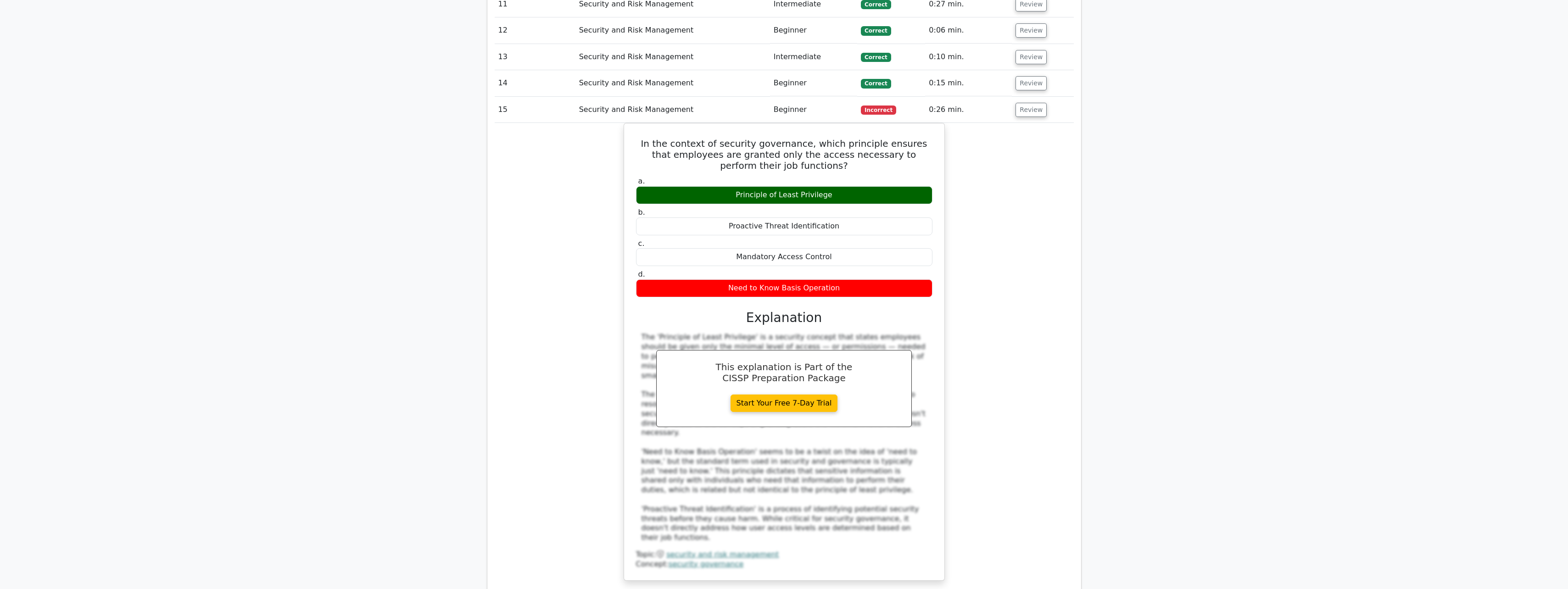
scroll to position [1972, 0]
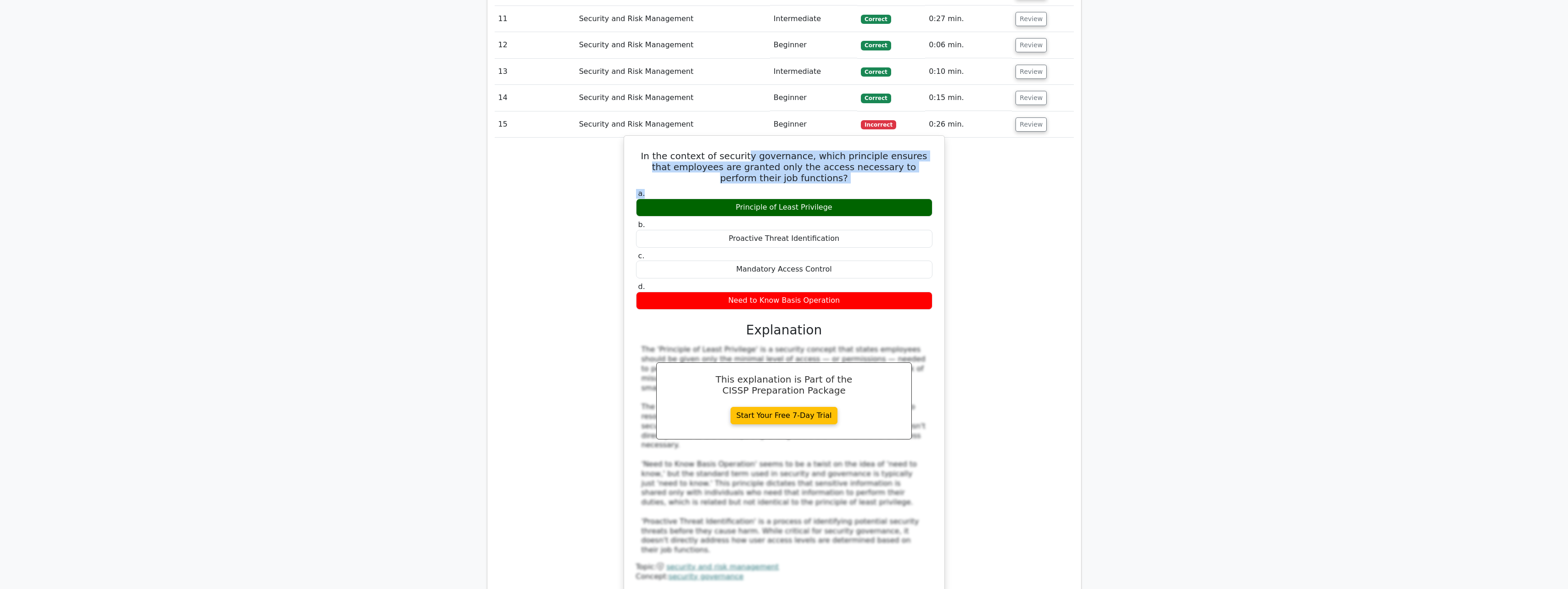
drag, startPoint x: 746, startPoint y: 103, endPoint x: 804, endPoint y: 133, distance: 65.3
click at [804, 139] on div "In the context of security governance, which principle ensures that employees a…" at bounding box center [784, 364] width 313 height 449
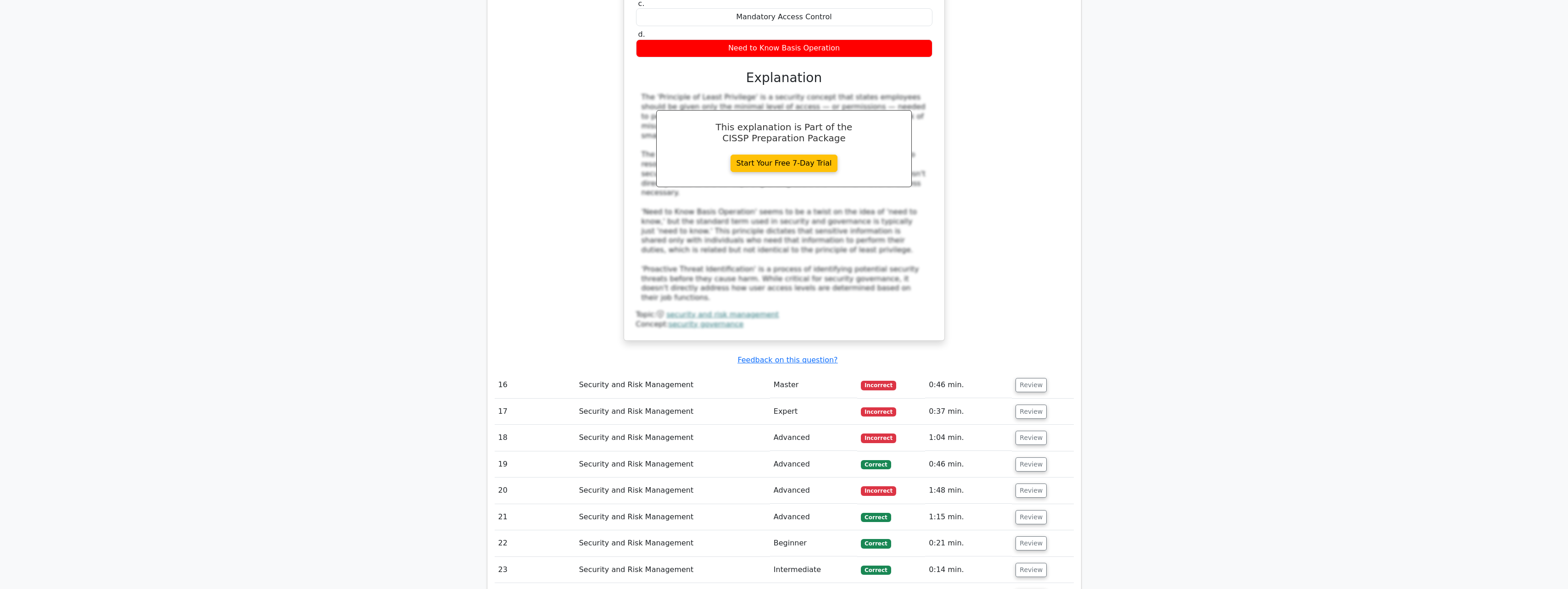
scroll to position [2339, 0]
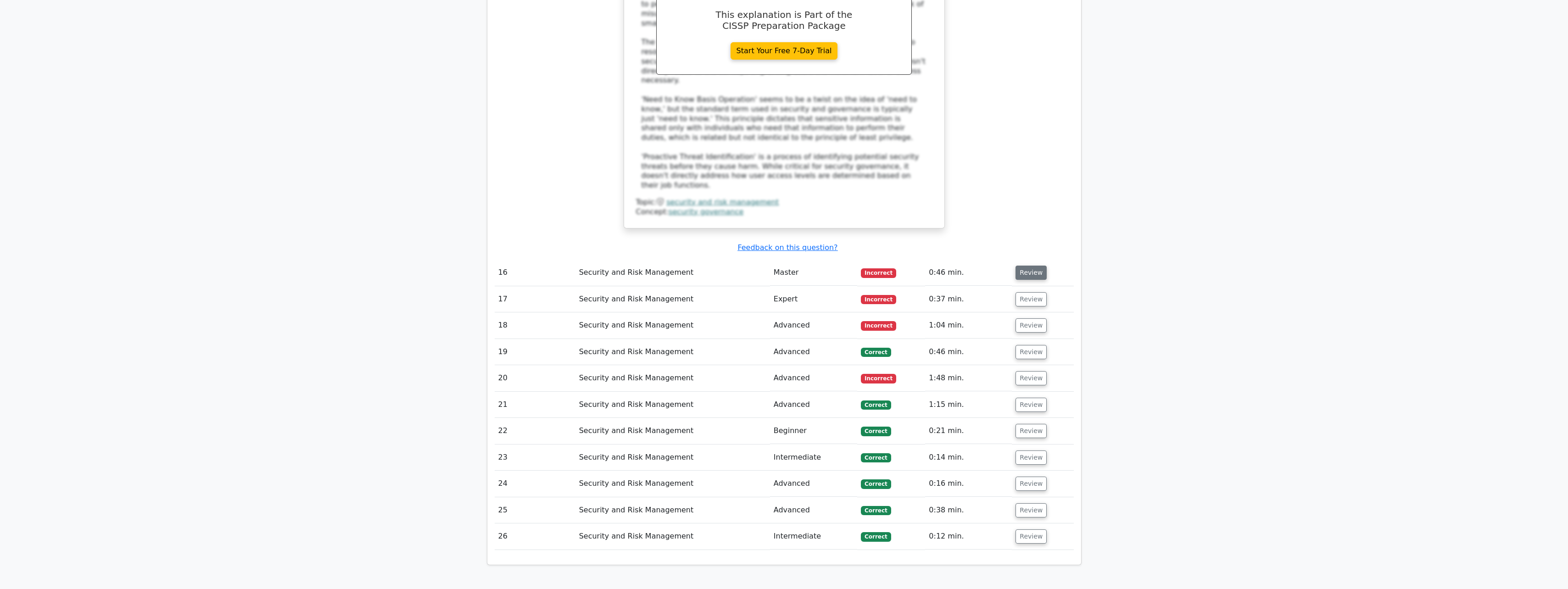
click at [1037, 266] on button "Review" at bounding box center [1031, 273] width 31 height 14
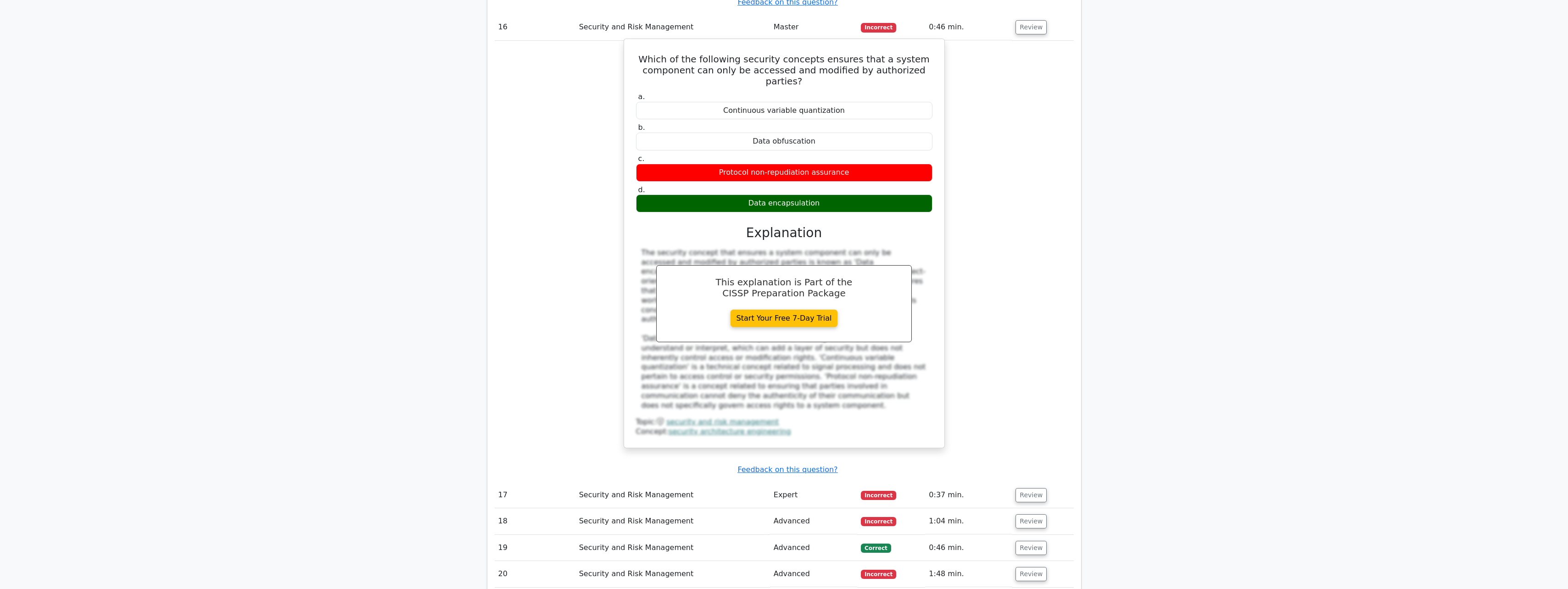
scroll to position [2660, 0]
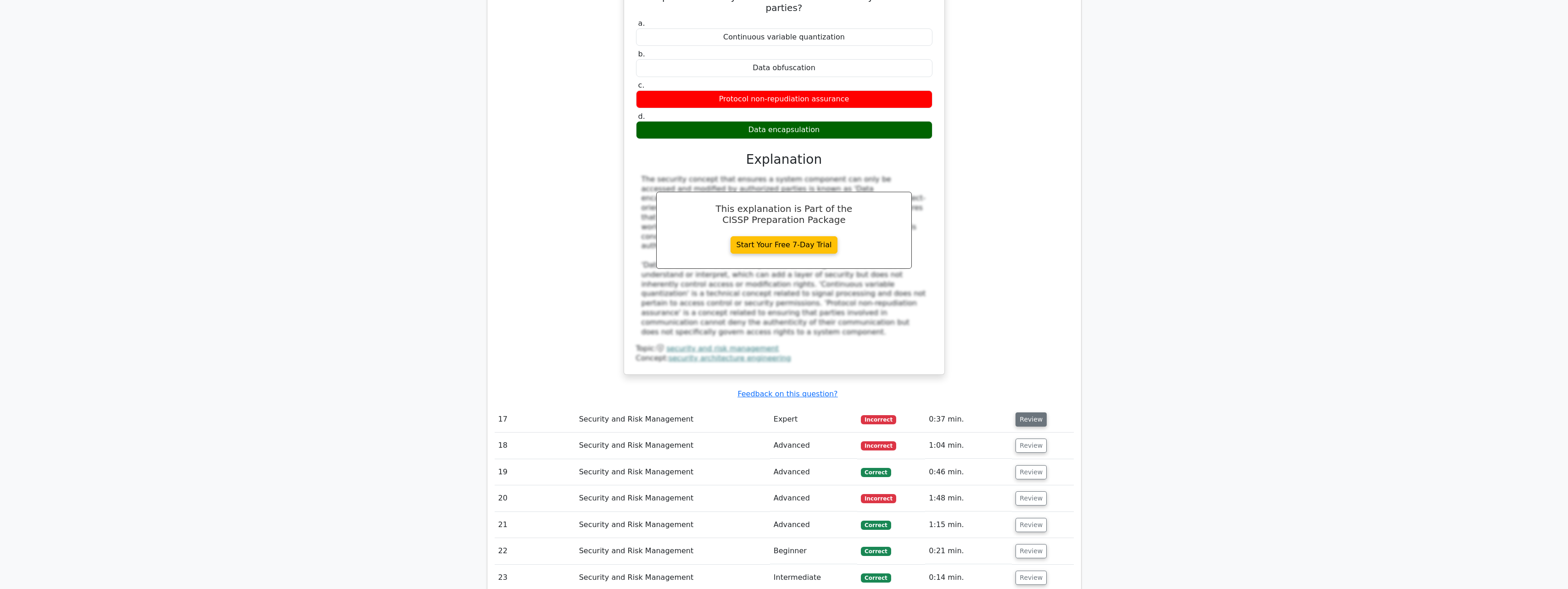
click at [1020, 412] on button "Review" at bounding box center [1031, 419] width 31 height 14
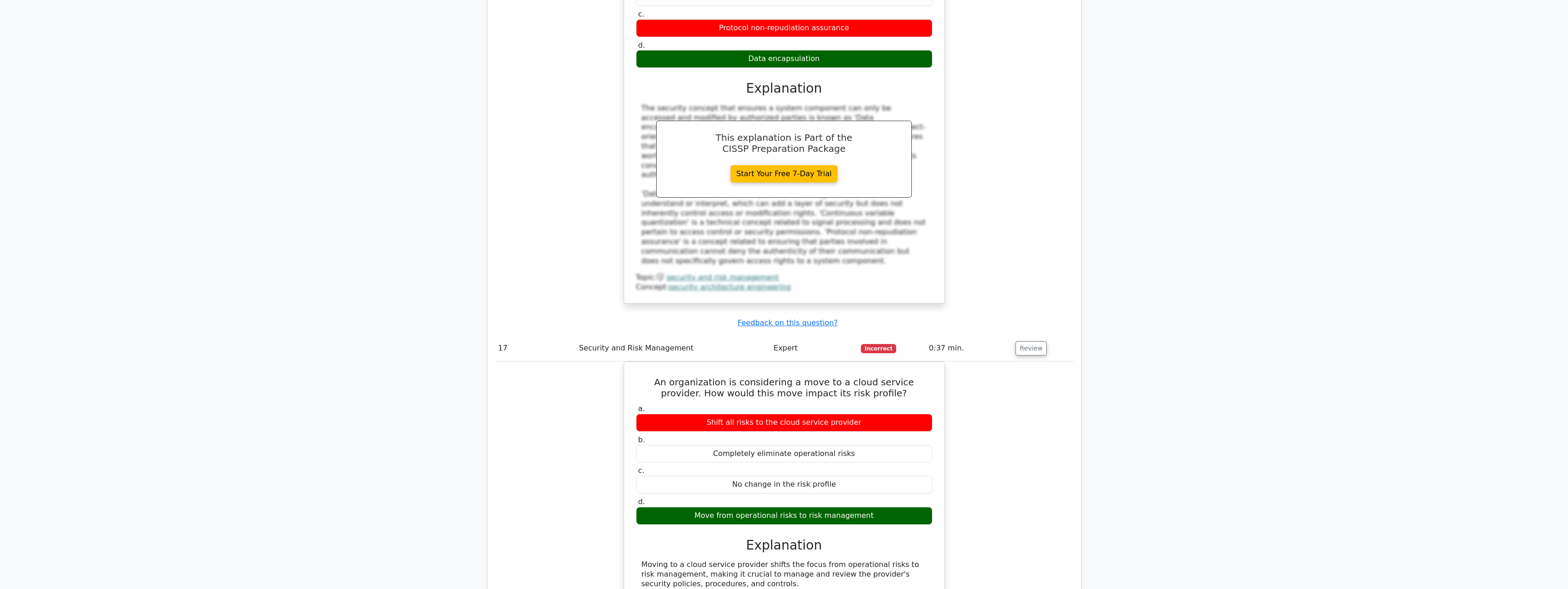
scroll to position [2751, 0]
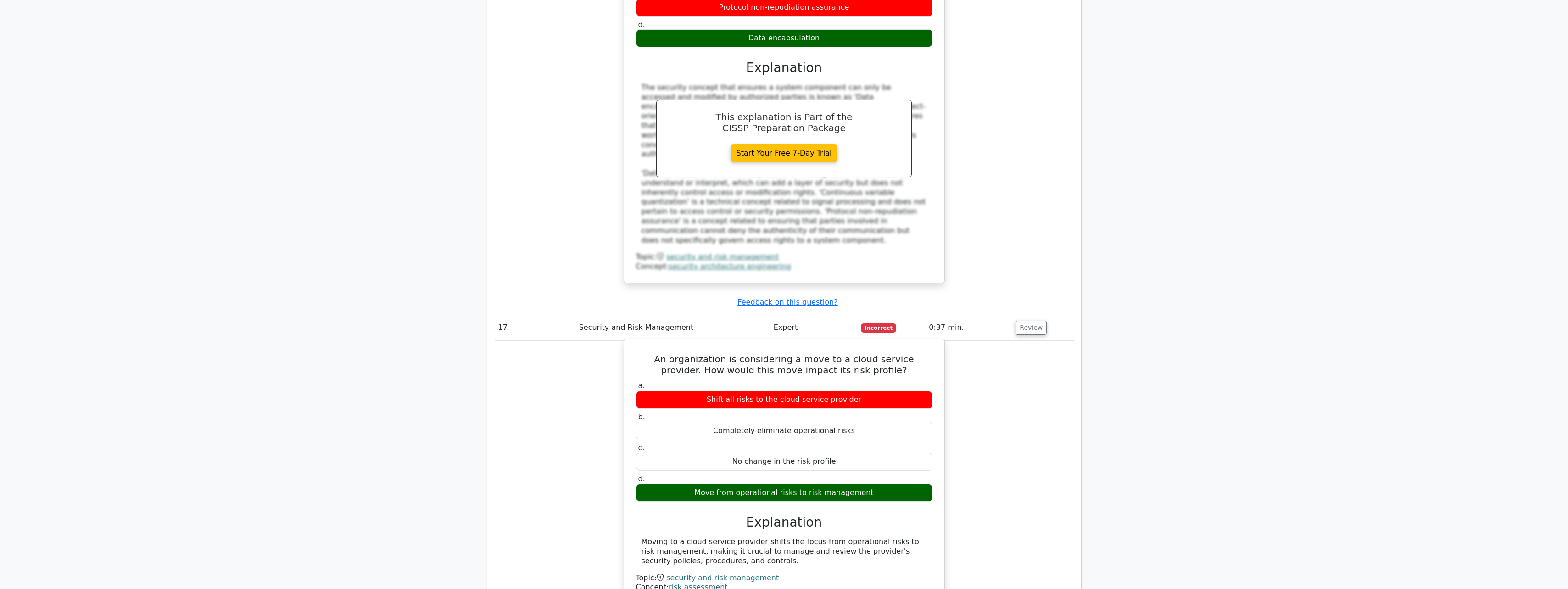
drag, startPoint x: 799, startPoint y: 439, endPoint x: 798, endPoint y: 461, distance: 22.0
click at [798, 537] on div "Moving to a cloud service provider shifts the focus from operational risks to r…" at bounding box center [784, 551] width 285 height 29
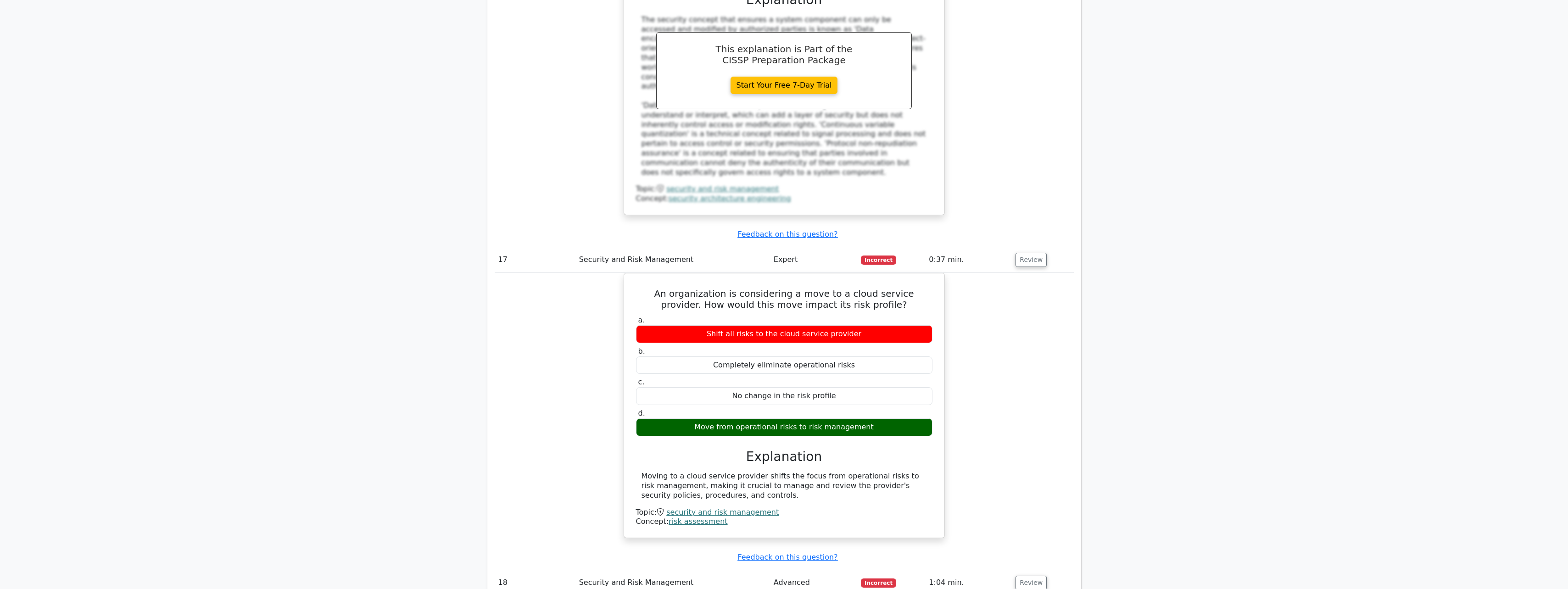
scroll to position [2935, 0]
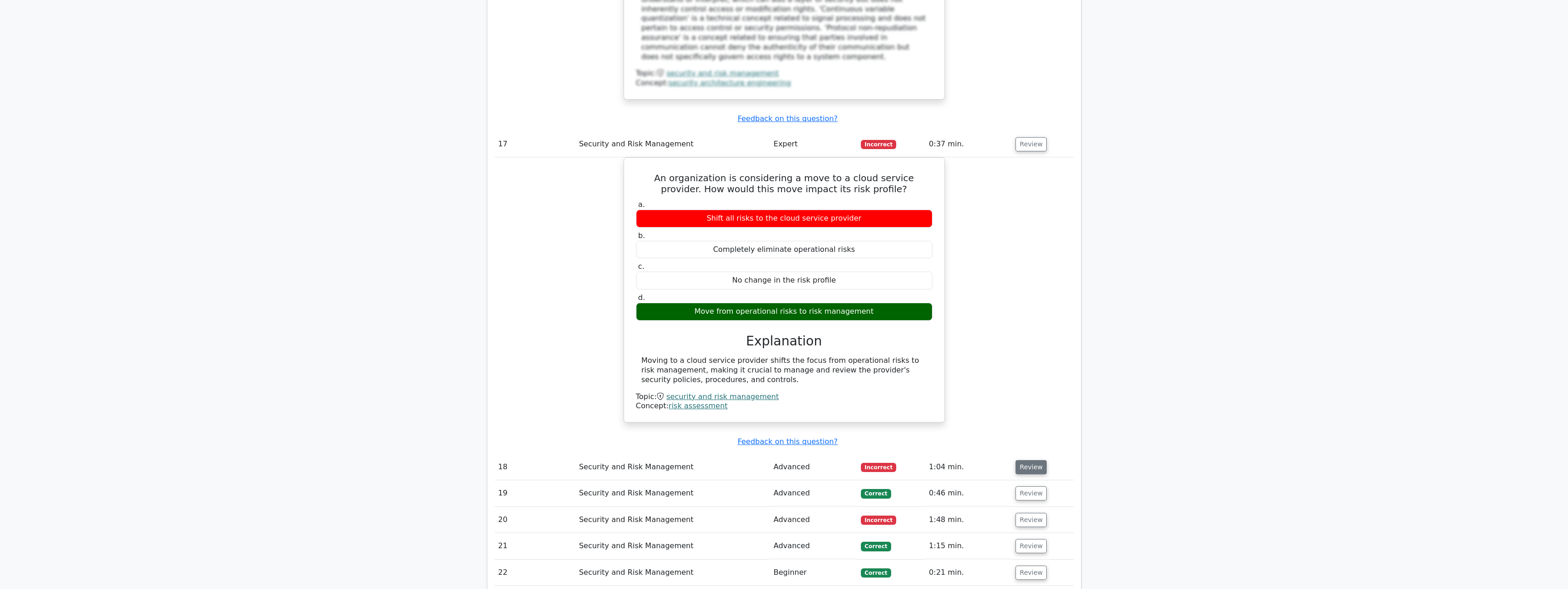
click at [1020, 460] on button "Review" at bounding box center [1031, 467] width 31 height 14
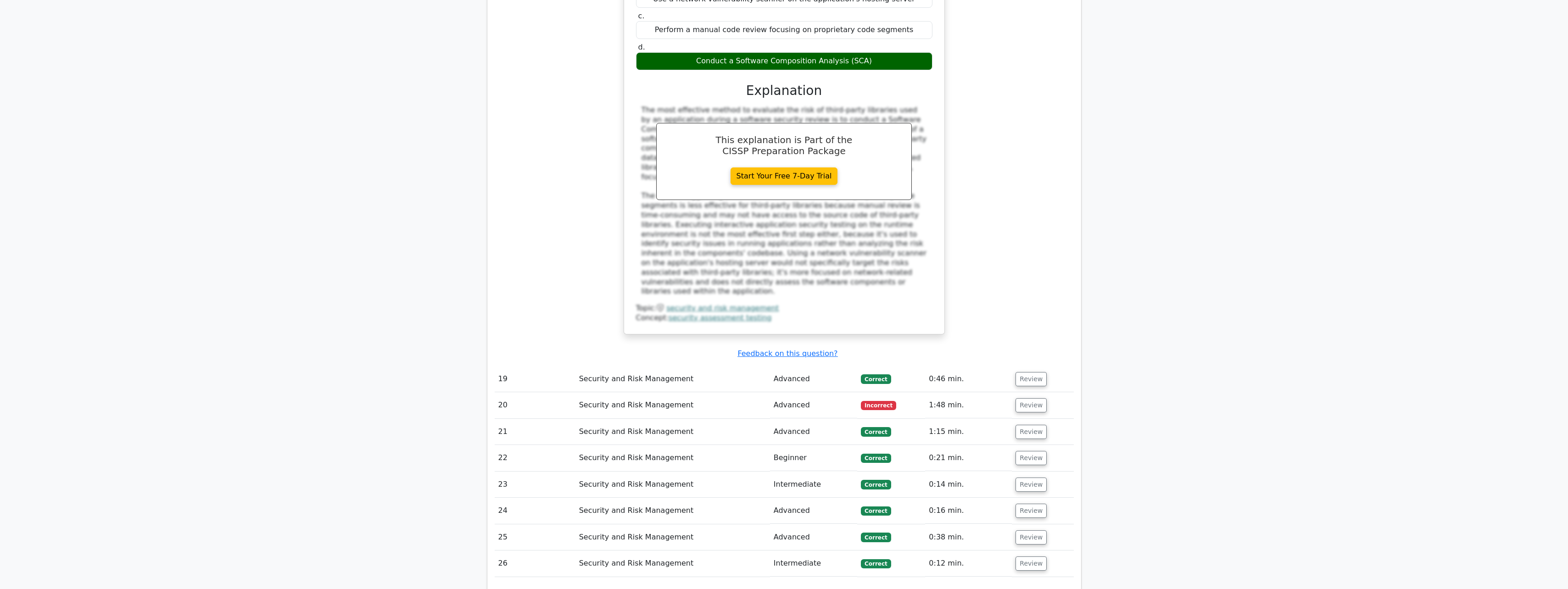
scroll to position [3531, 0]
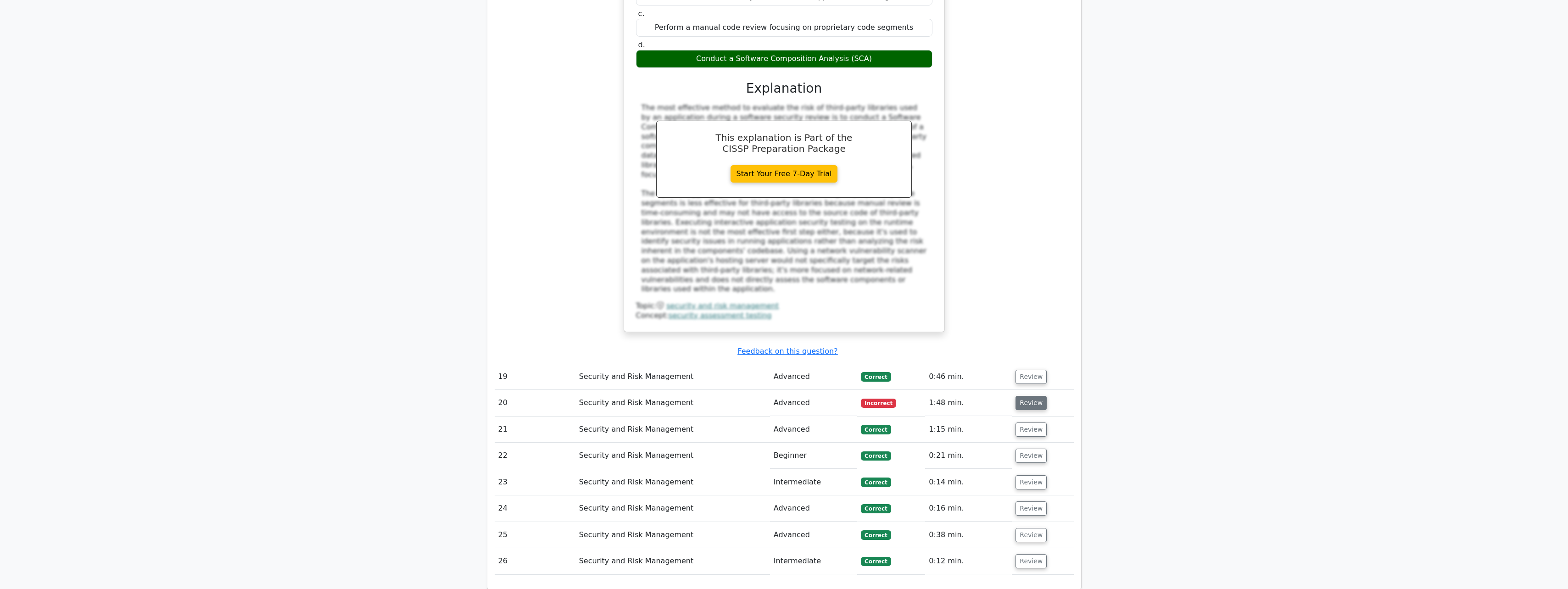
click at [1022, 396] on button "Review" at bounding box center [1031, 403] width 31 height 14
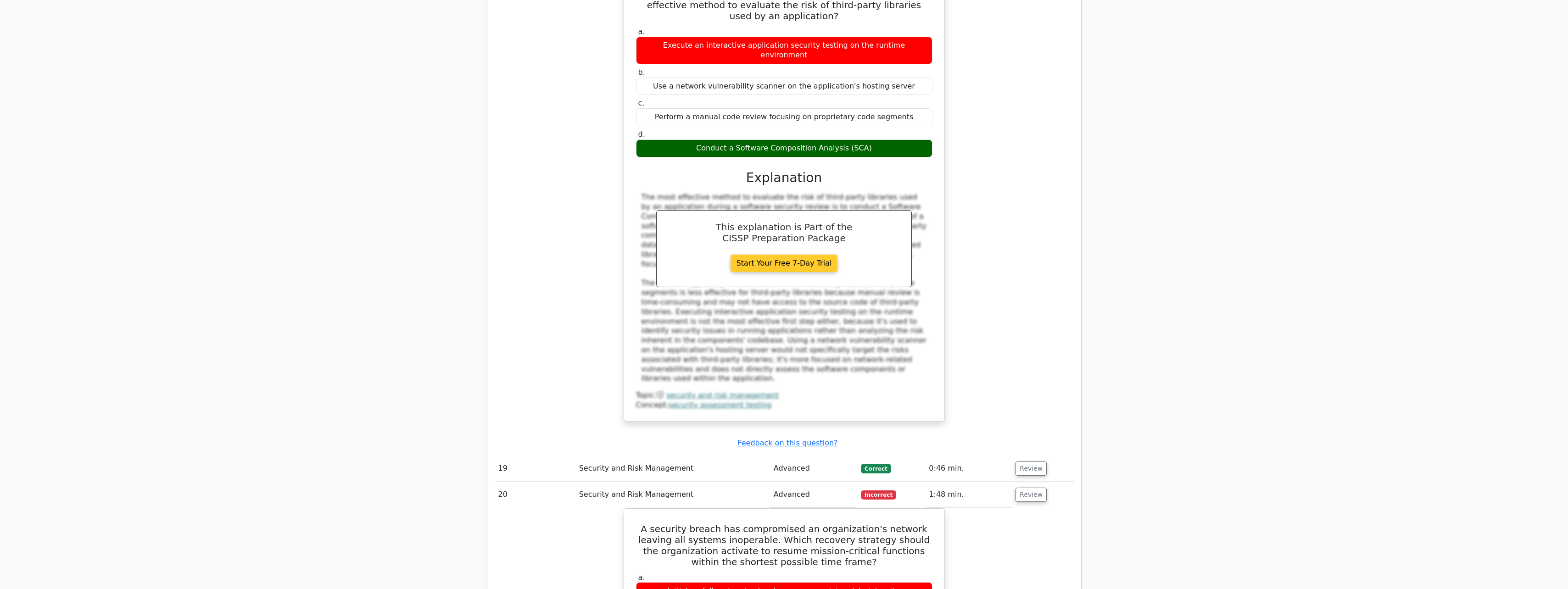
scroll to position [3256, 0]
